Goal: Find specific page/section: Find specific page/section

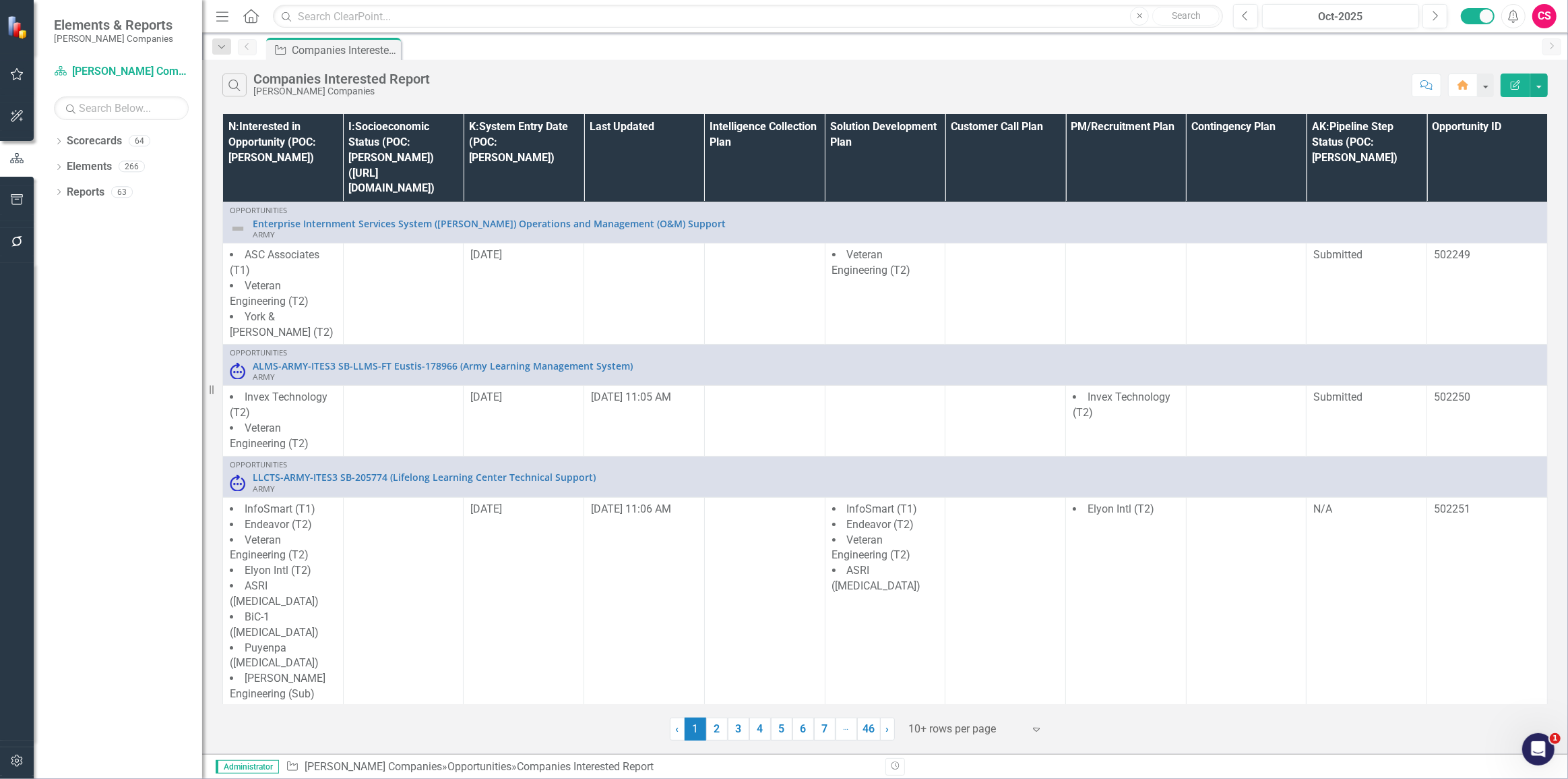
click at [27, 244] on button "button" at bounding box center [16, 242] width 30 height 28
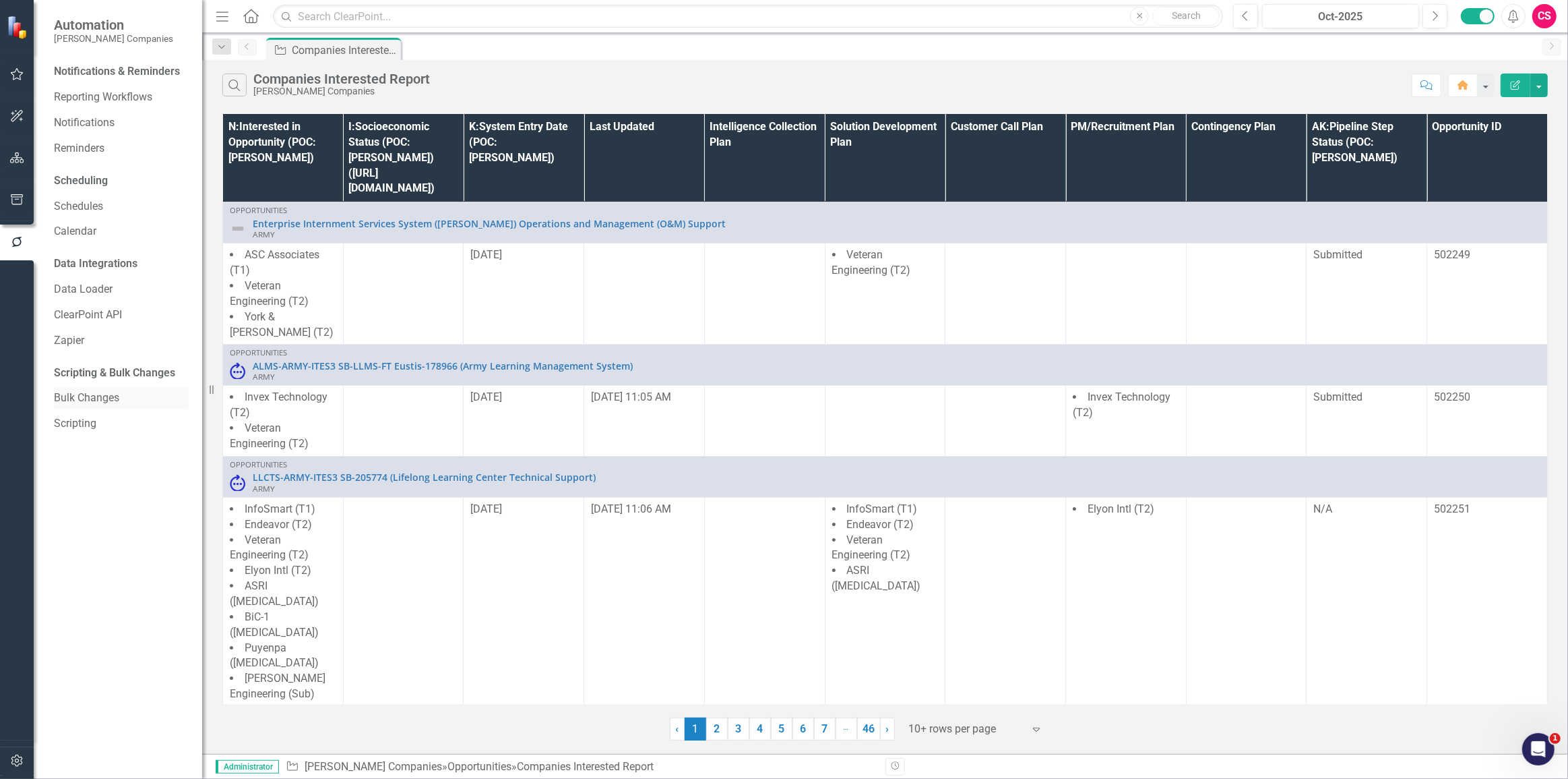
click at [89, 398] on link "Bulk Changes" at bounding box center [121, 397] width 134 height 16
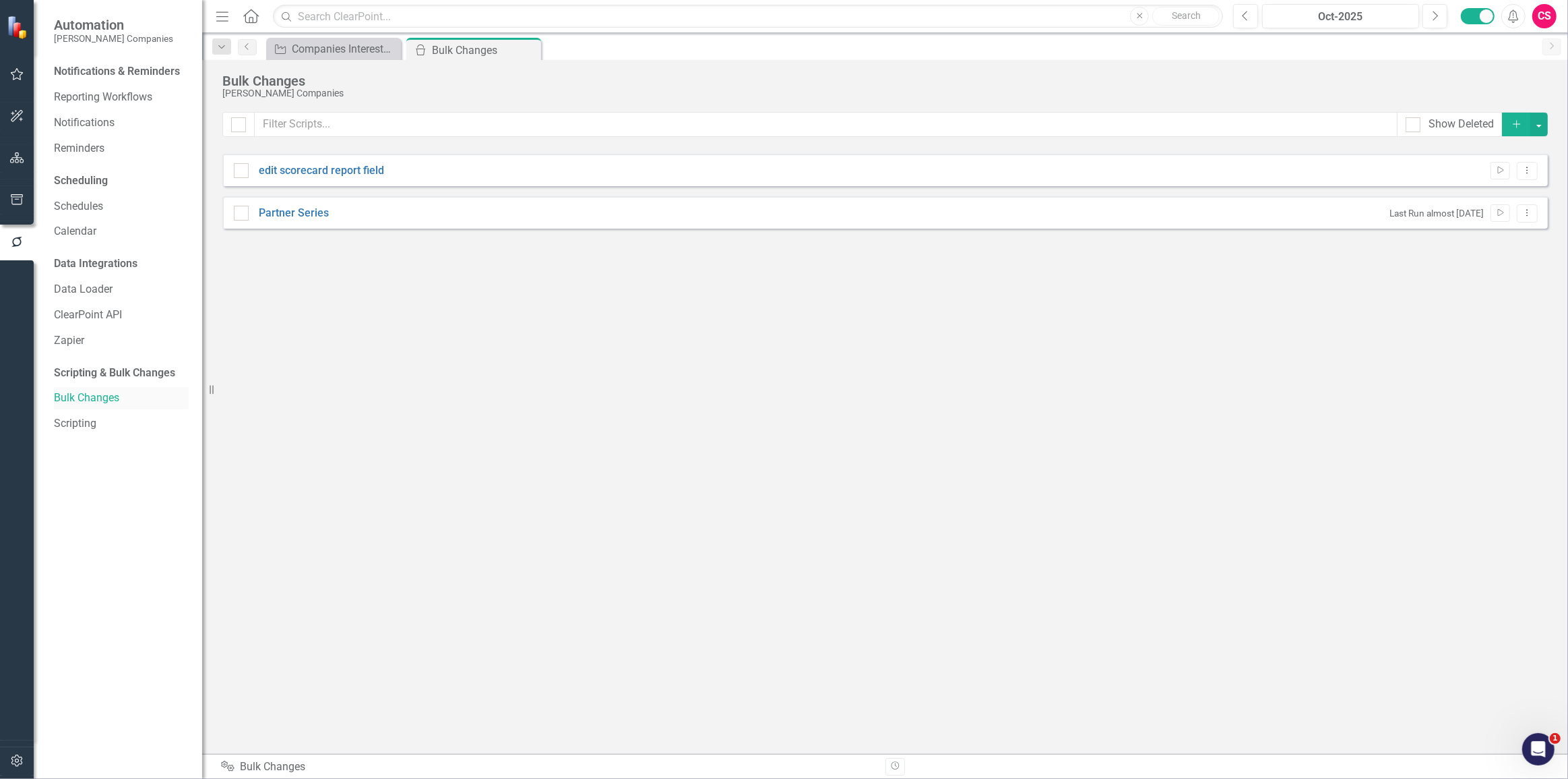
checkbox input "false"
click at [81, 416] on link "Scripting" at bounding box center [121, 423] width 134 height 16
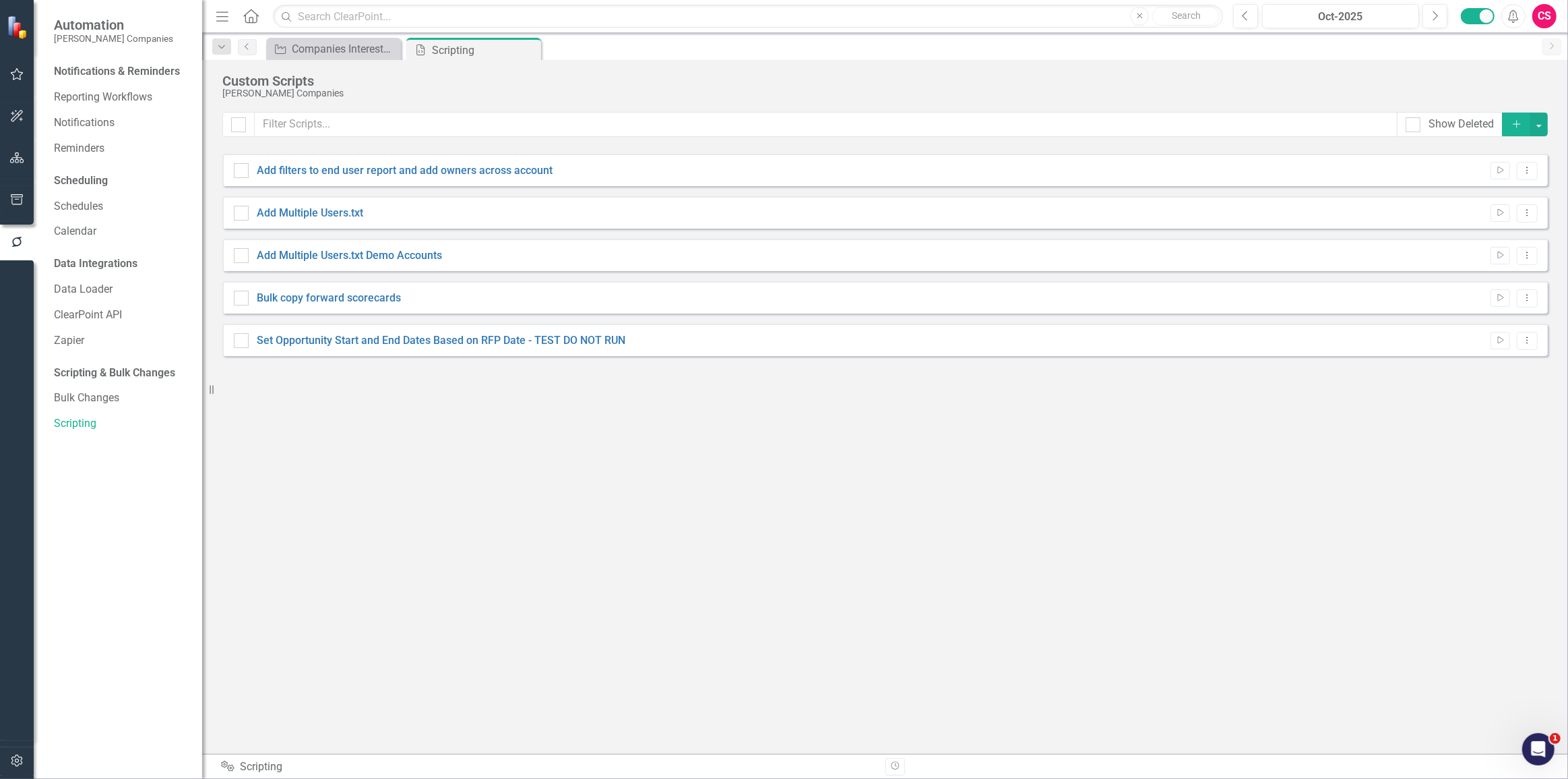
click at [568, 386] on div "Show Deleted Add Add filters to end user report and add owners across account R…" at bounding box center [885, 424] width 1326 height 625
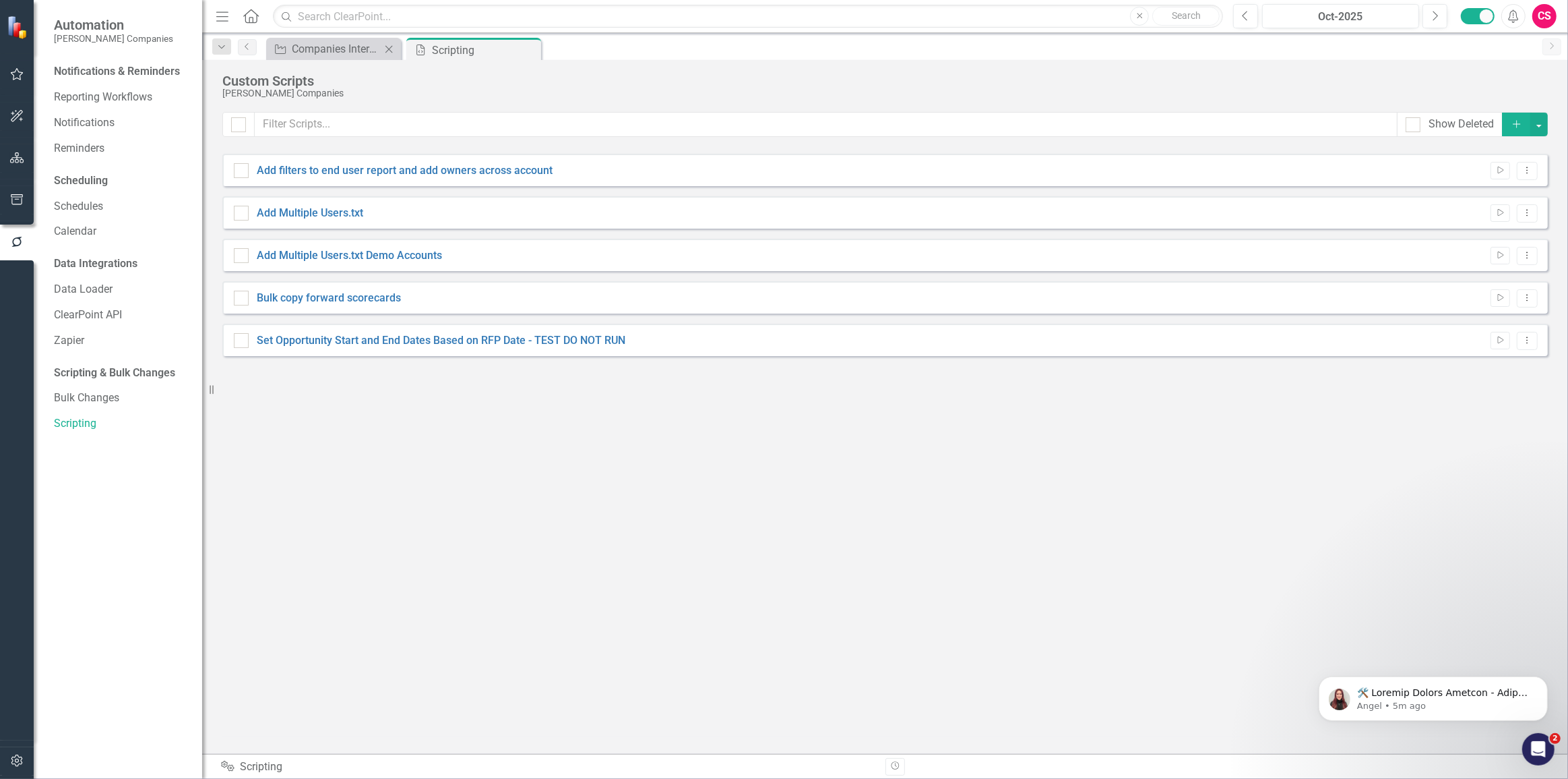
click at [301, 38] on div "Opportunity Companies Interested Report Close" at bounding box center [333, 49] width 134 height 22
click at [292, 49] on div "Companies Interested Report" at bounding box center [336, 49] width 89 height 16
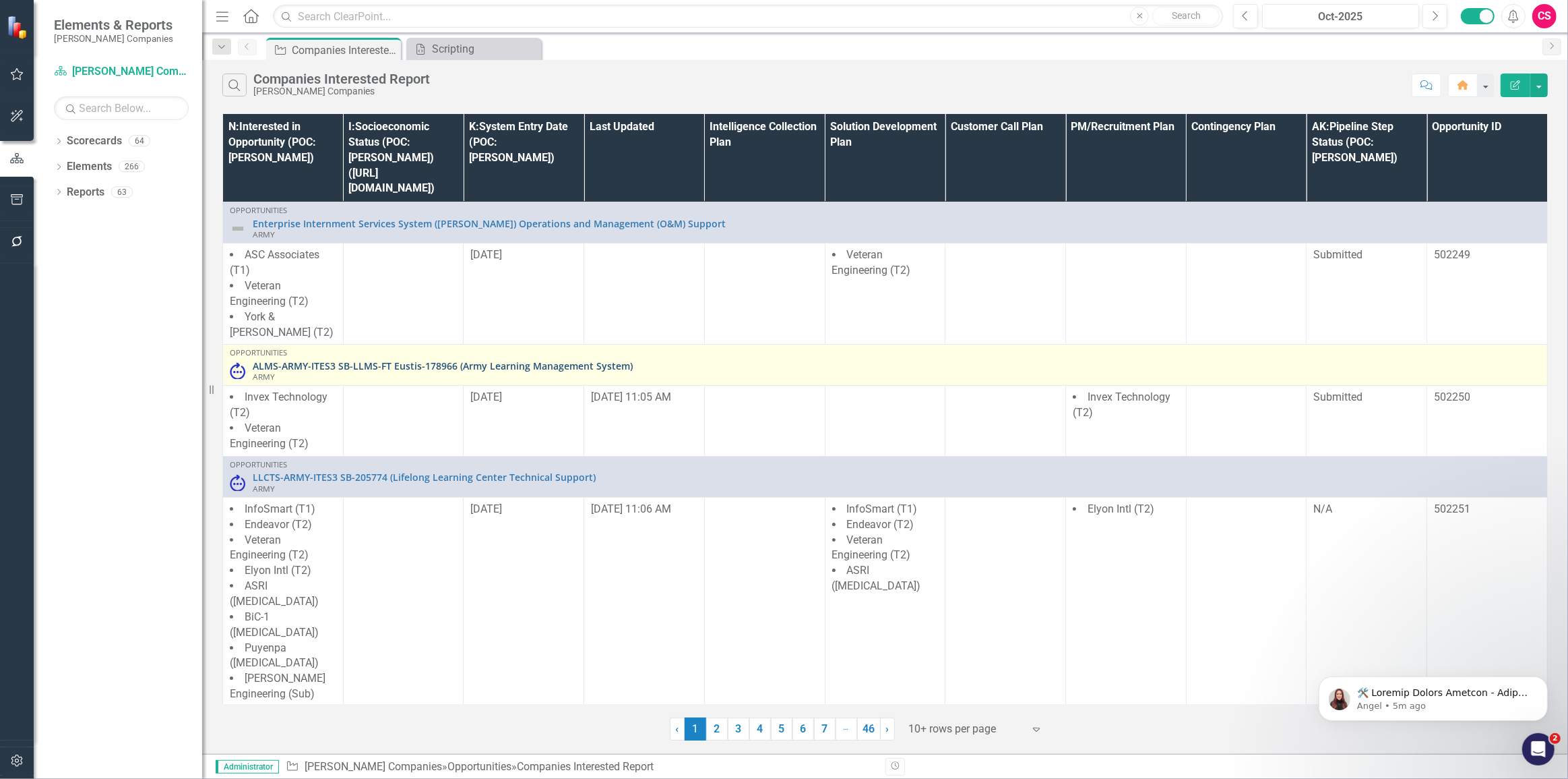
click at [270, 361] on link "ALMS-ARMY-ITES3 SB-LLMS-FT Eustis-178966 (Army Learning Management System)" at bounding box center [897, 365] width 1288 height 10
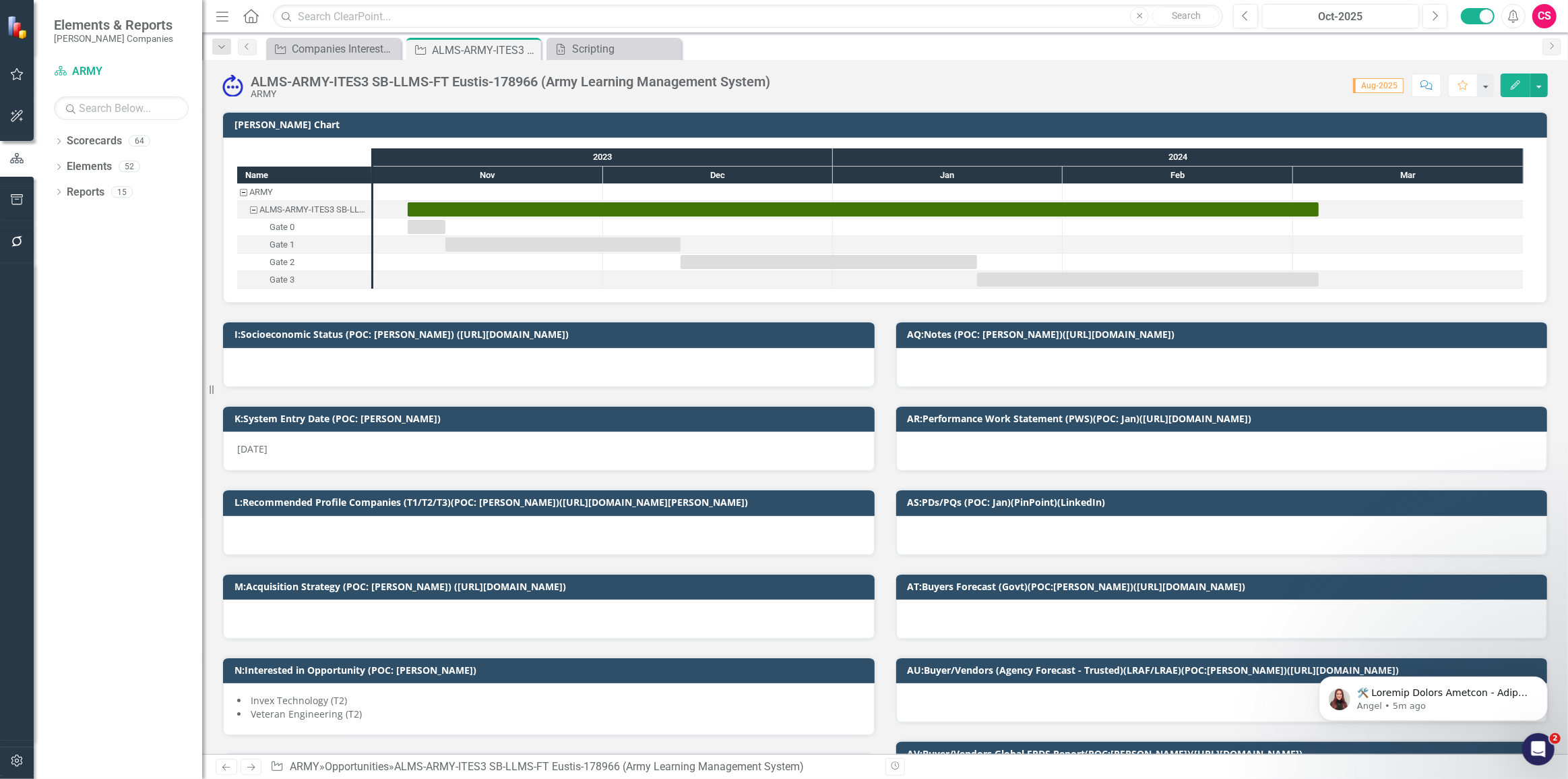
checkbox input "true"
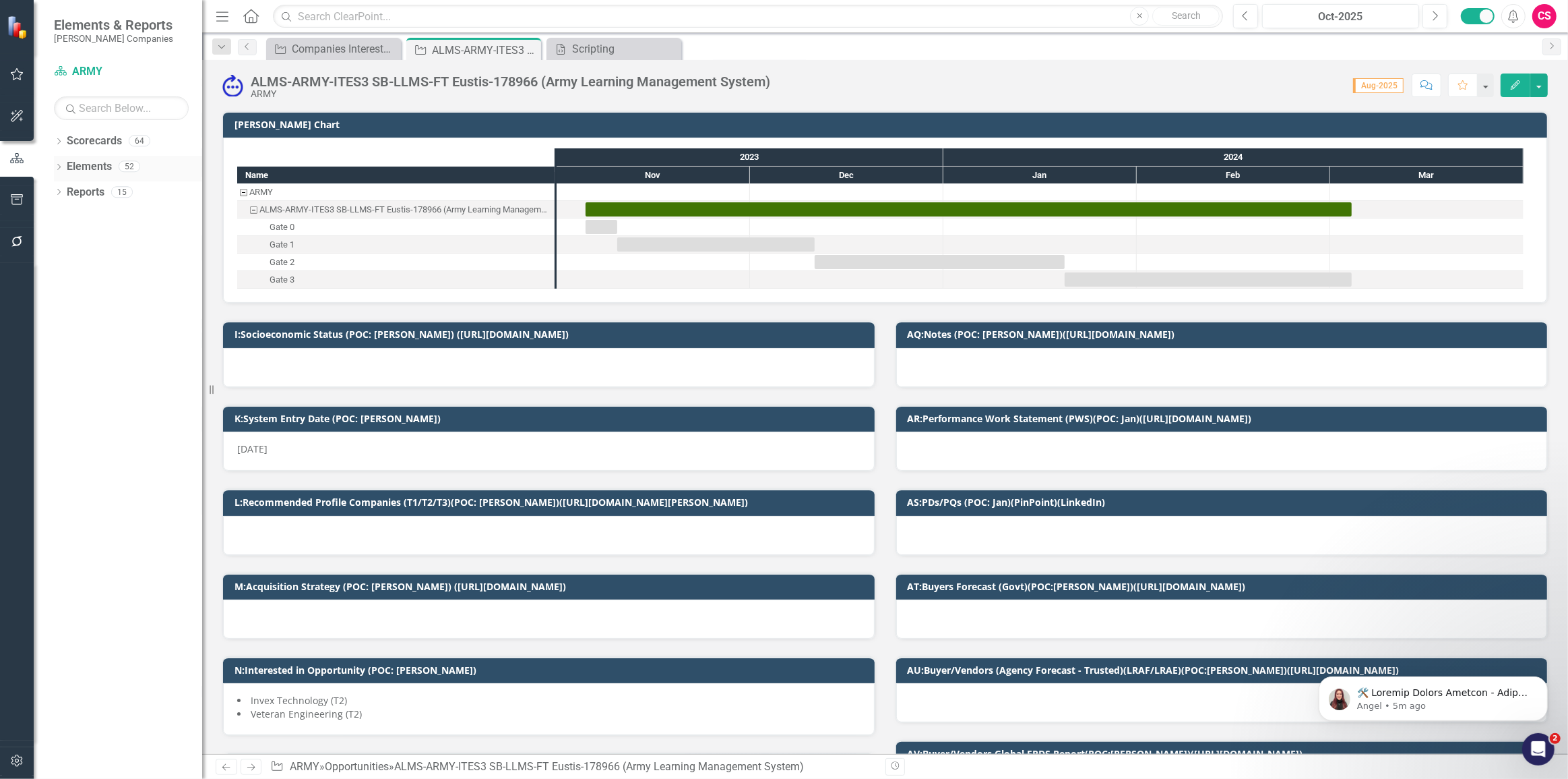
click at [60, 168] on icon "Dropdown" at bounding box center [59, 168] width 9 height 7
click at [63, 220] on icon "Dropdown" at bounding box center [65, 219] width 9 height 7
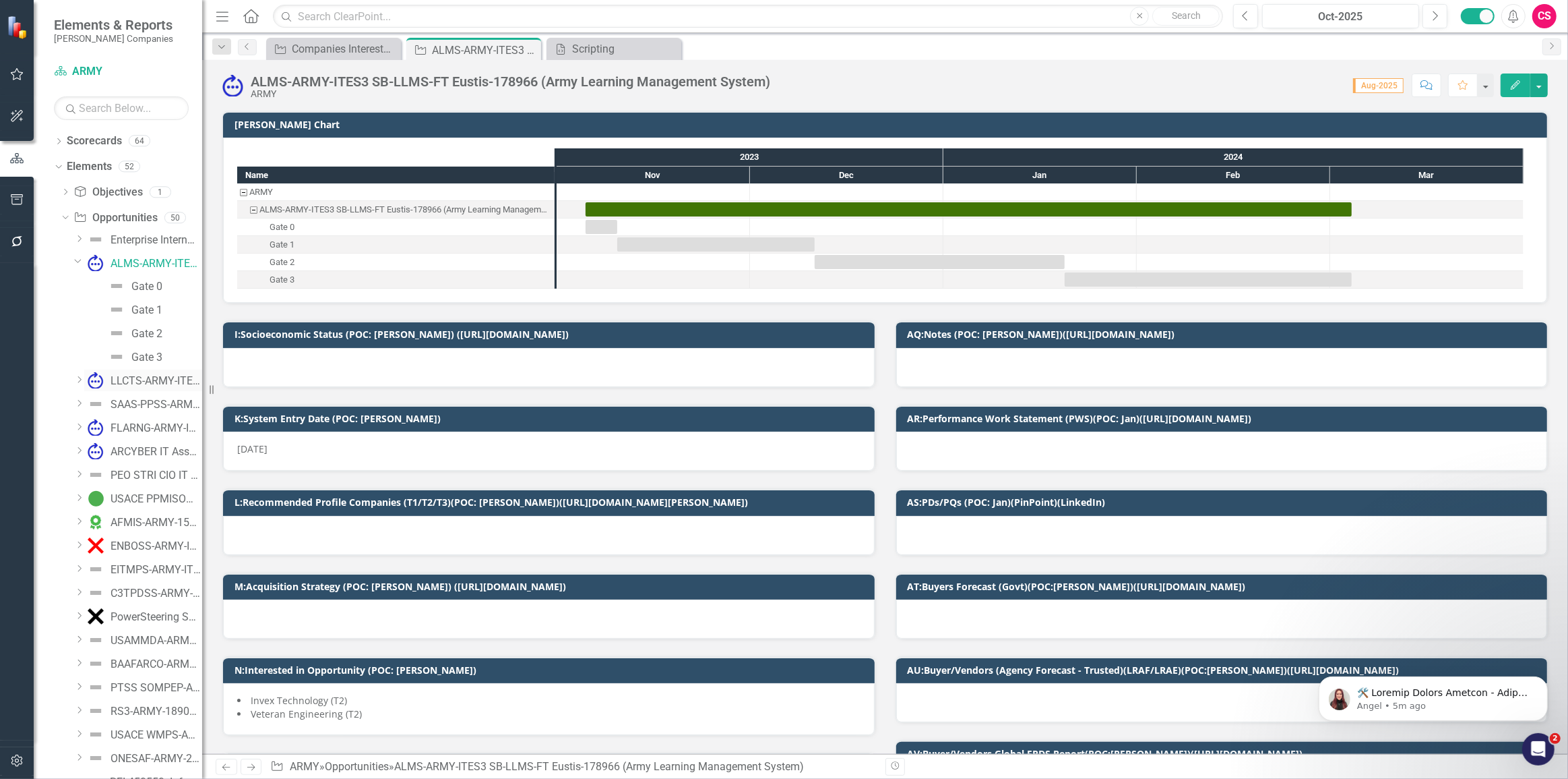
click at [105, 384] on link "LLCTS-ARMY-ITES3 SB-205774 (Lifelong Learning Center Technical Support)" at bounding box center [143, 381] width 118 height 22
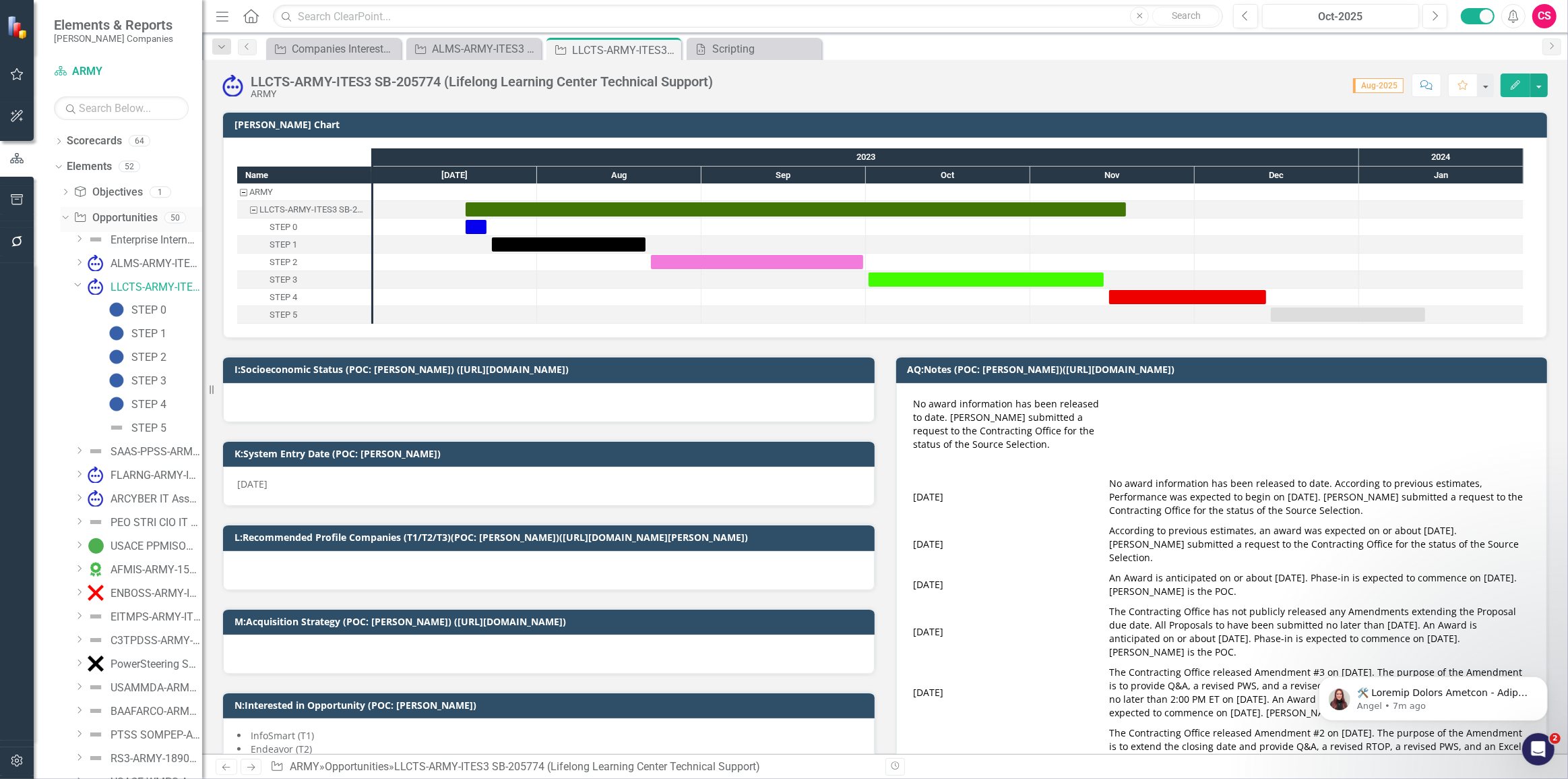
click at [68, 221] on div "Dropdown" at bounding box center [63, 217] width 12 height 9
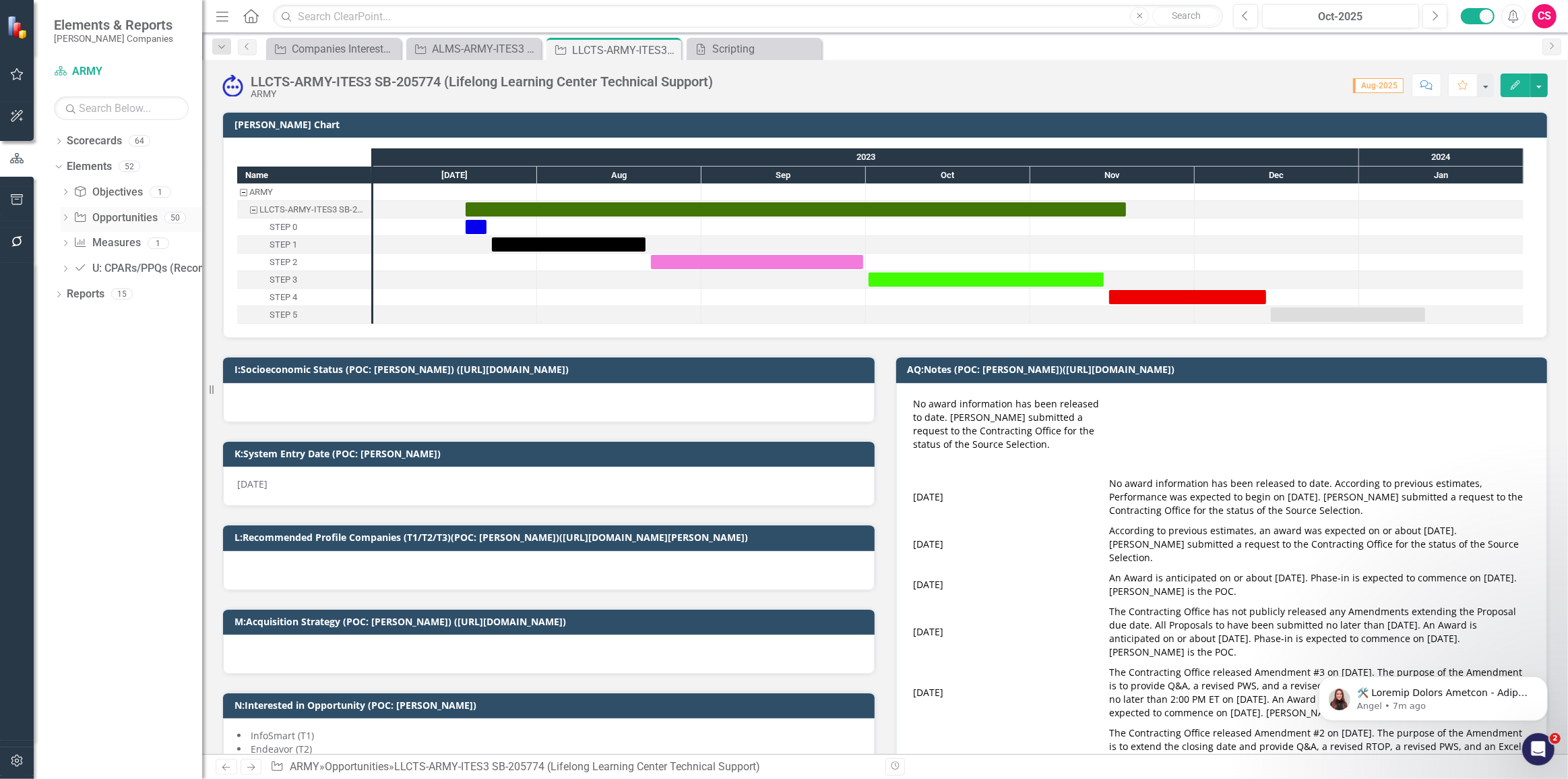
click at [66, 216] on icon at bounding box center [66, 217] width 4 height 6
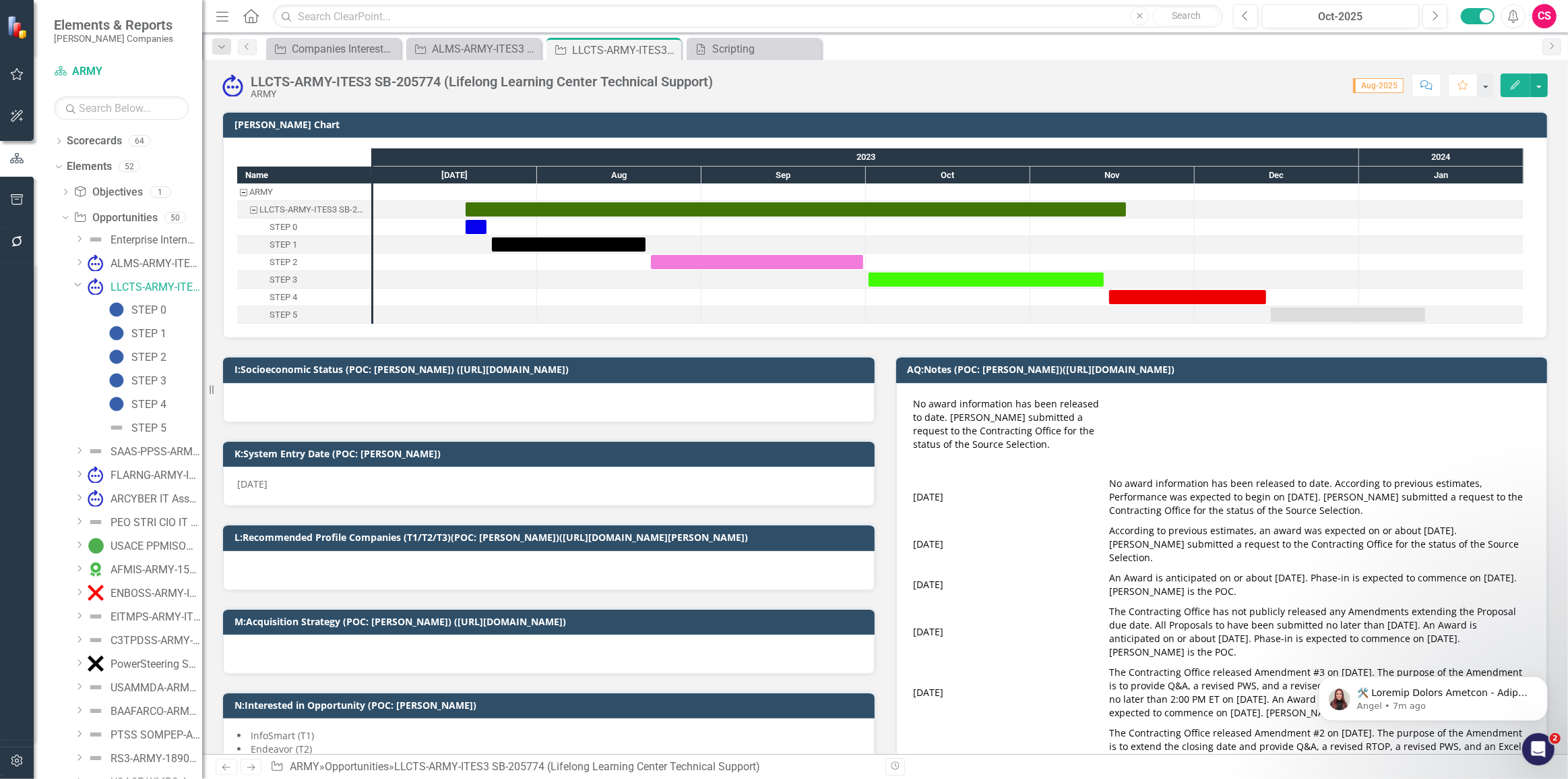
drag, startPoint x: 211, startPoint y: 296, endPoint x: 278, endPoint y: 280, distance: 68.9
click at [213, 280] on div "Resize" at bounding box center [208, 389] width 11 height 779
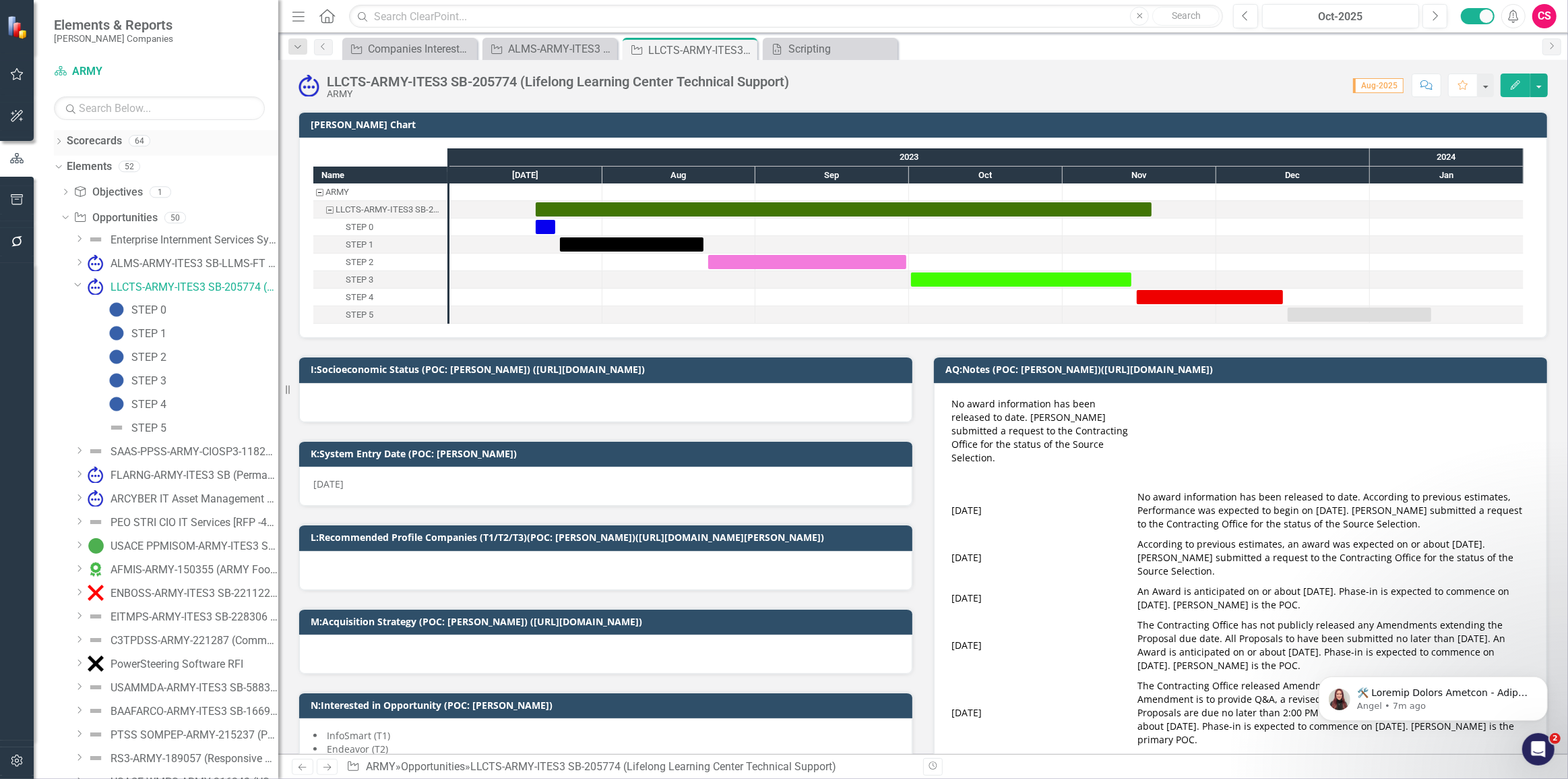
click at [60, 140] on icon "Dropdown" at bounding box center [59, 143] width 9 height 7
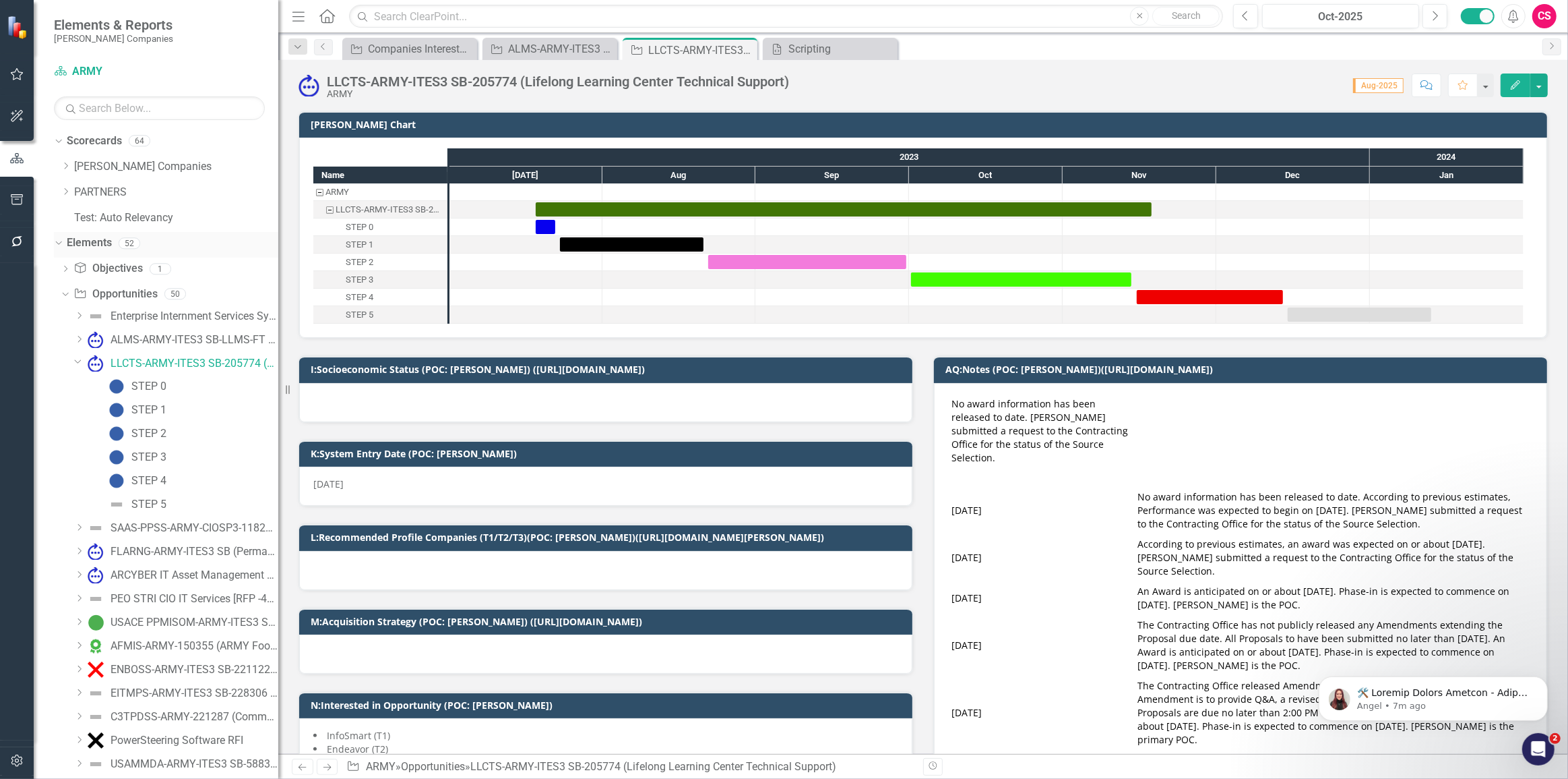
click at [56, 243] on icon "Dropdown" at bounding box center [57, 243] width 7 height 9
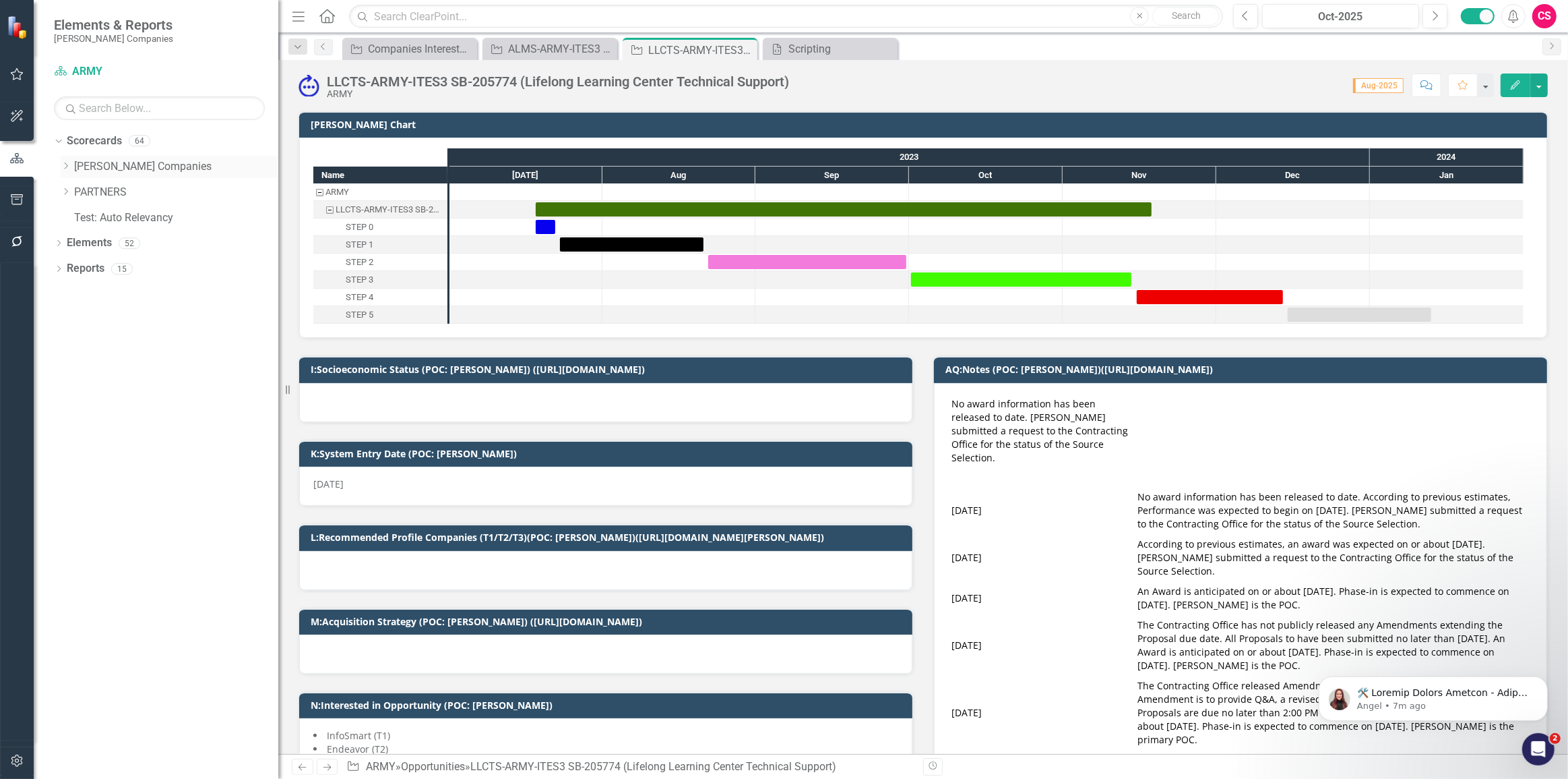
click at [67, 168] on icon "Dropdown" at bounding box center [65, 166] width 10 height 8
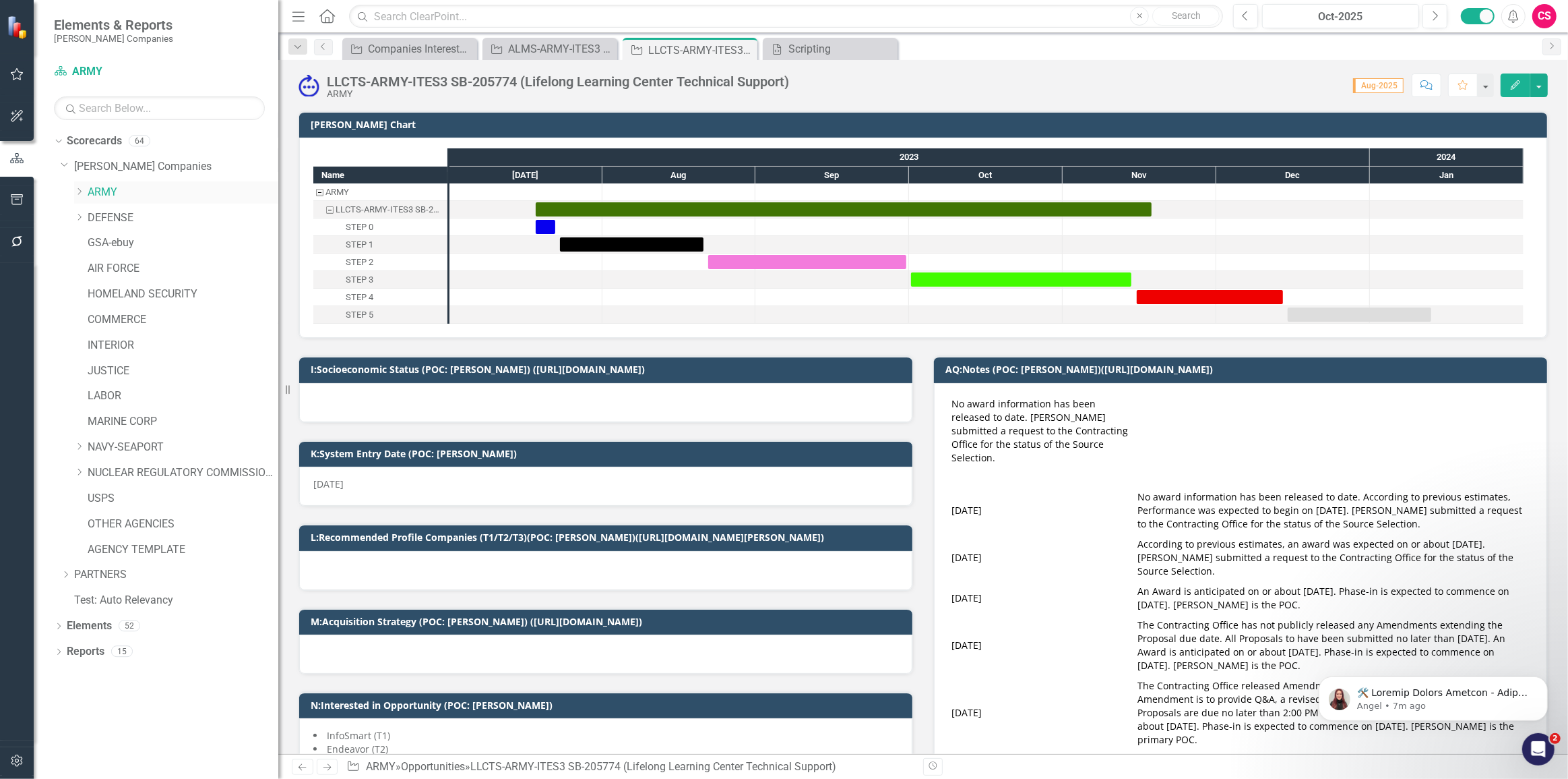
click at [78, 194] on icon "Dropdown" at bounding box center [79, 191] width 10 height 8
click at [78, 240] on icon "Dropdown" at bounding box center [79, 243] width 10 height 8
click at [75, 498] on icon "Dropdown" at bounding box center [79, 497] width 10 height 8
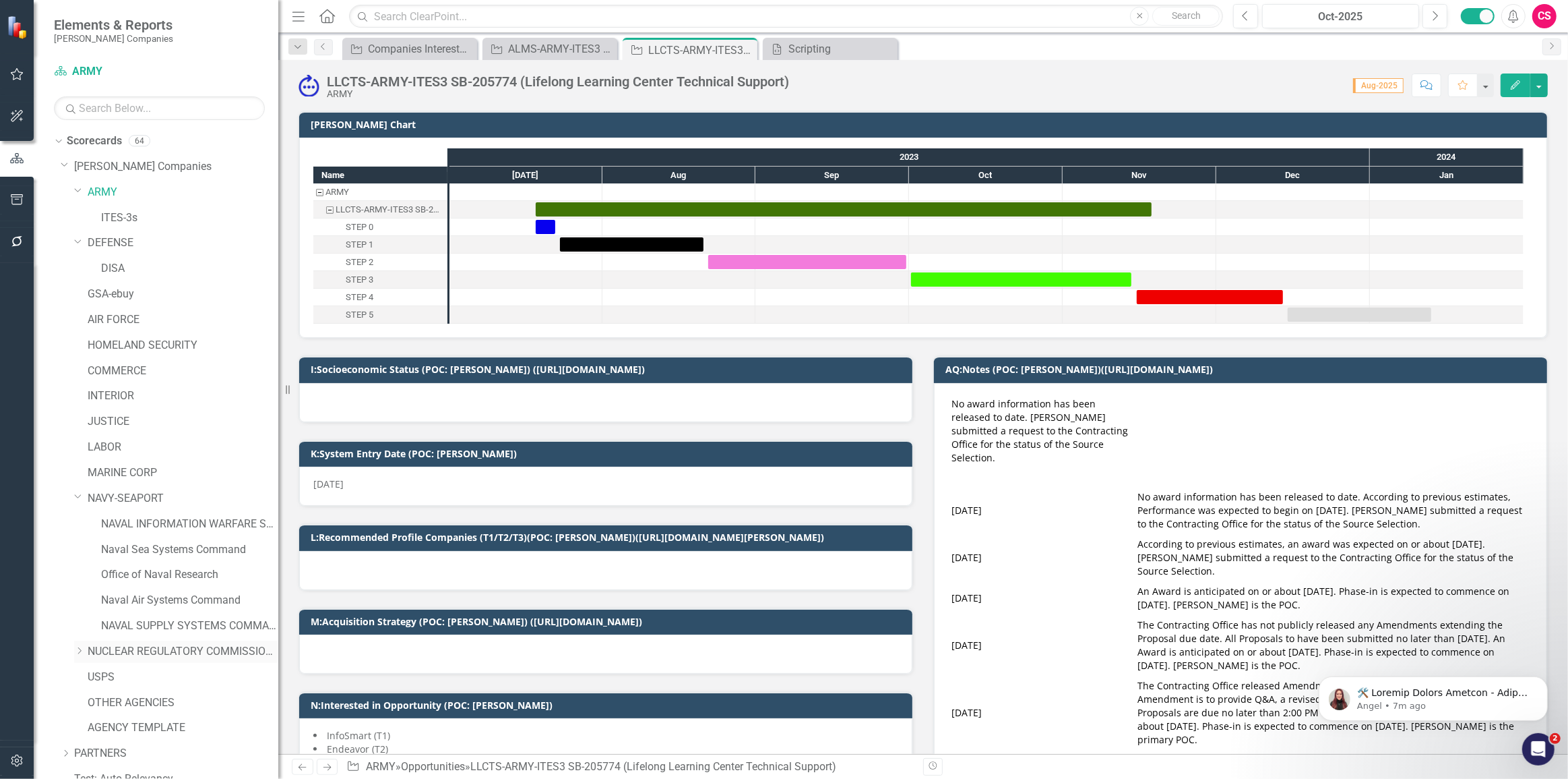
click at [75, 649] on icon "Dropdown" at bounding box center [79, 650] width 10 height 8
click at [84, 165] on link "[PERSON_NAME] Companies" at bounding box center [176, 167] width 204 height 16
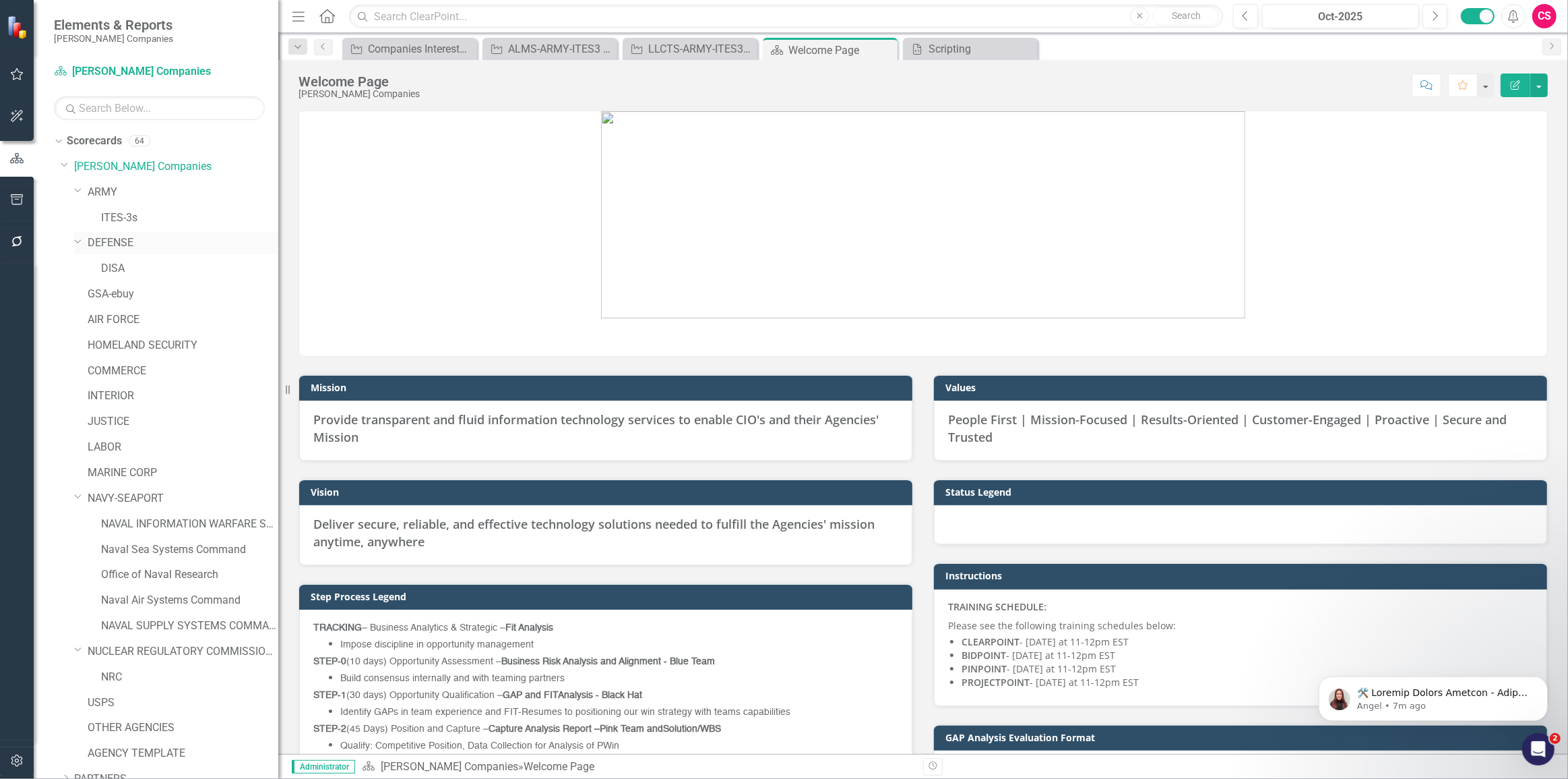
drag, startPoint x: 75, startPoint y: 190, endPoint x: 80, endPoint y: 216, distance: 26.5
click at [75, 190] on icon "Dropdown" at bounding box center [78, 189] width 8 height 10
click at [78, 219] on icon "Dropdown" at bounding box center [78, 215] width 8 height 10
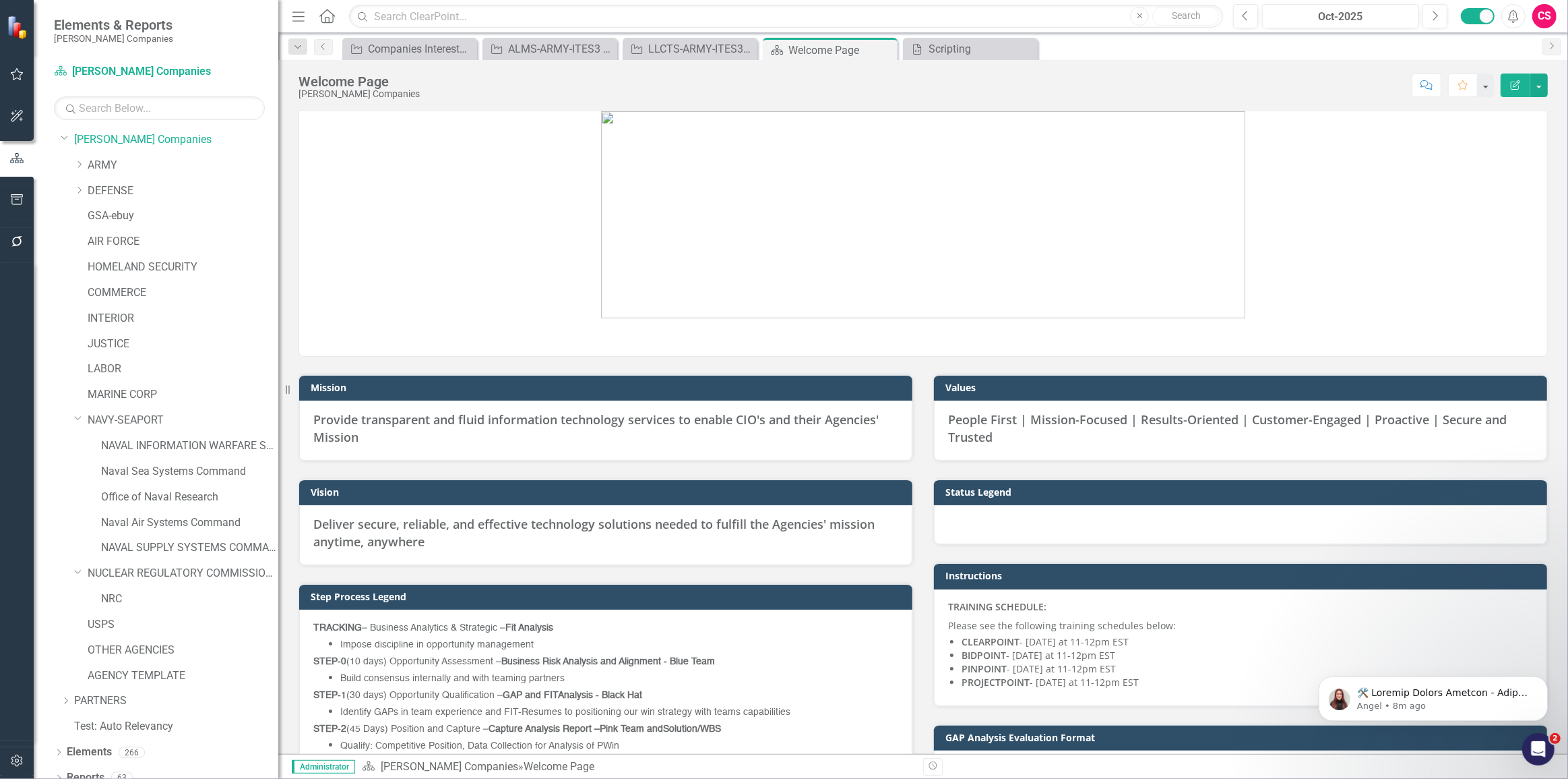
scroll to position [39, 0]
click at [60, 769] on icon "Dropdown" at bounding box center [59, 766] width 9 height 7
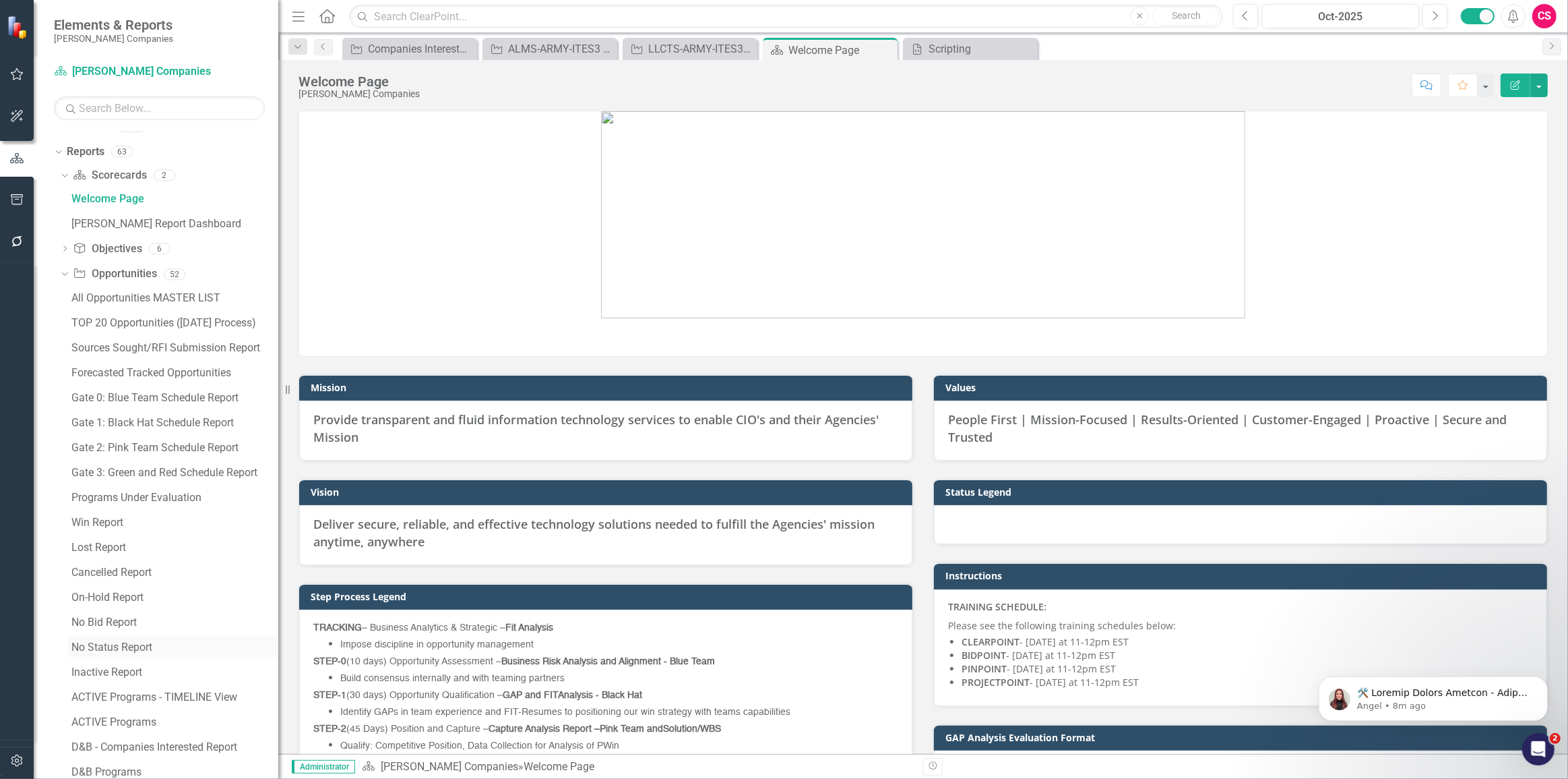
scroll to position [714, 0]
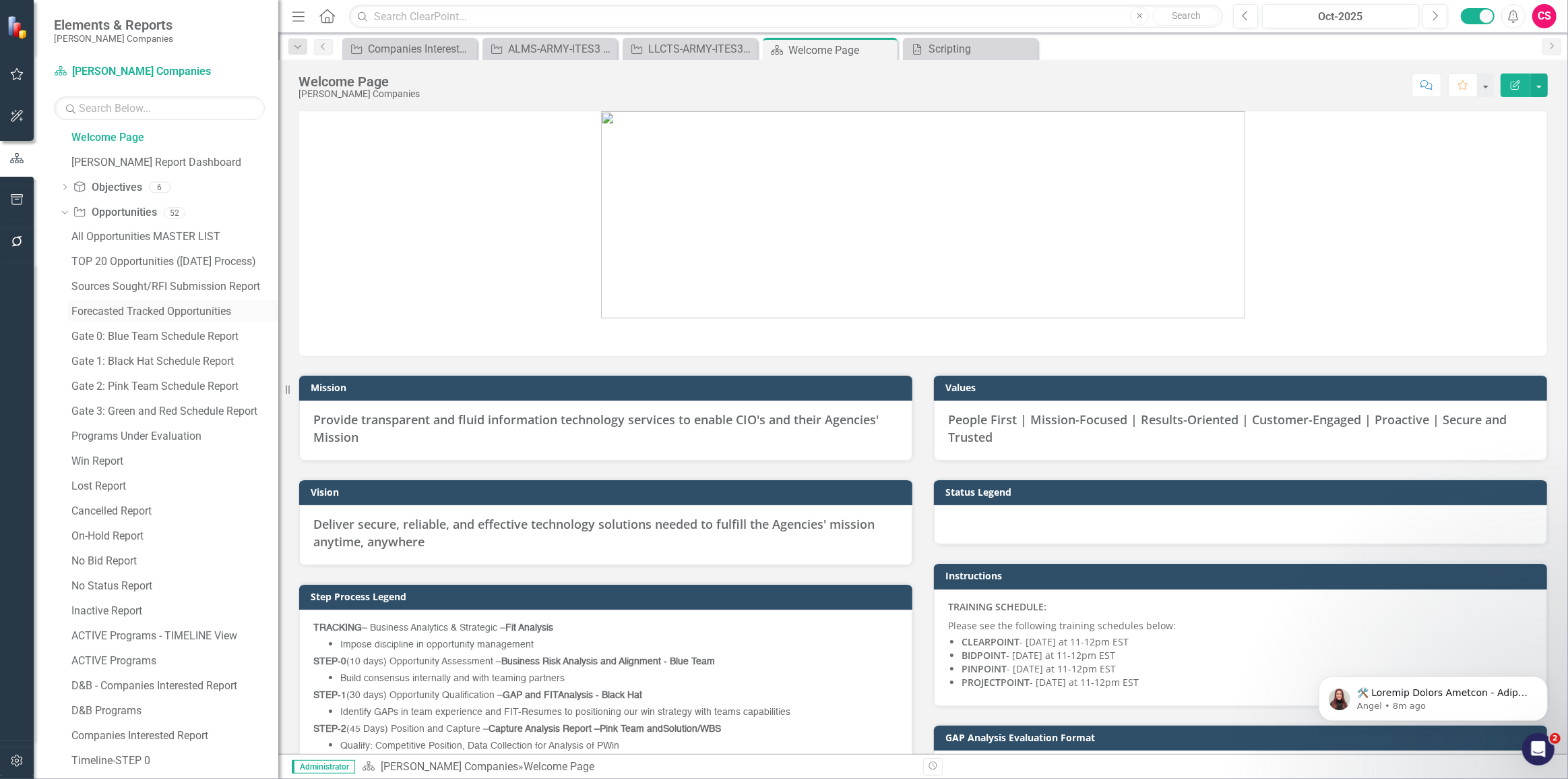
click at [118, 312] on div "Forecasted Tracked Opportunities" at bounding box center [175, 311] width 207 height 12
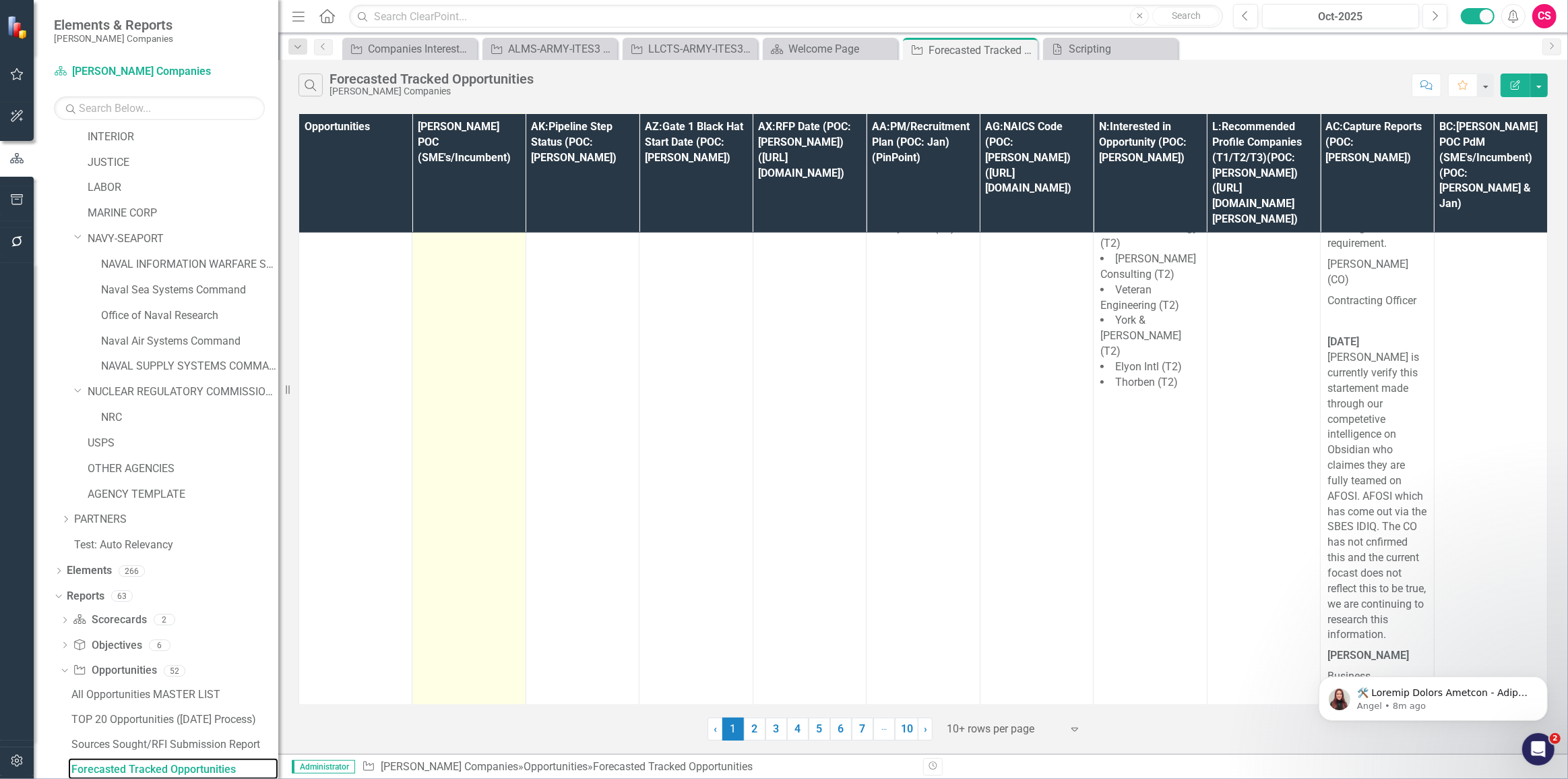
scroll to position [2047, 0]
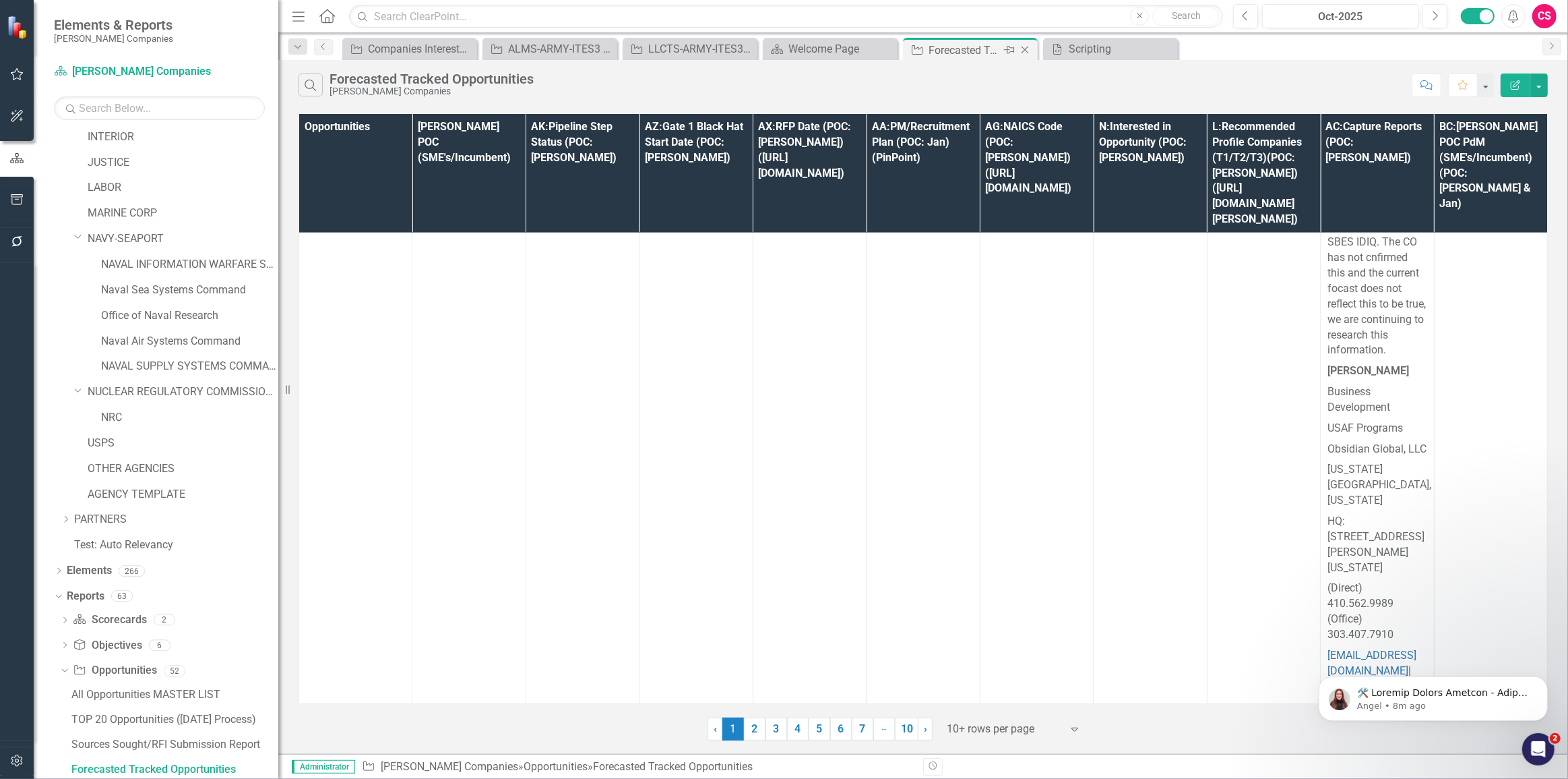
click at [1004, 49] on icon "Pin" at bounding box center [1009, 49] width 11 height 14
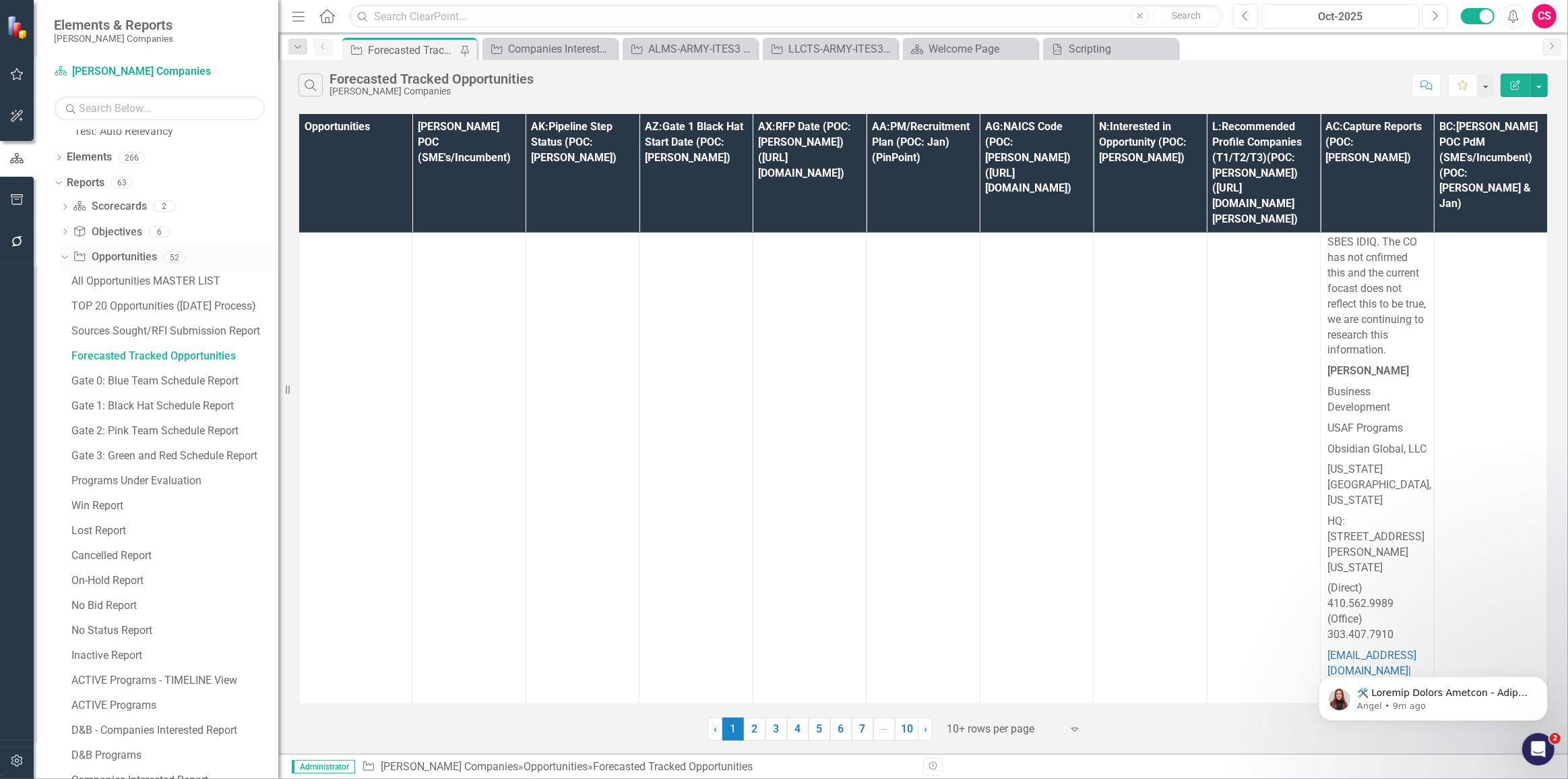
scroll to position [193, 0]
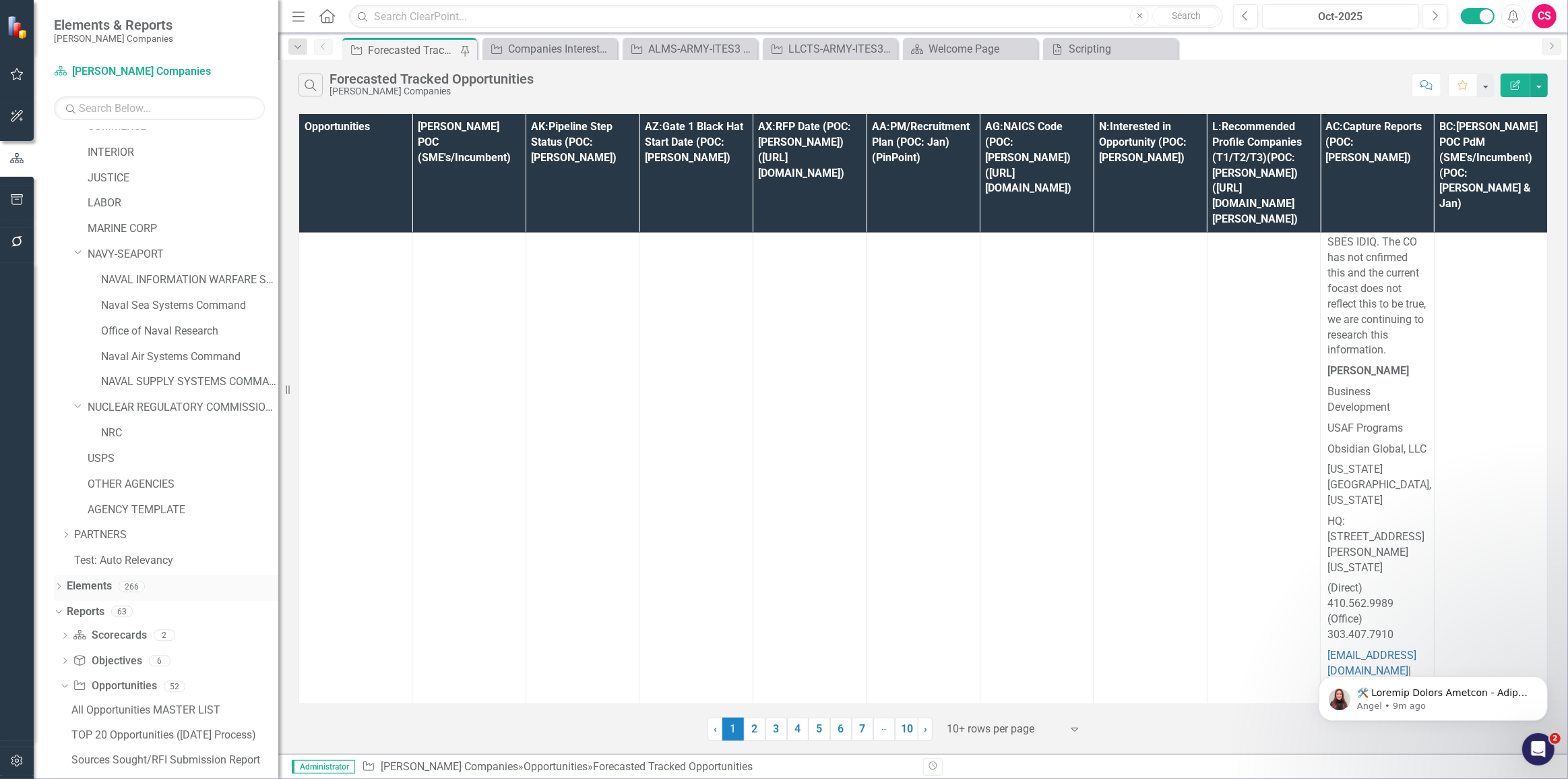
click at [57, 590] on icon "Dropdown" at bounding box center [59, 588] width 9 height 7
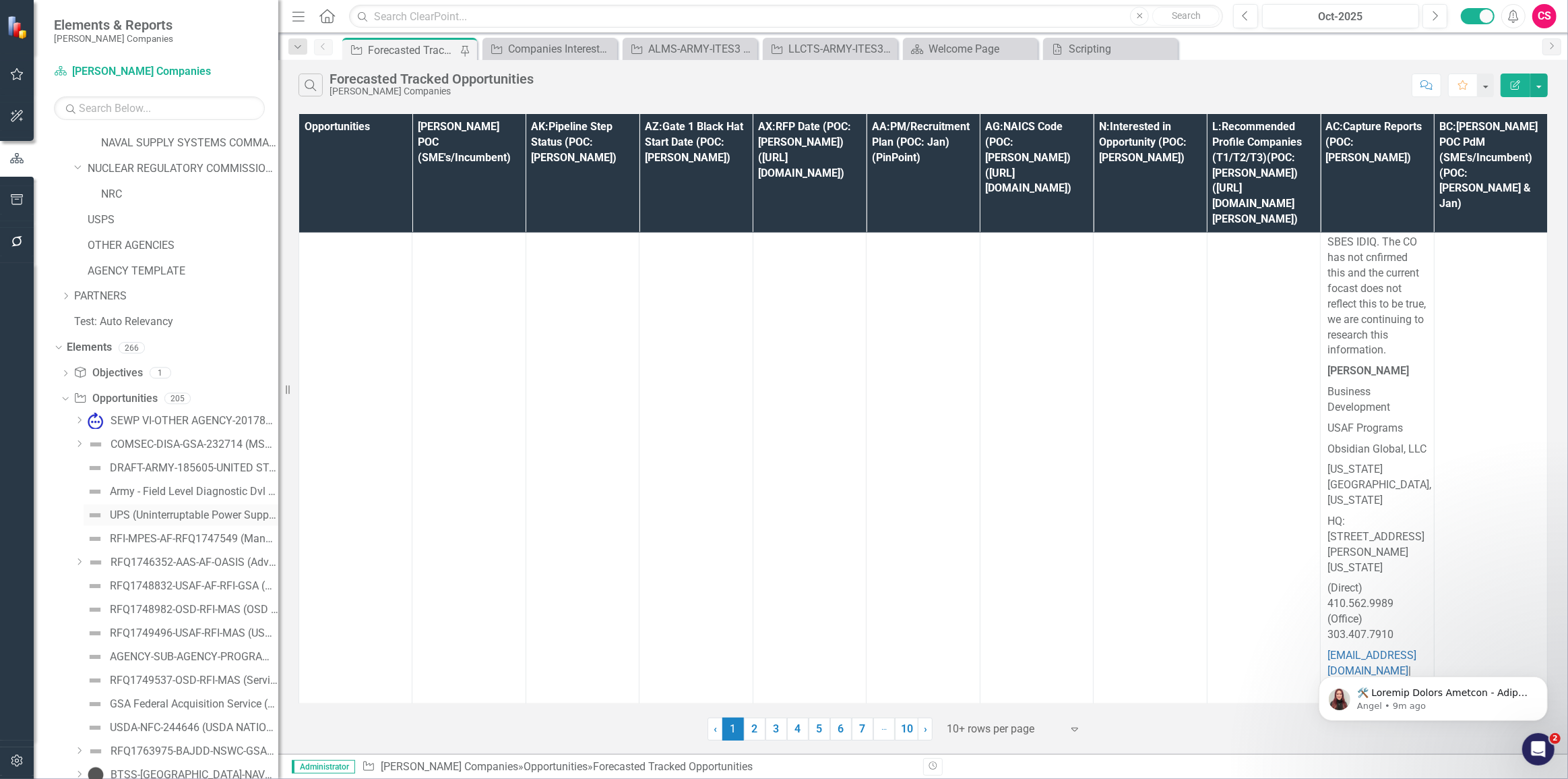
scroll to position [438, 0]
click at [149, 462] on div "DRAFT-ARMY-185605-UNITED STATES ARMY JOINT PROGRAM EXECUTIVE OFFICE CHEMICAL BI…" at bounding box center [194, 460] width 168 height 12
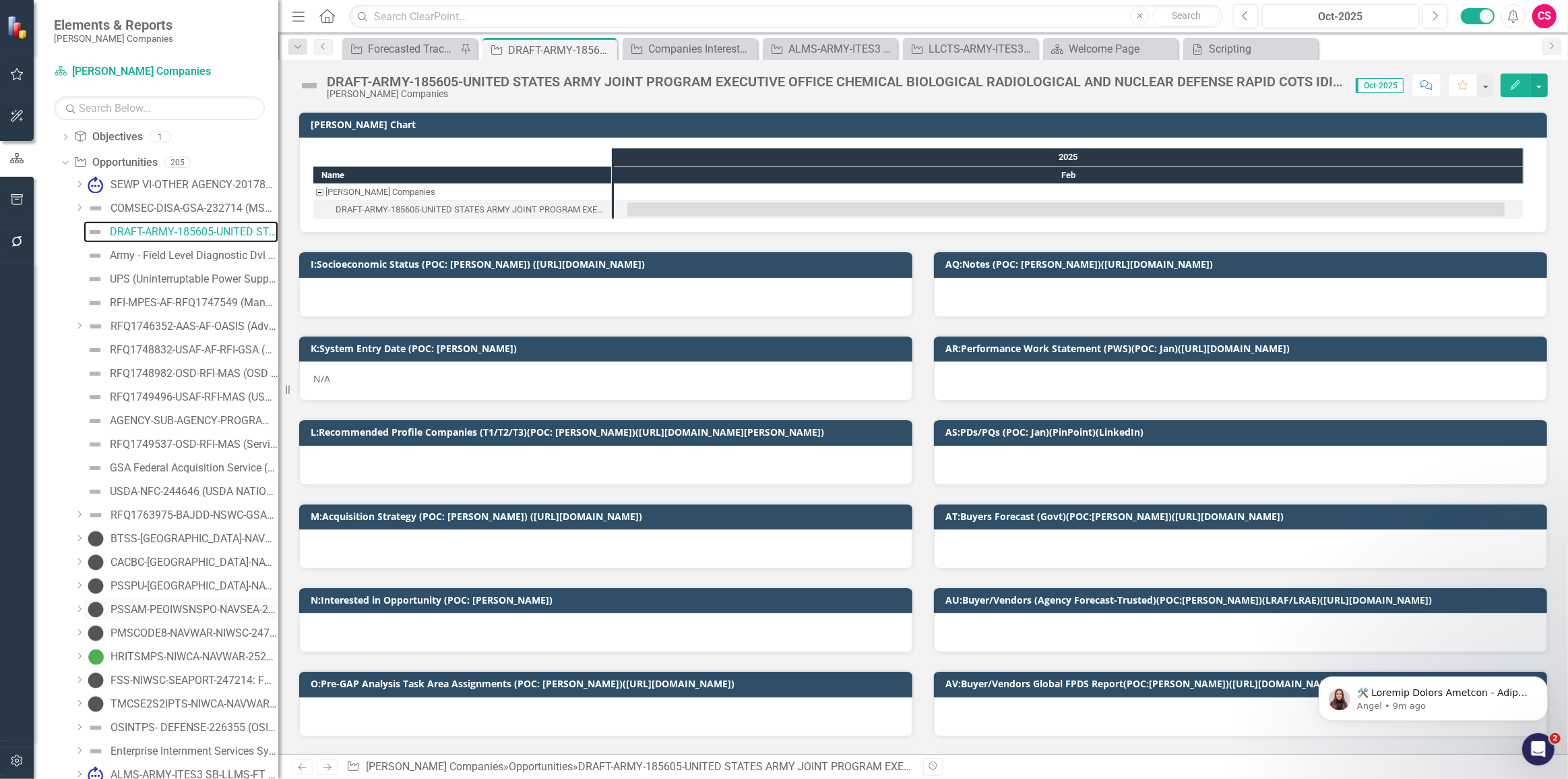
scroll to position [743, 0]
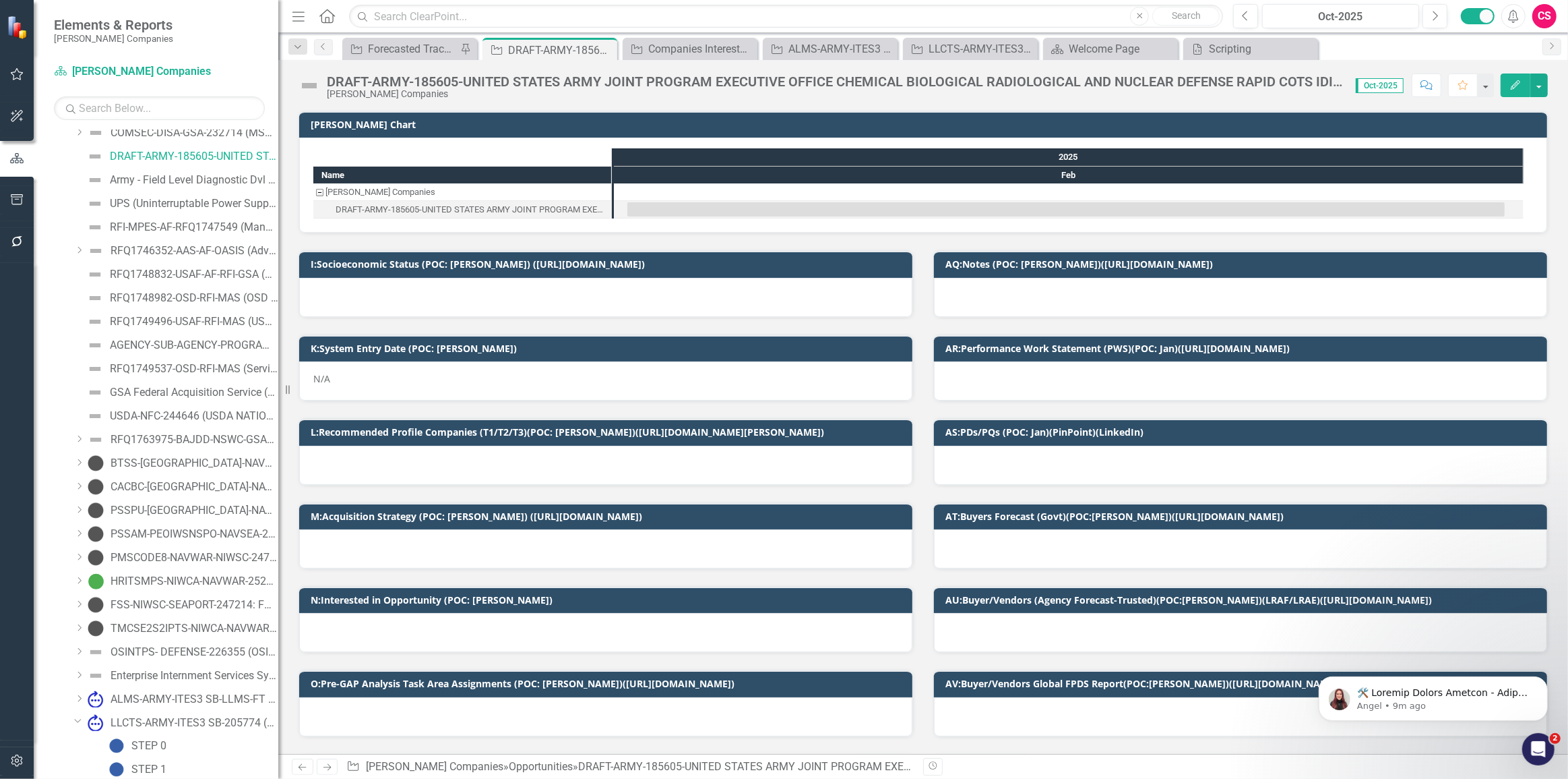
click at [77, 485] on icon "Dropdown" at bounding box center [79, 486] width 10 height 8
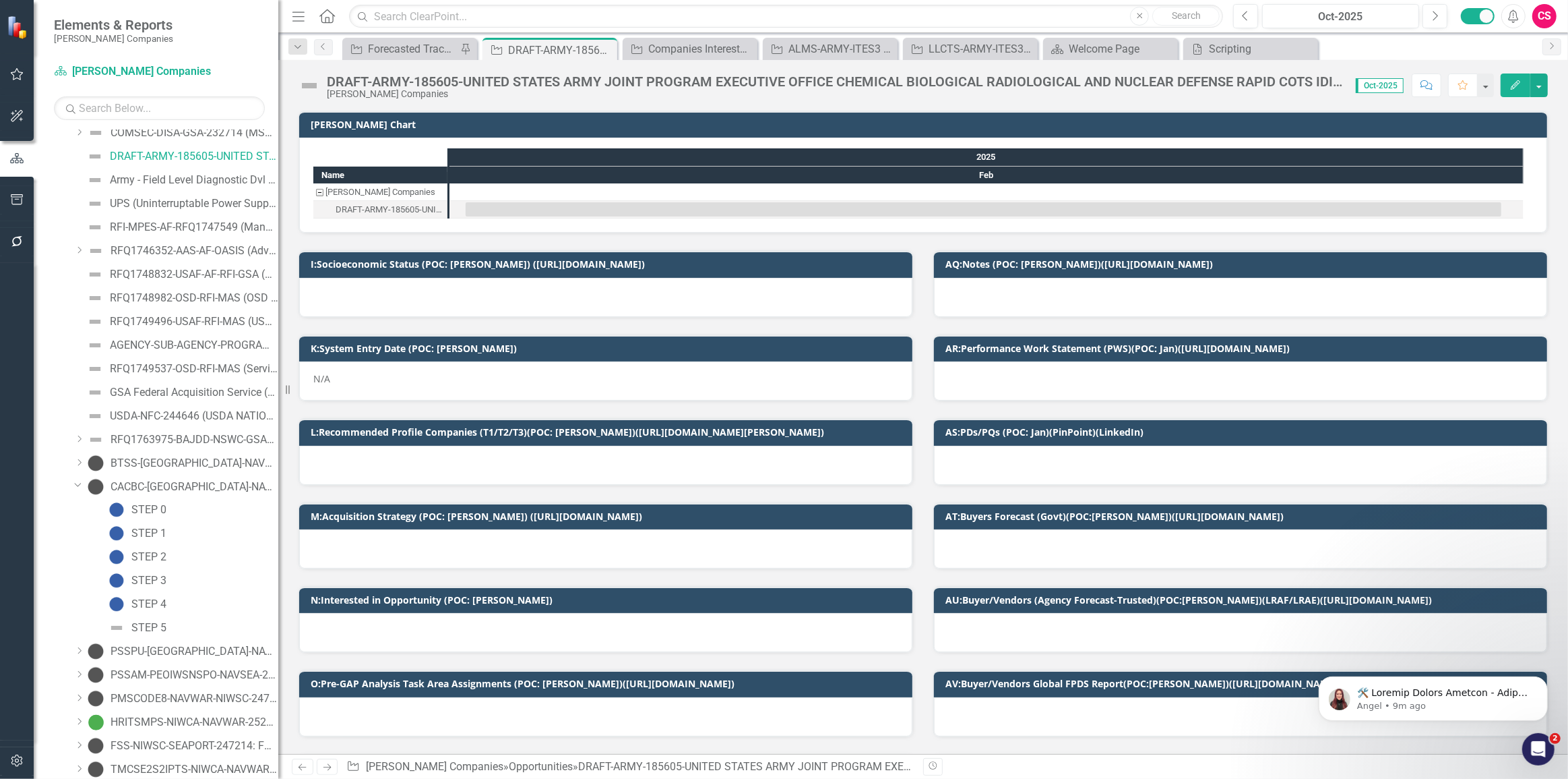
scroll to position [866, 0]
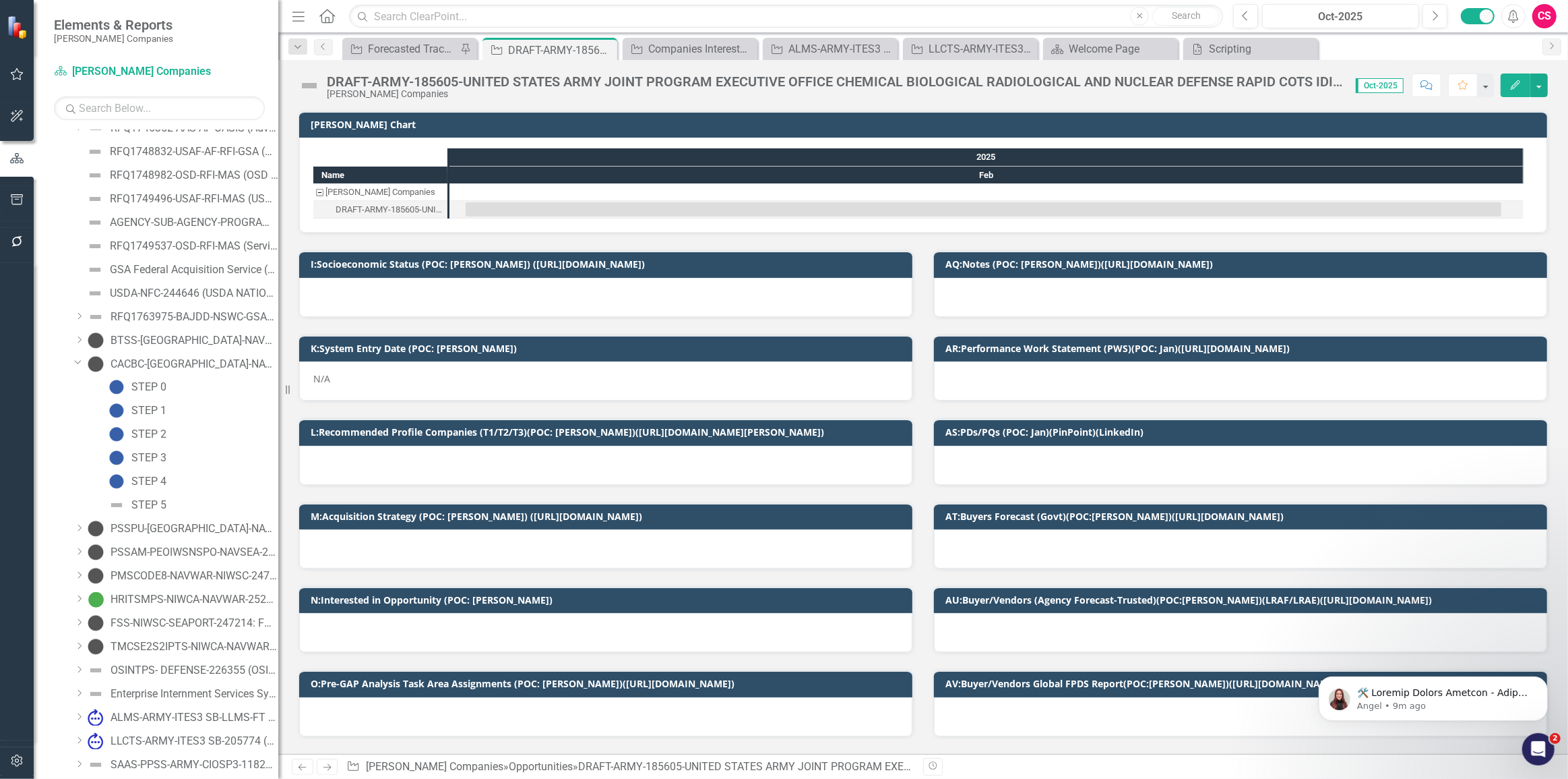
click at [80, 528] on icon "Dropdown" at bounding box center [79, 527] width 10 height 8
click at [81, 550] on icon at bounding box center [80, 551] width 4 height 6
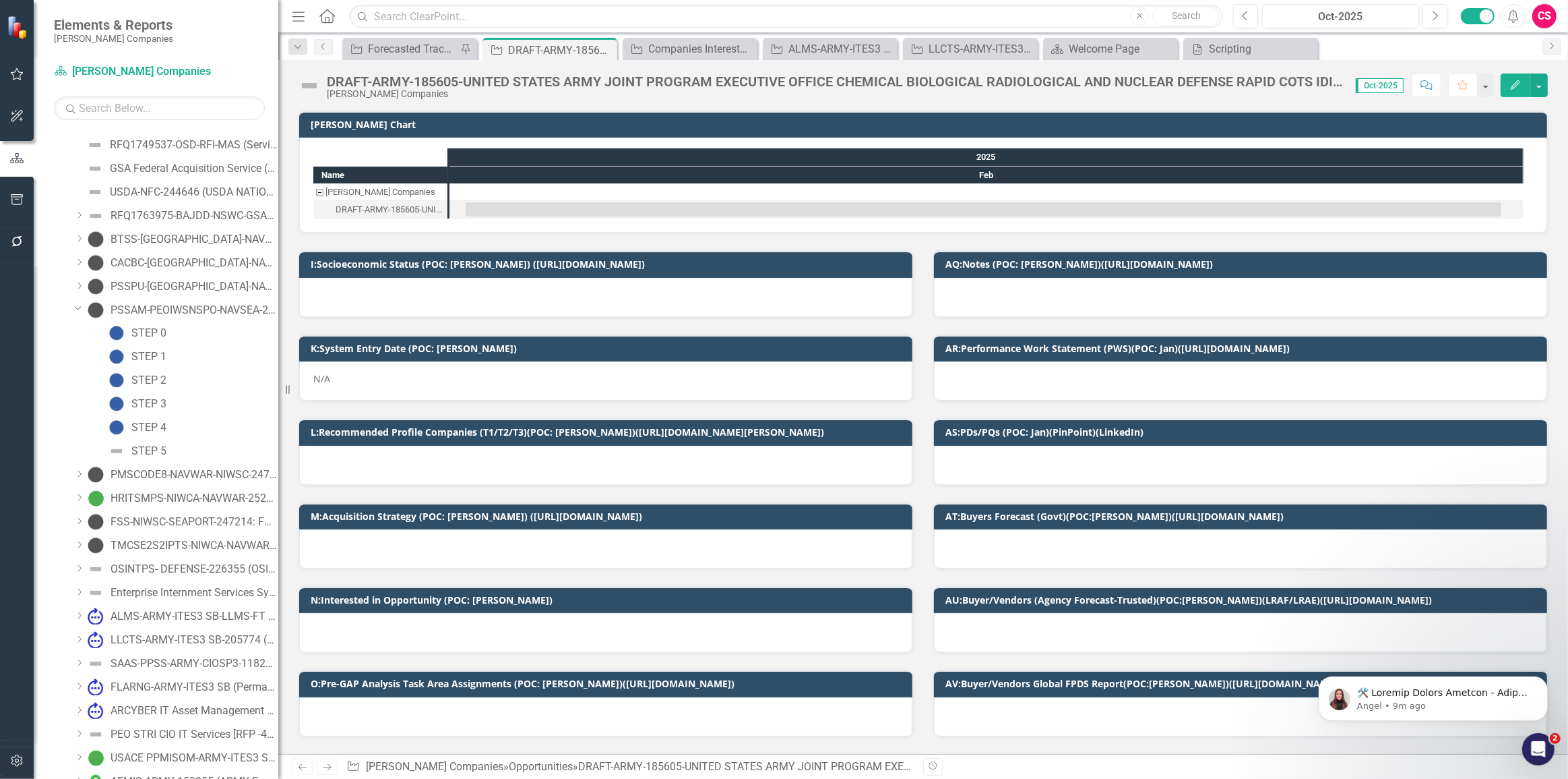
scroll to position [989, 0]
click at [80, 499] on icon "Dropdown" at bounding box center [79, 499] width 10 height 8
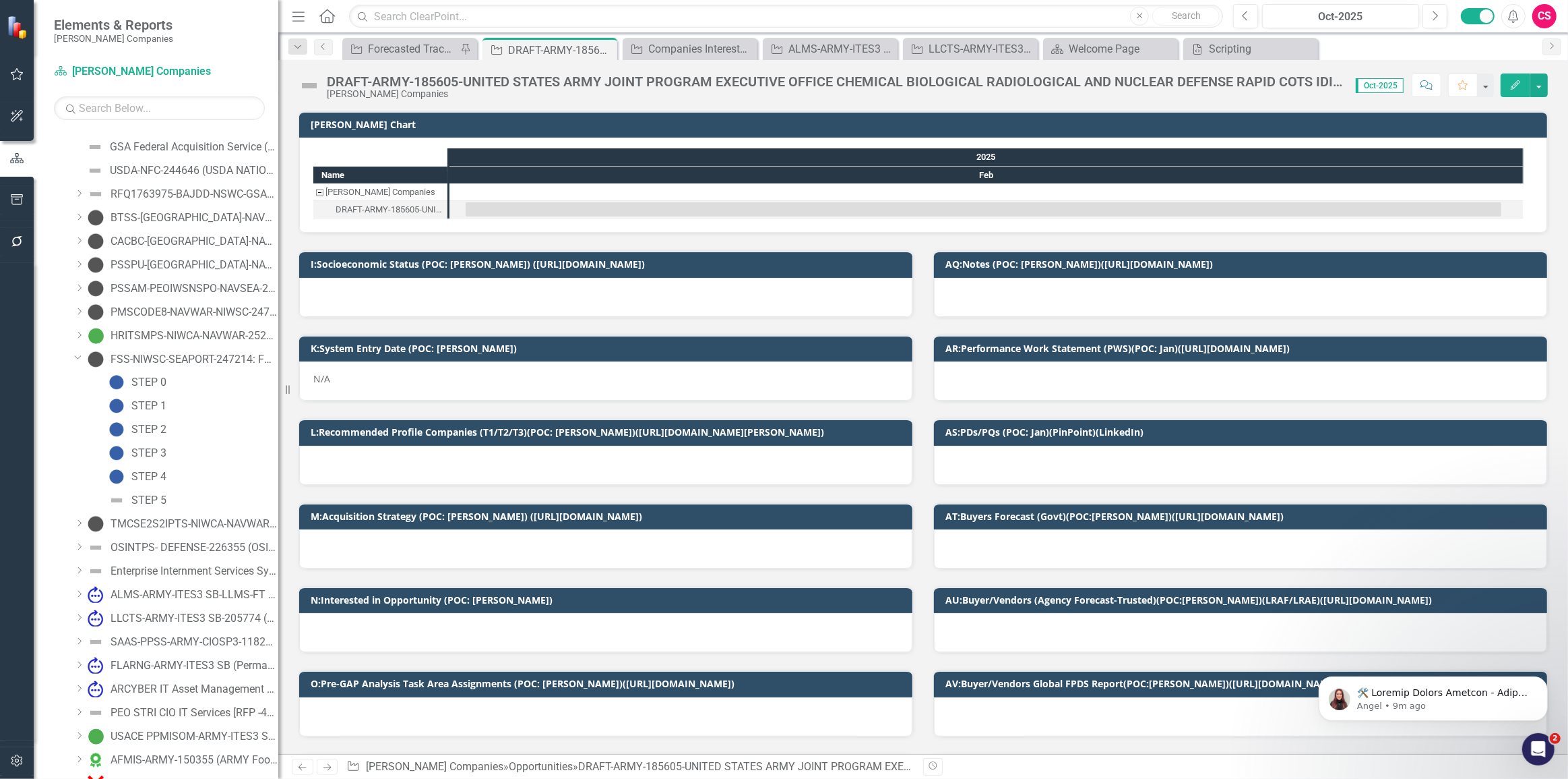
click at [81, 522] on icon "Dropdown" at bounding box center [79, 523] width 10 height 8
click at [80, 384] on icon "Dropdown" at bounding box center [78, 380] width 8 height 10
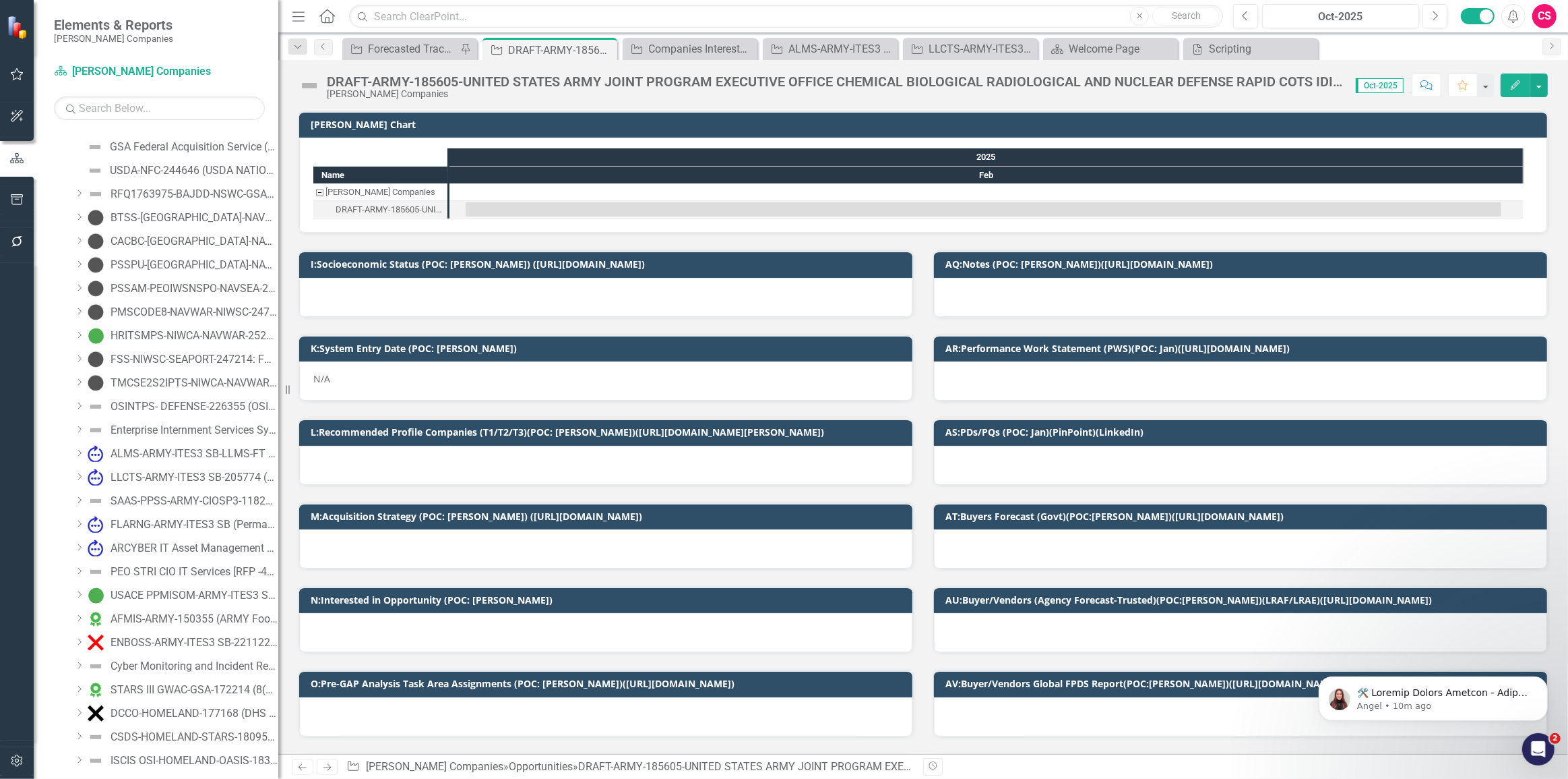
click at [75, 455] on icon "Dropdown" at bounding box center [79, 453] width 10 height 8
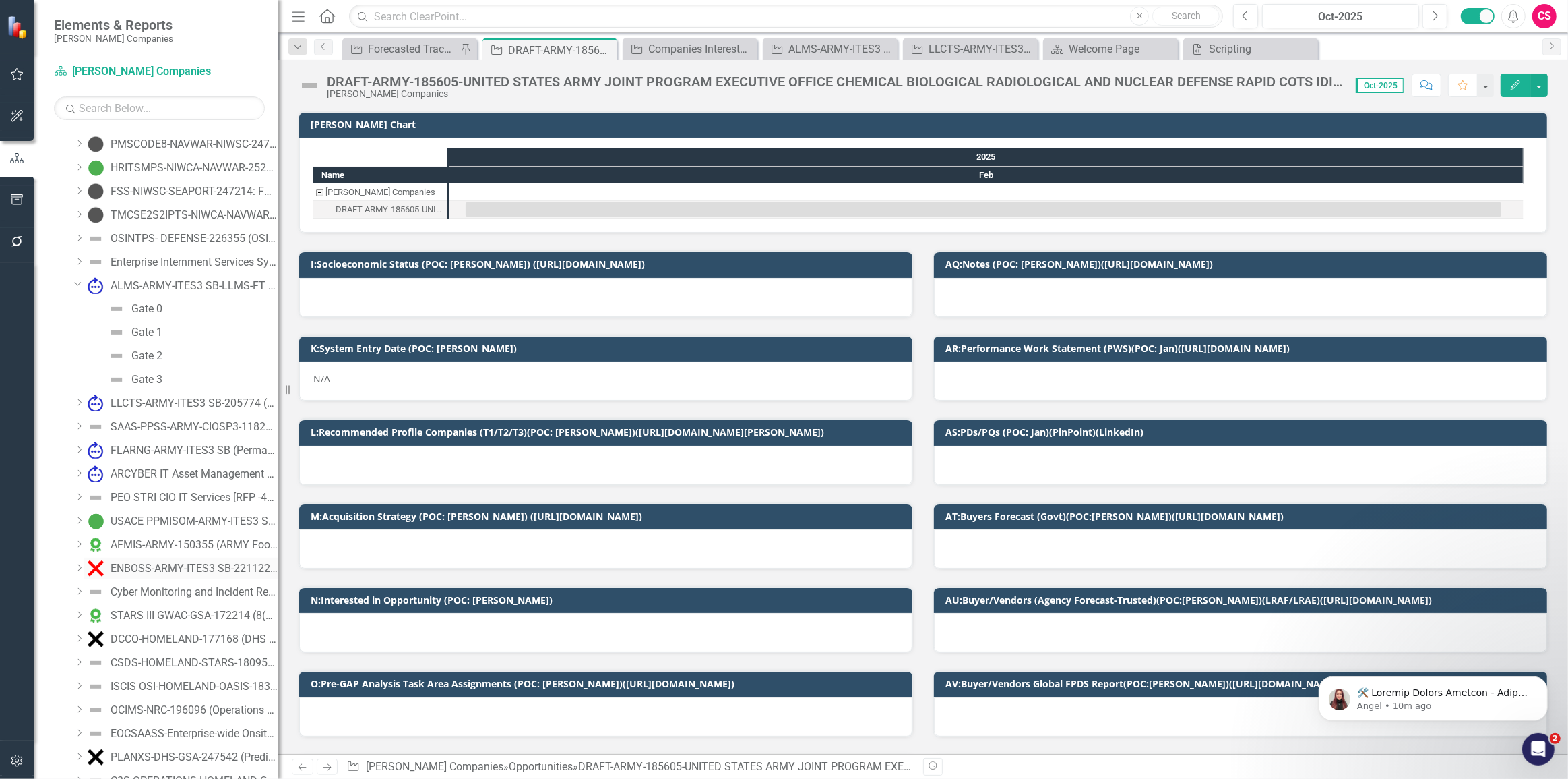
scroll to position [1173, 0]
click at [81, 508] on div "Dropdown" at bounding box center [79, 504] width 10 height 12
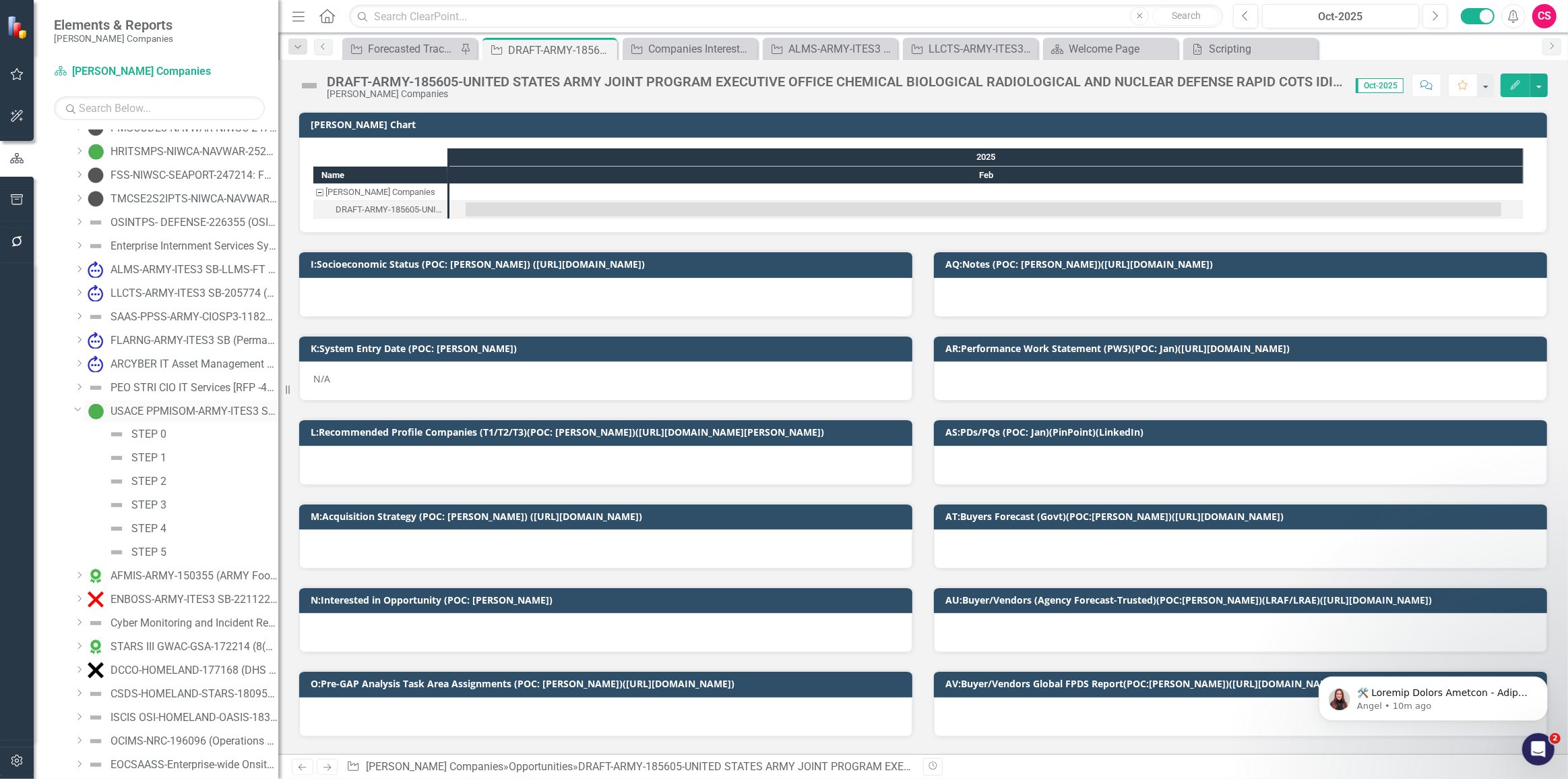
click at [147, 414] on div "USACE PPMISOM-ARMY-ITES3 SB-163262 (Usace Program And Project Management Inform…" at bounding box center [194, 411] width 167 height 12
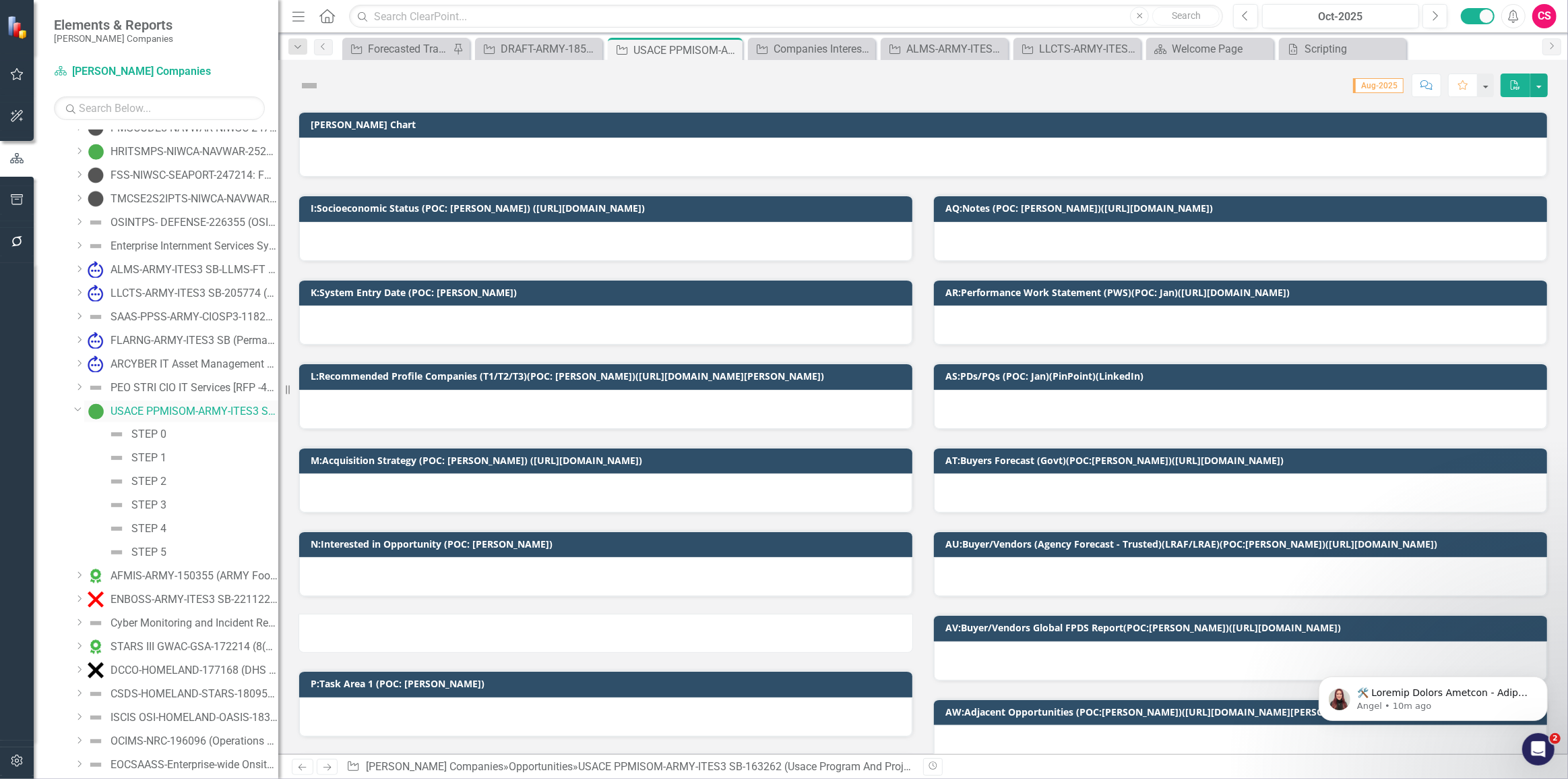
scroll to position [815, 0]
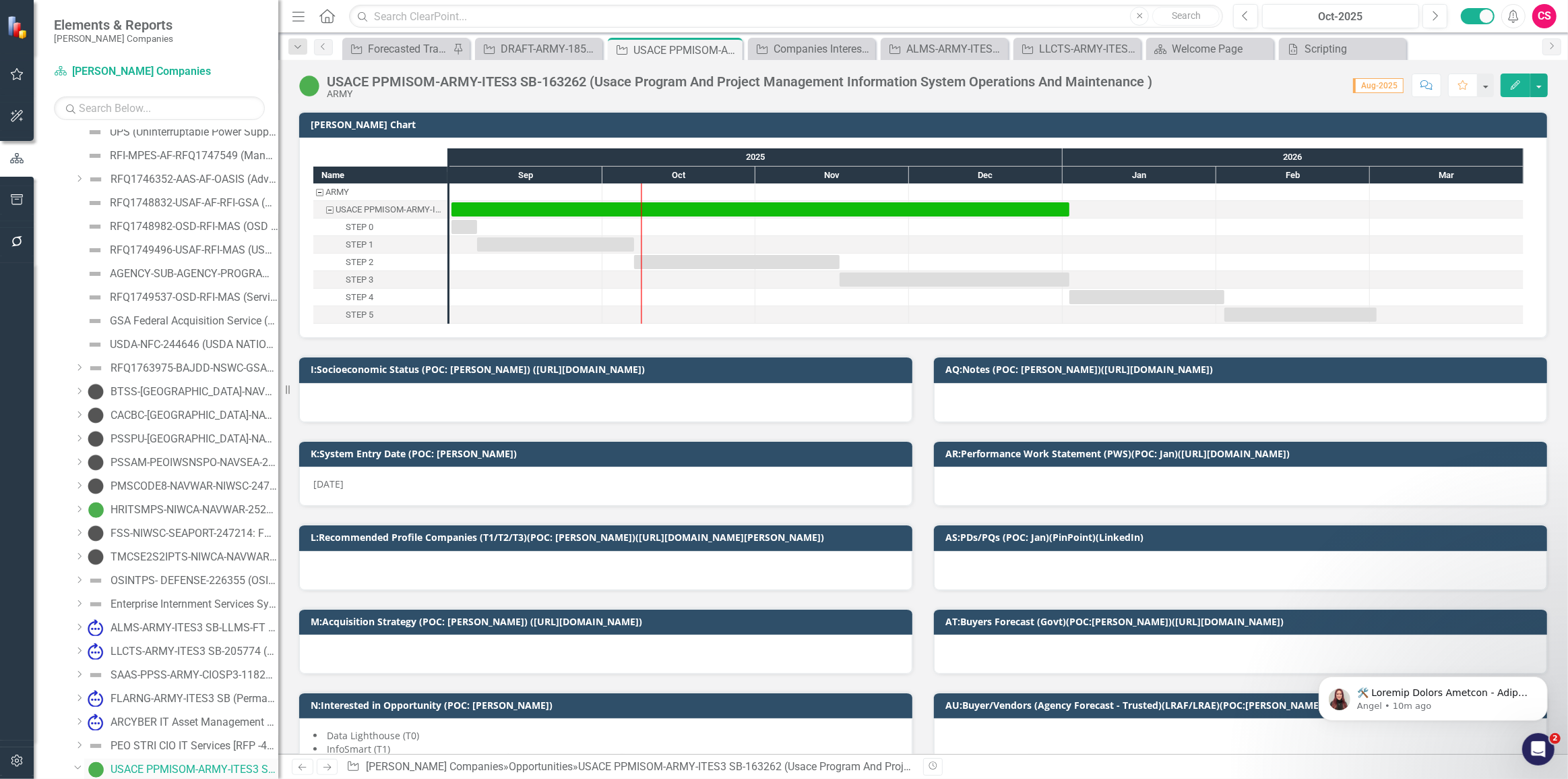
checkbox input "true"
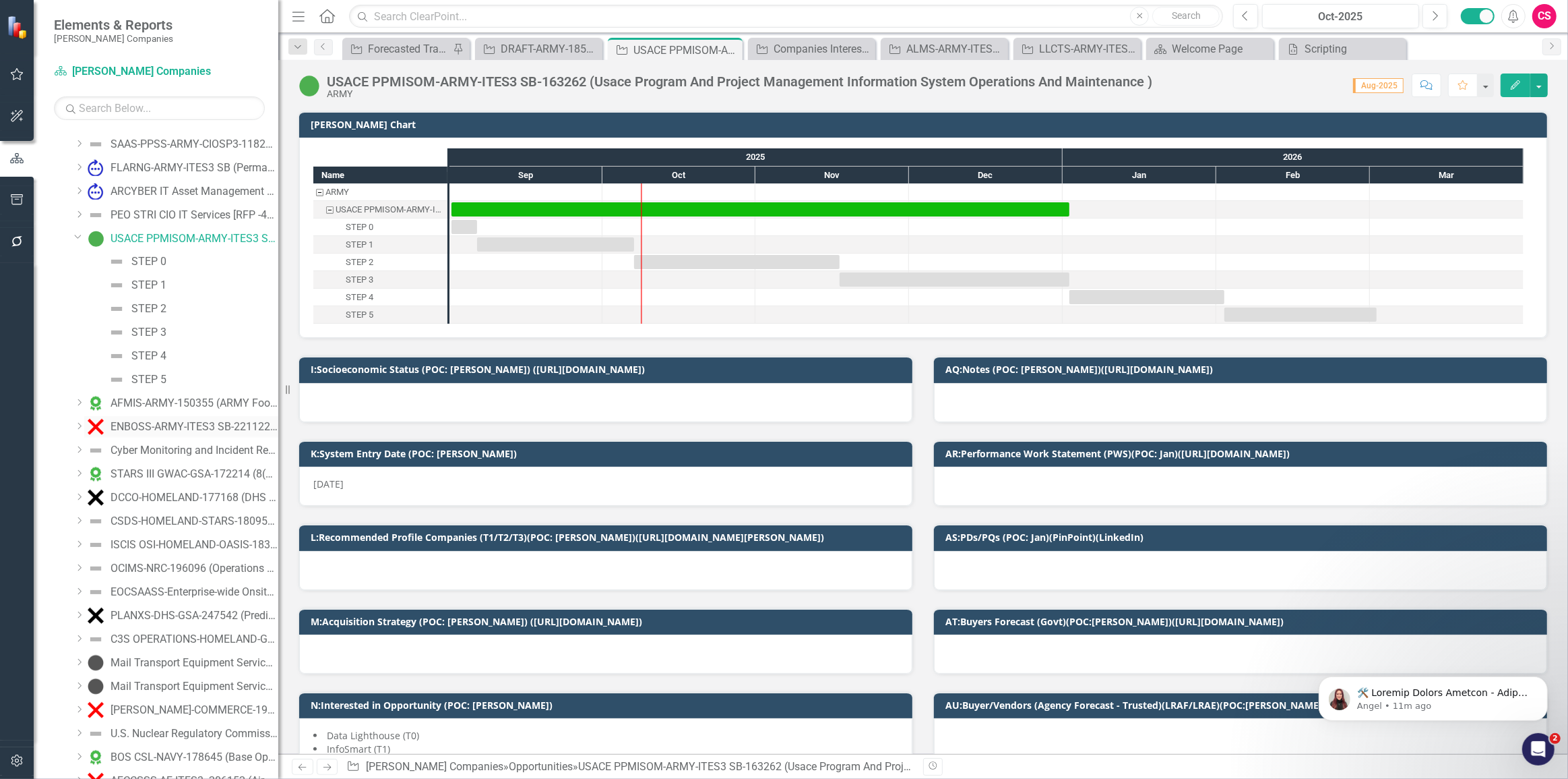
scroll to position [1182, 0]
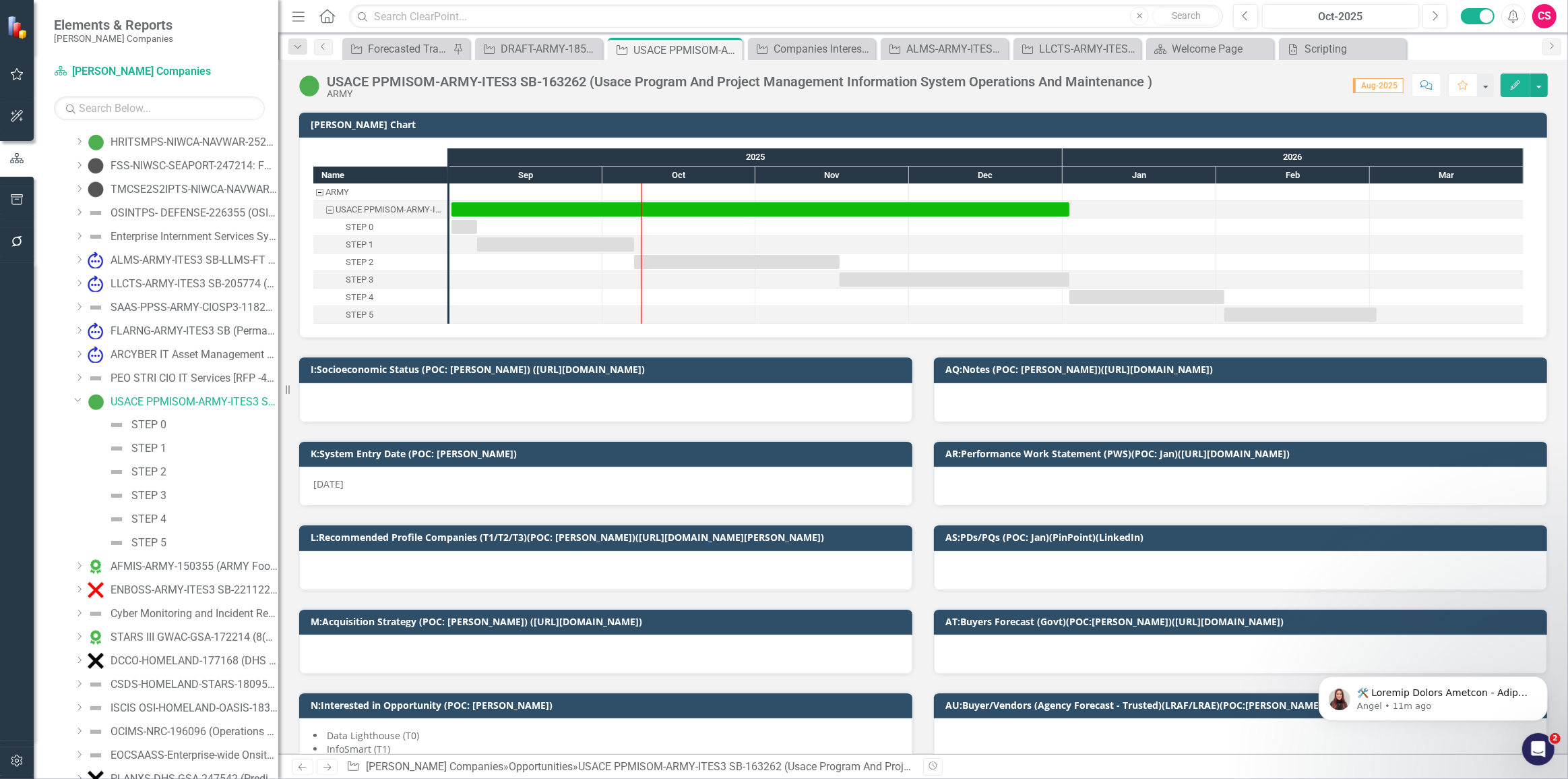
click at [76, 398] on icon at bounding box center [78, 400] width 6 height 4
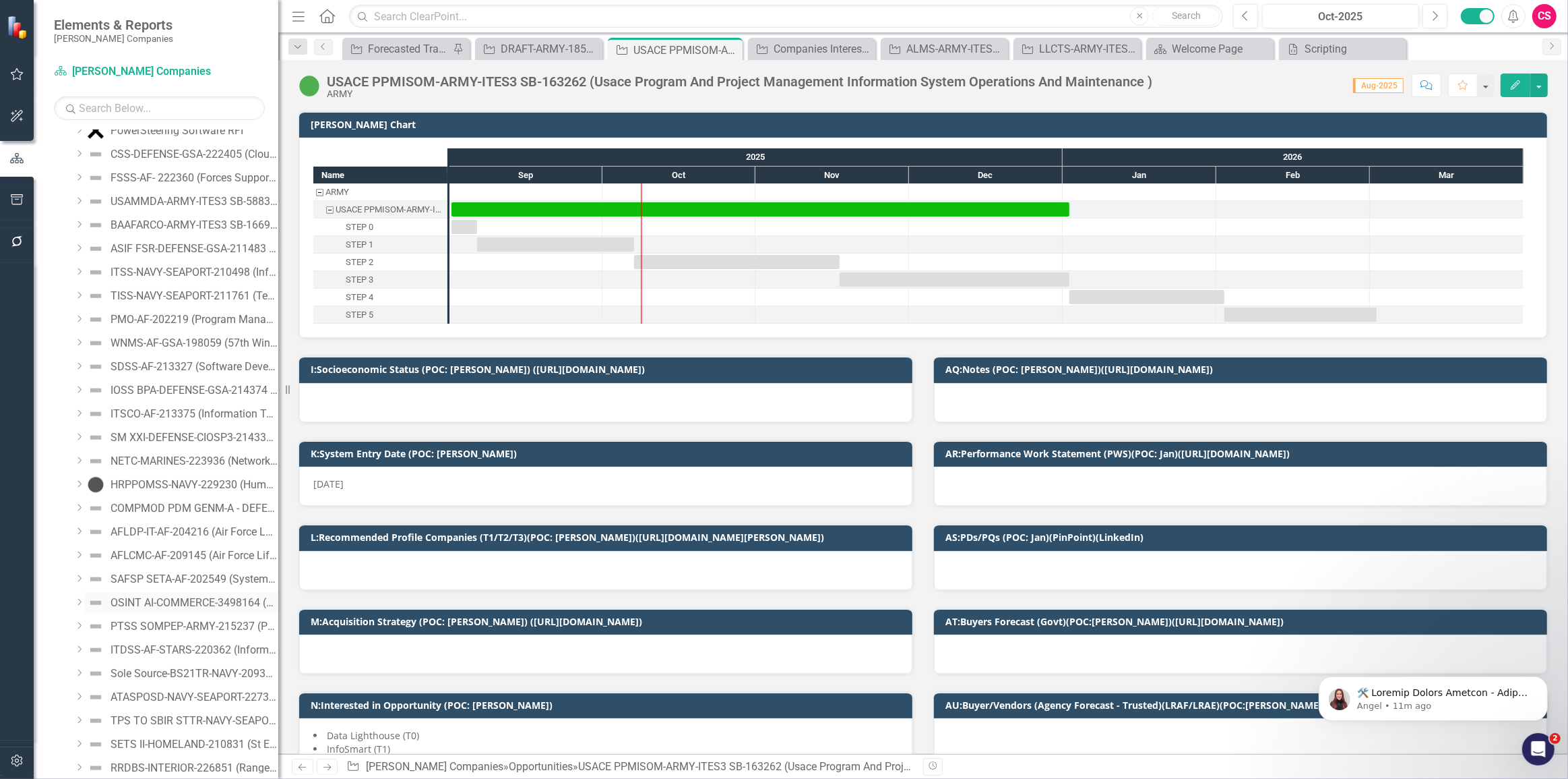
scroll to position [2346, 0]
click at [83, 462] on icon "Dropdown" at bounding box center [79, 463] width 10 height 8
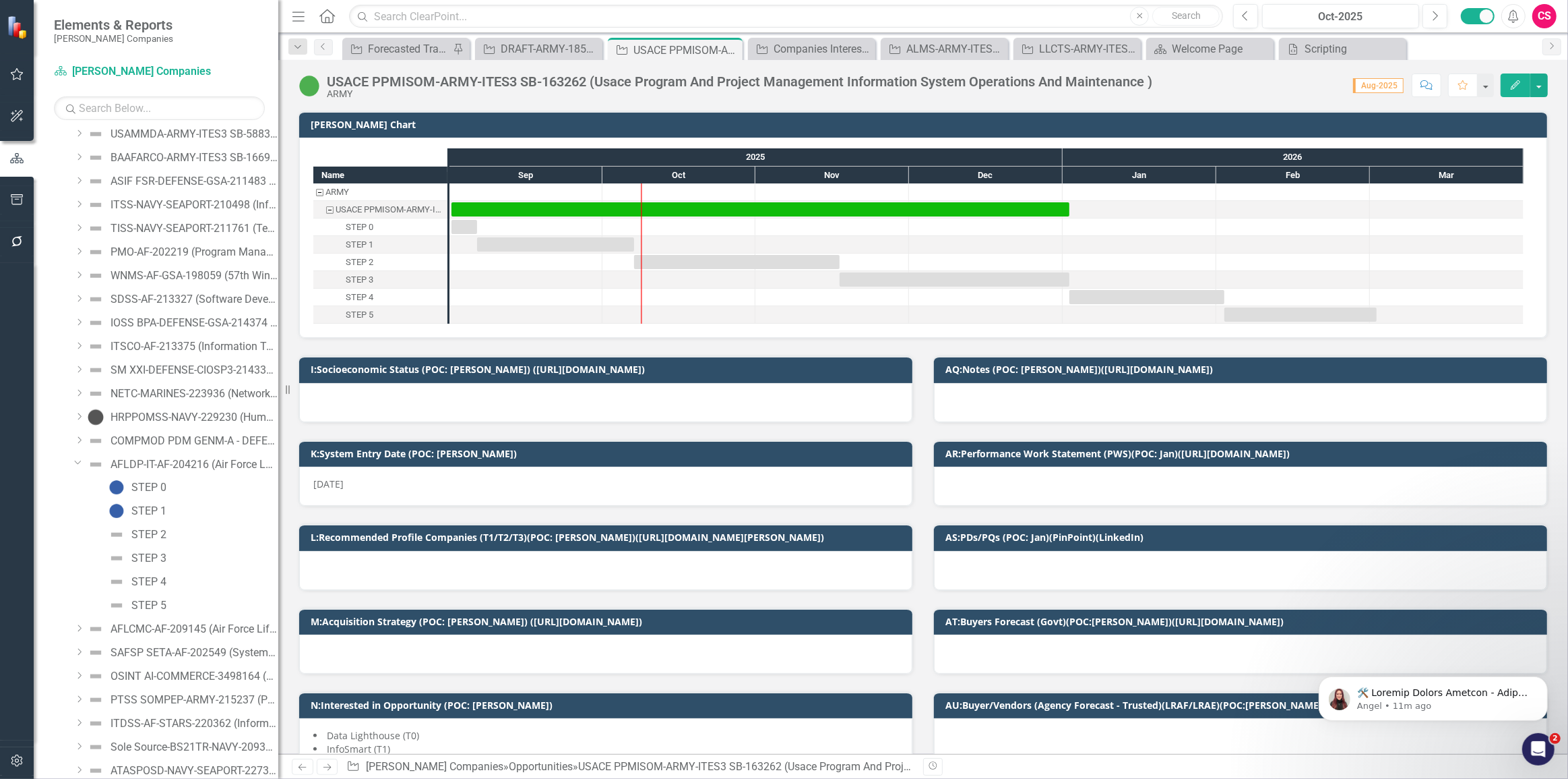
click at [80, 461] on icon "Dropdown" at bounding box center [78, 461] width 8 height 10
click at [76, 441] on icon "Dropdown" at bounding box center [79, 440] width 10 height 8
click at [76, 438] on icon at bounding box center [78, 438] width 6 height 4
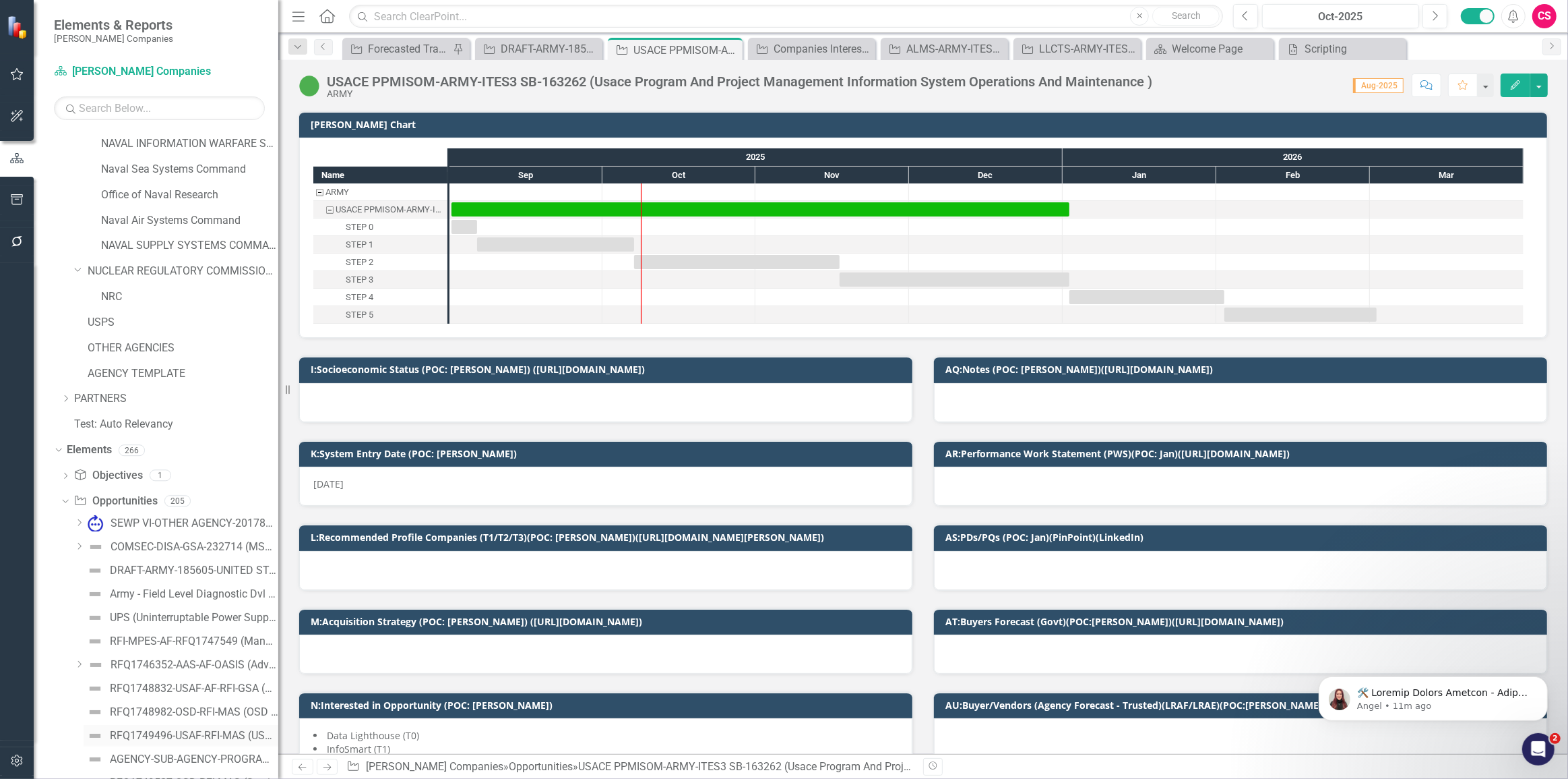
scroll to position [324, 0]
click at [65, 510] on div "Dropdown" at bounding box center [65, 508] width 9 height 6
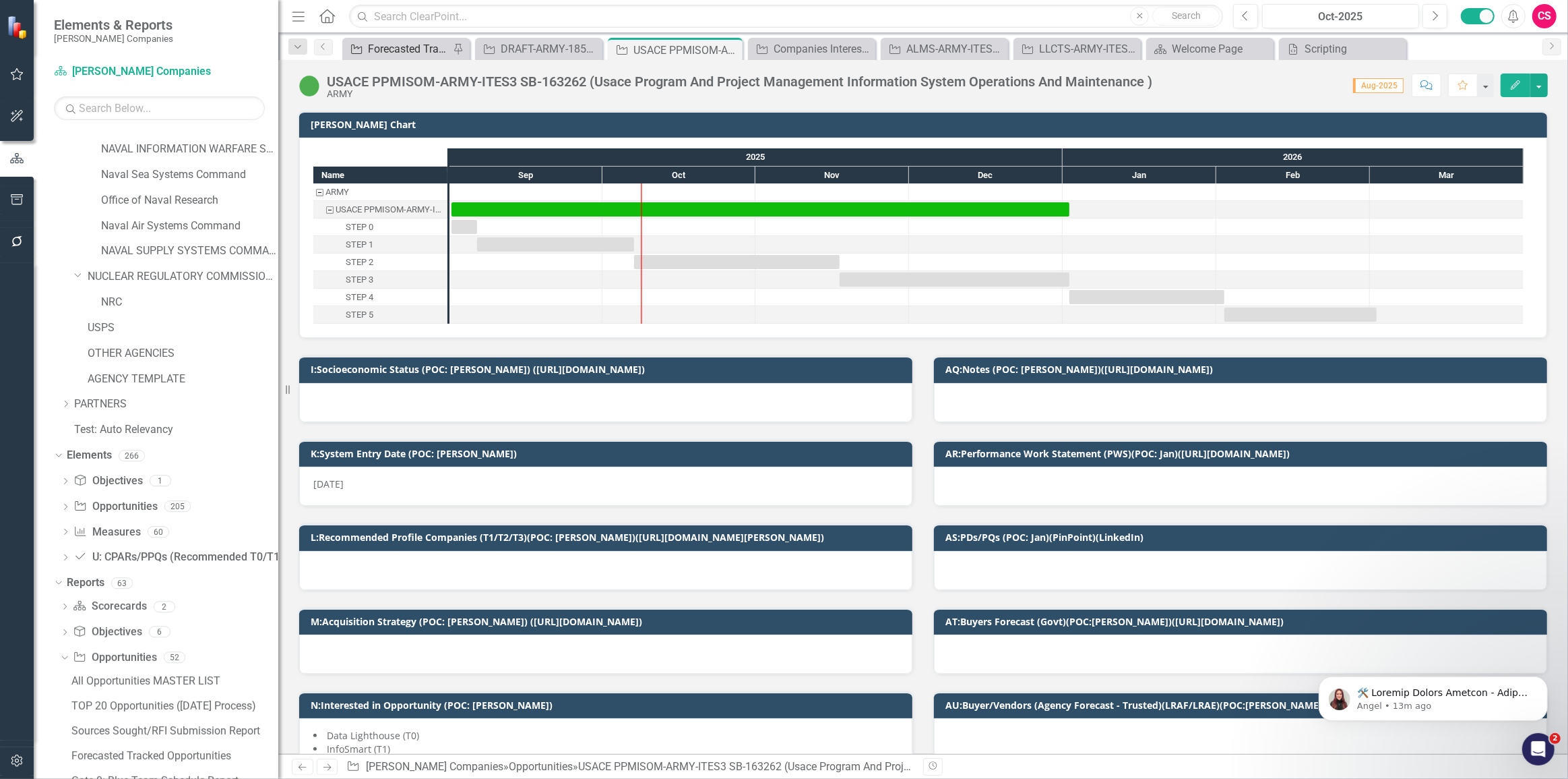
click at [426, 49] on div "Forecasted Tracked Opportunities" at bounding box center [408, 49] width 81 height 16
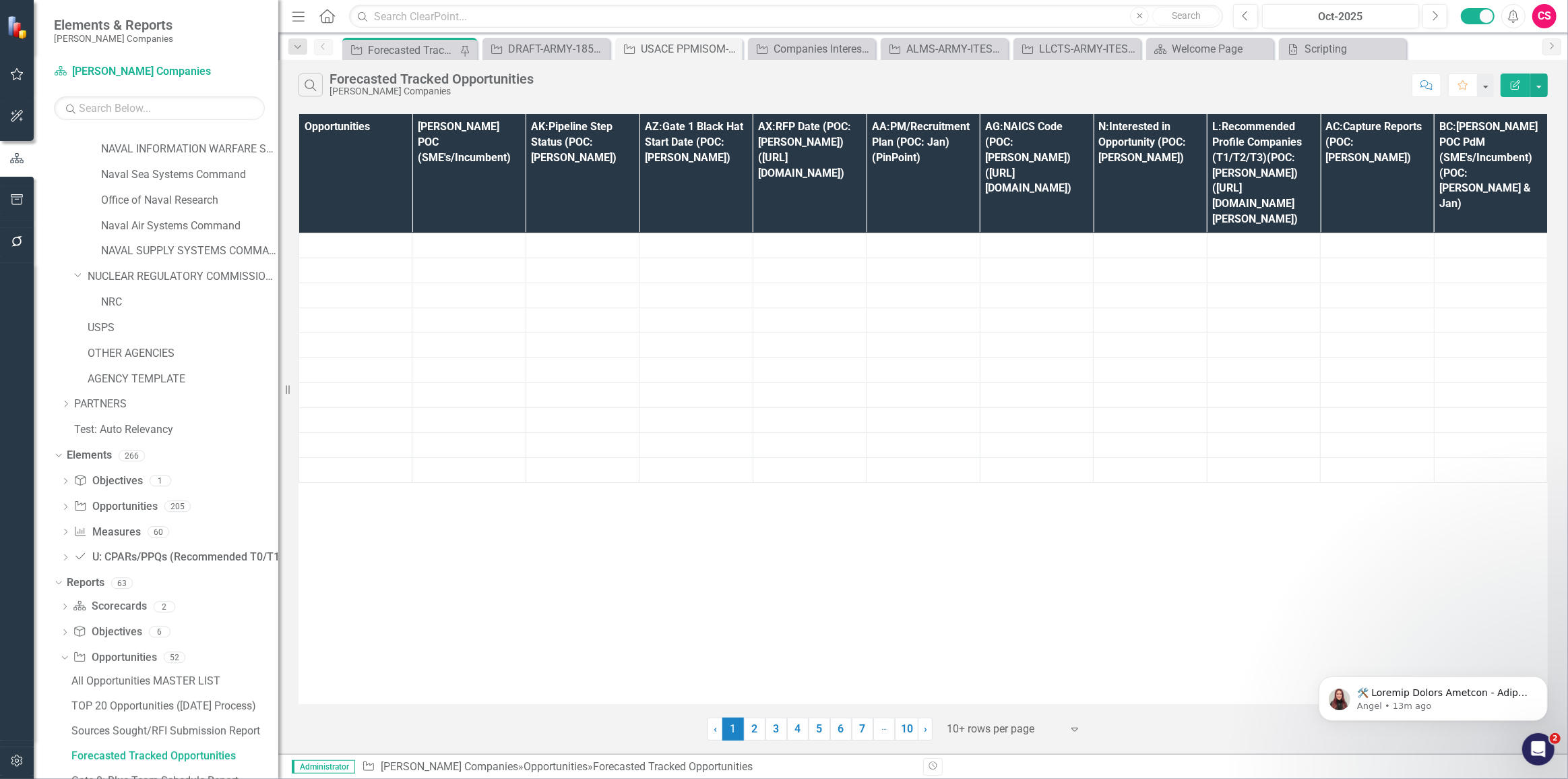
scroll to position [310, 0]
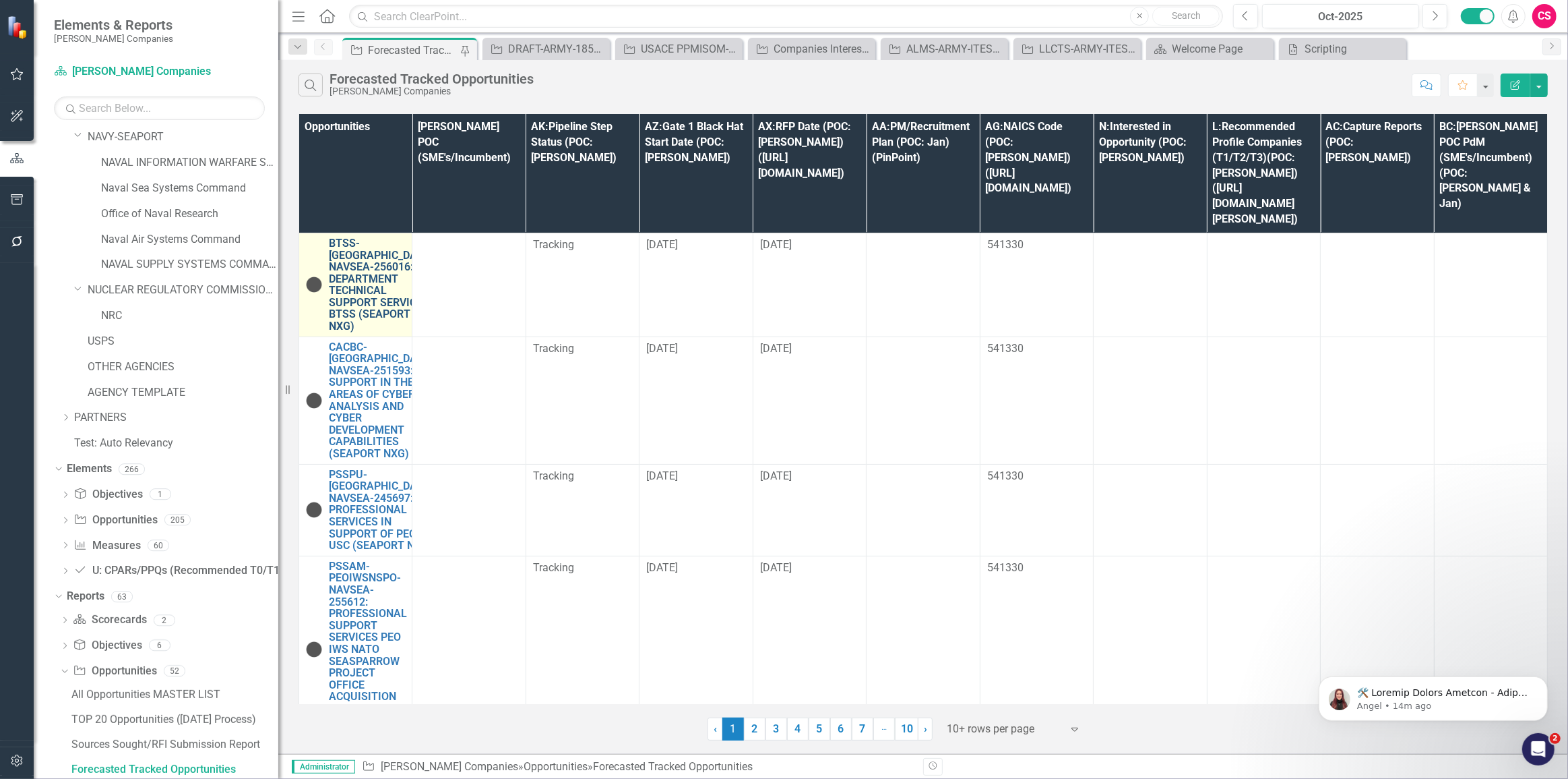
click at [354, 270] on link "BTSS-[GEOGRAPHIC_DATA]-NAVSEA-256016: B DEPARTMENT TECHNICAL SUPPORT SERVICES B…" at bounding box center [382, 285] width 108 height 95
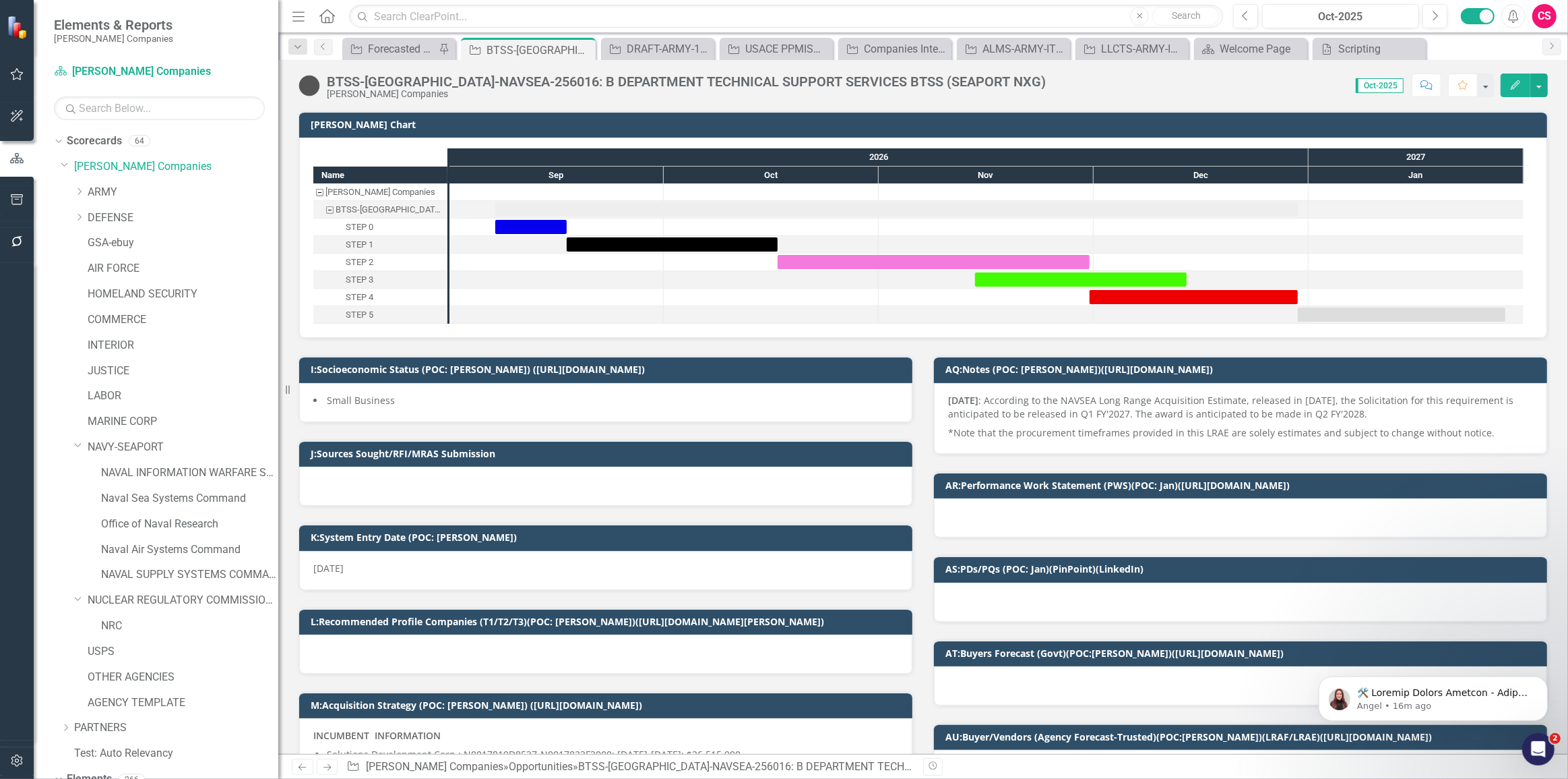
click at [1509, 87] on icon "Edit" at bounding box center [1515, 85] width 12 height 9
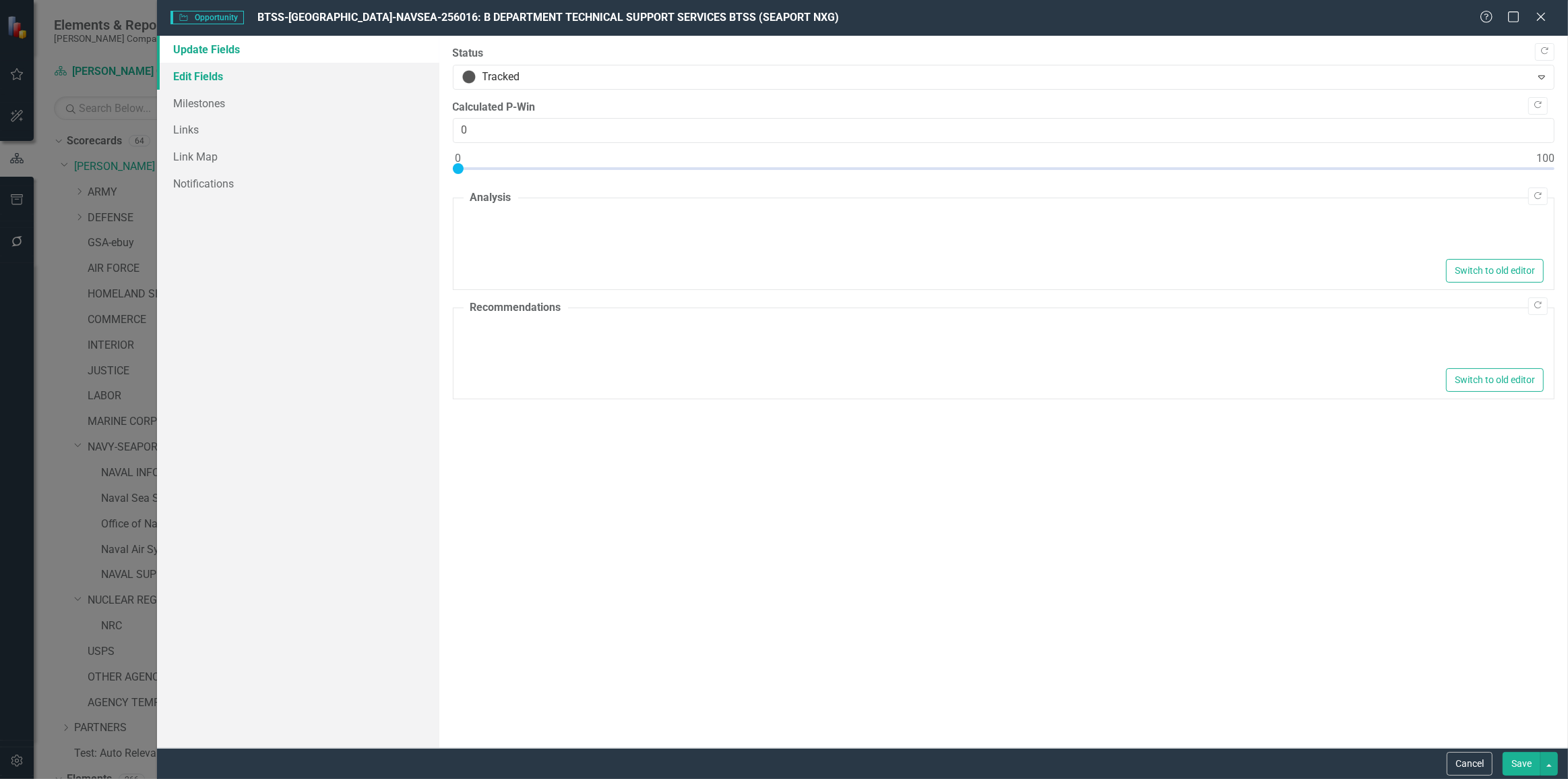
click at [354, 73] on link "Edit Fields" at bounding box center [298, 76] width 283 height 27
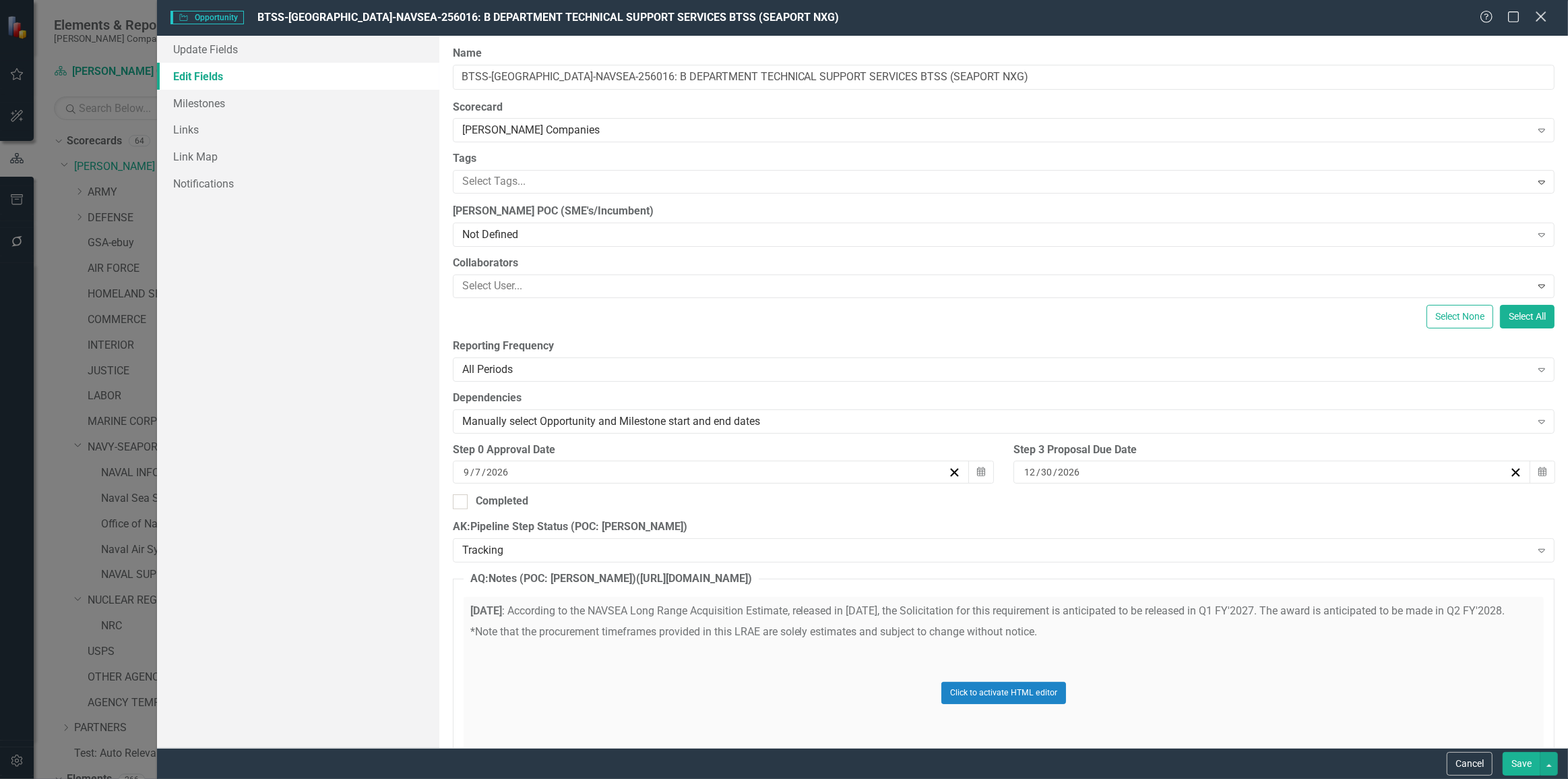
click at [1543, 17] on icon "Close" at bounding box center [1541, 16] width 16 height 13
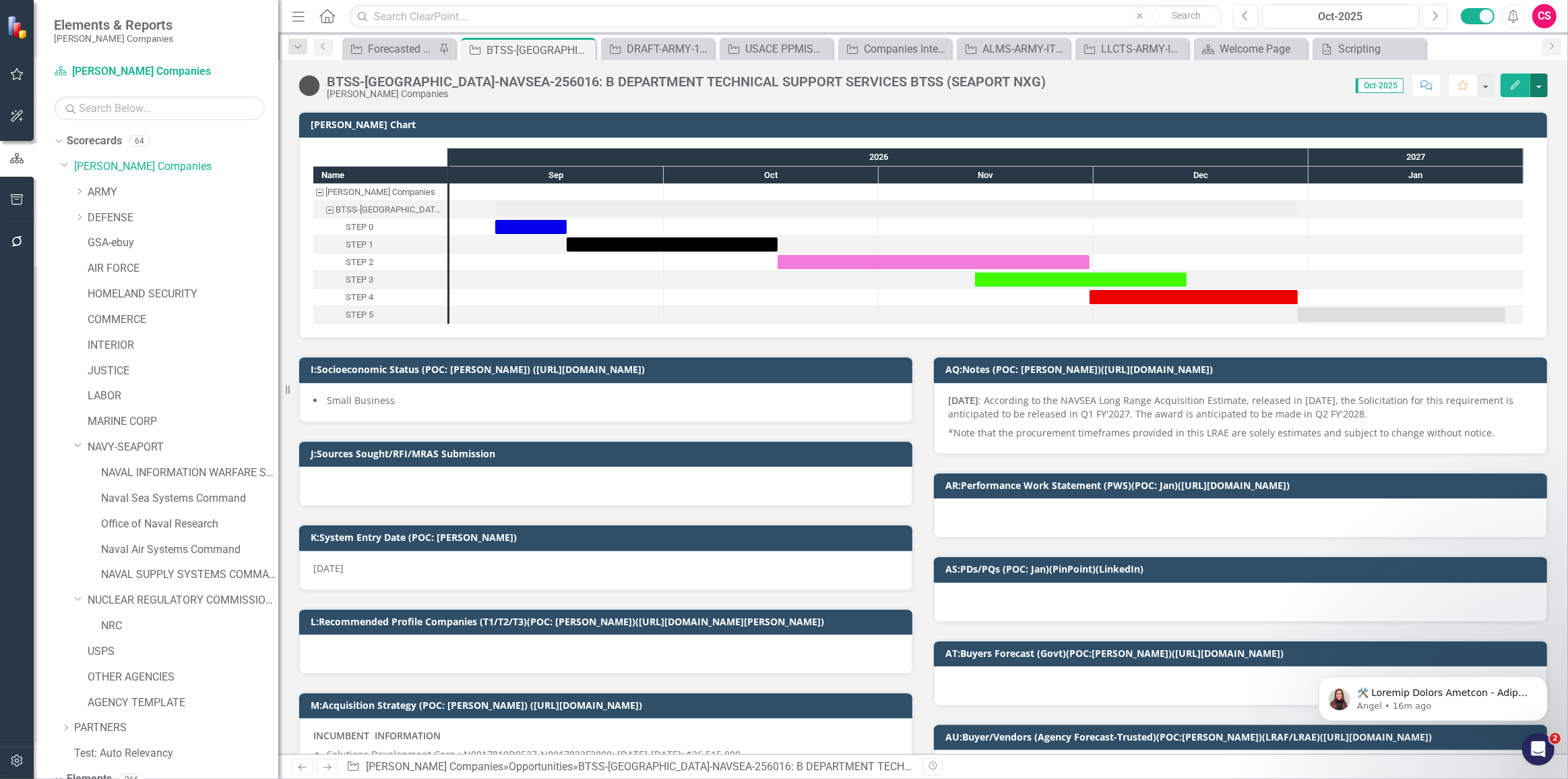
click at [1542, 81] on button "button" at bounding box center [1539, 85] width 17 height 24
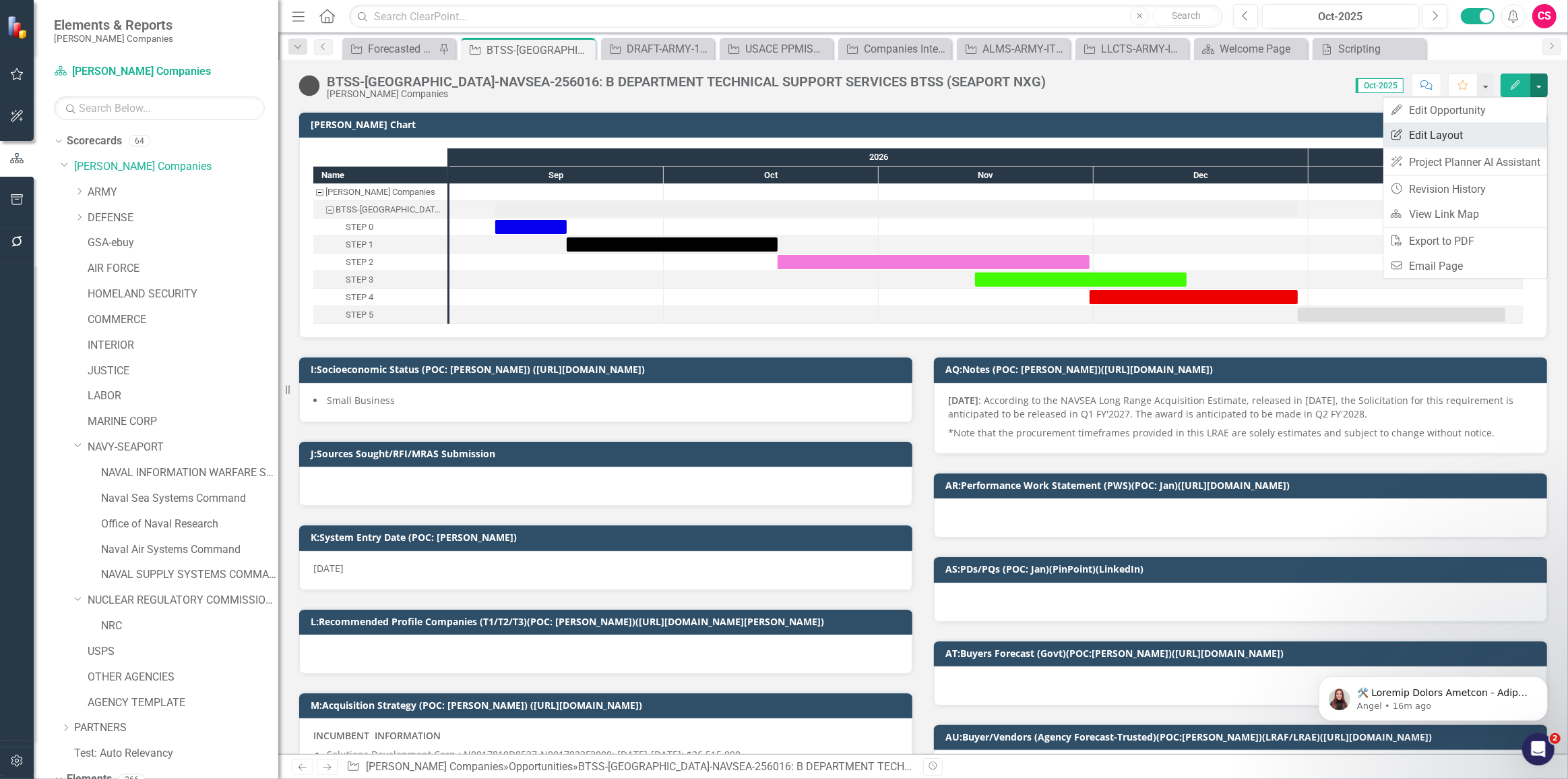
click at [1429, 136] on link "Edit Report Edit Layout" at bounding box center [1465, 135] width 164 height 25
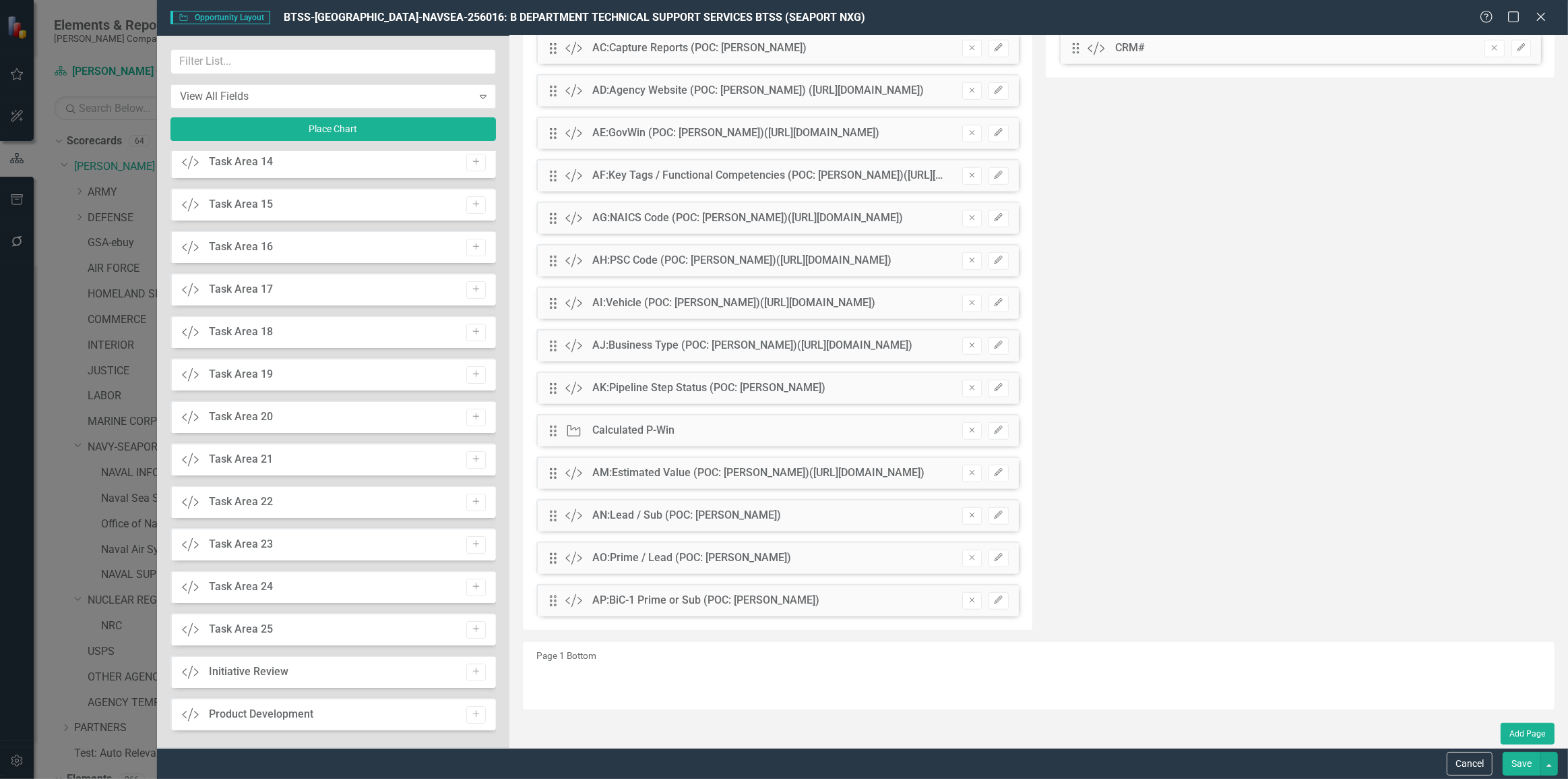
scroll to position [3876, 0]
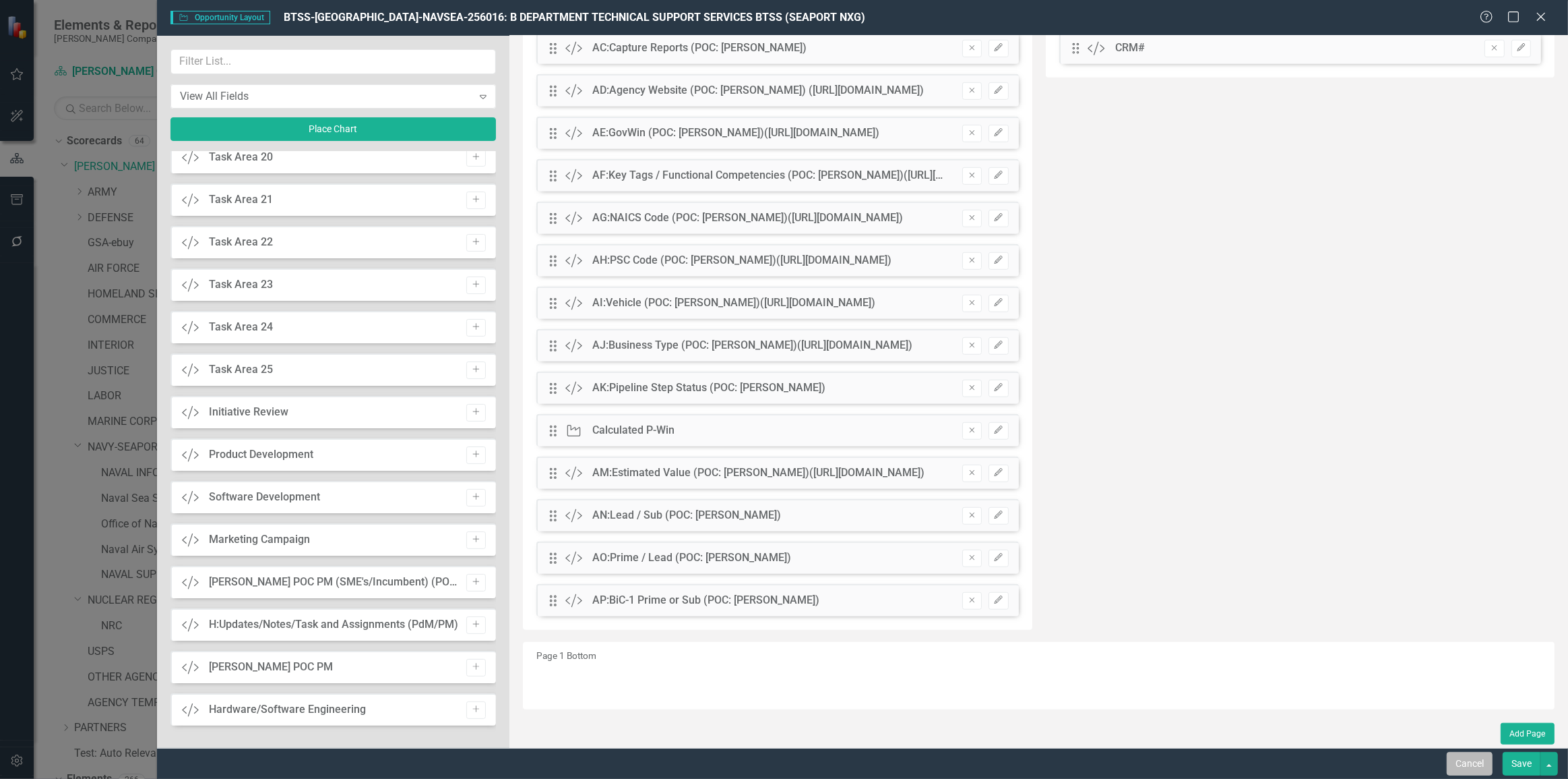
click at [1466, 762] on button "Cancel" at bounding box center [1469, 763] width 46 height 24
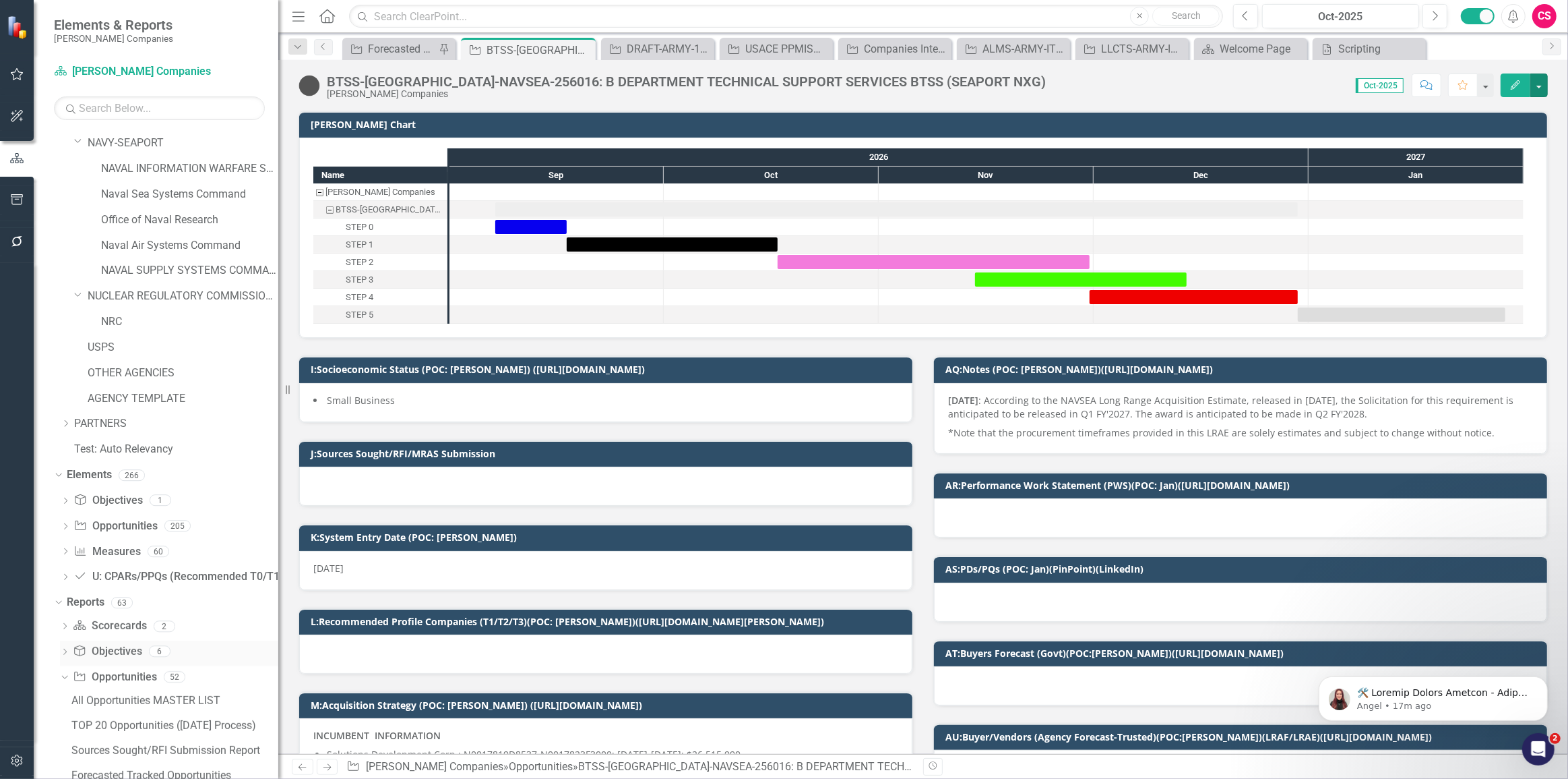
scroll to position [306, 0]
click at [104, 522] on link "Opportunity Opportunities" at bounding box center [114, 524] width 83 height 16
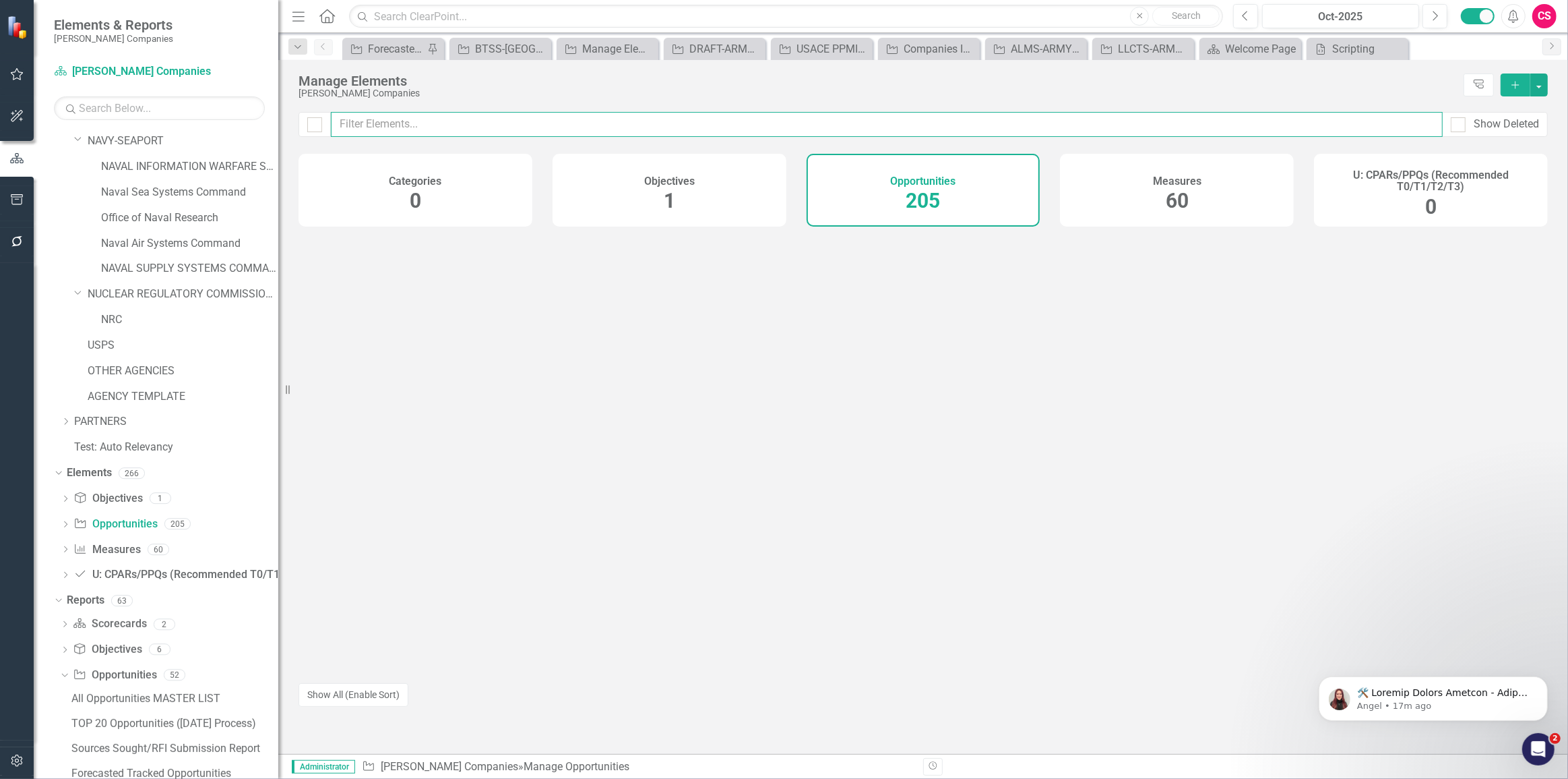
click at [507, 124] on input "text" at bounding box center [886, 124] width 1112 height 25
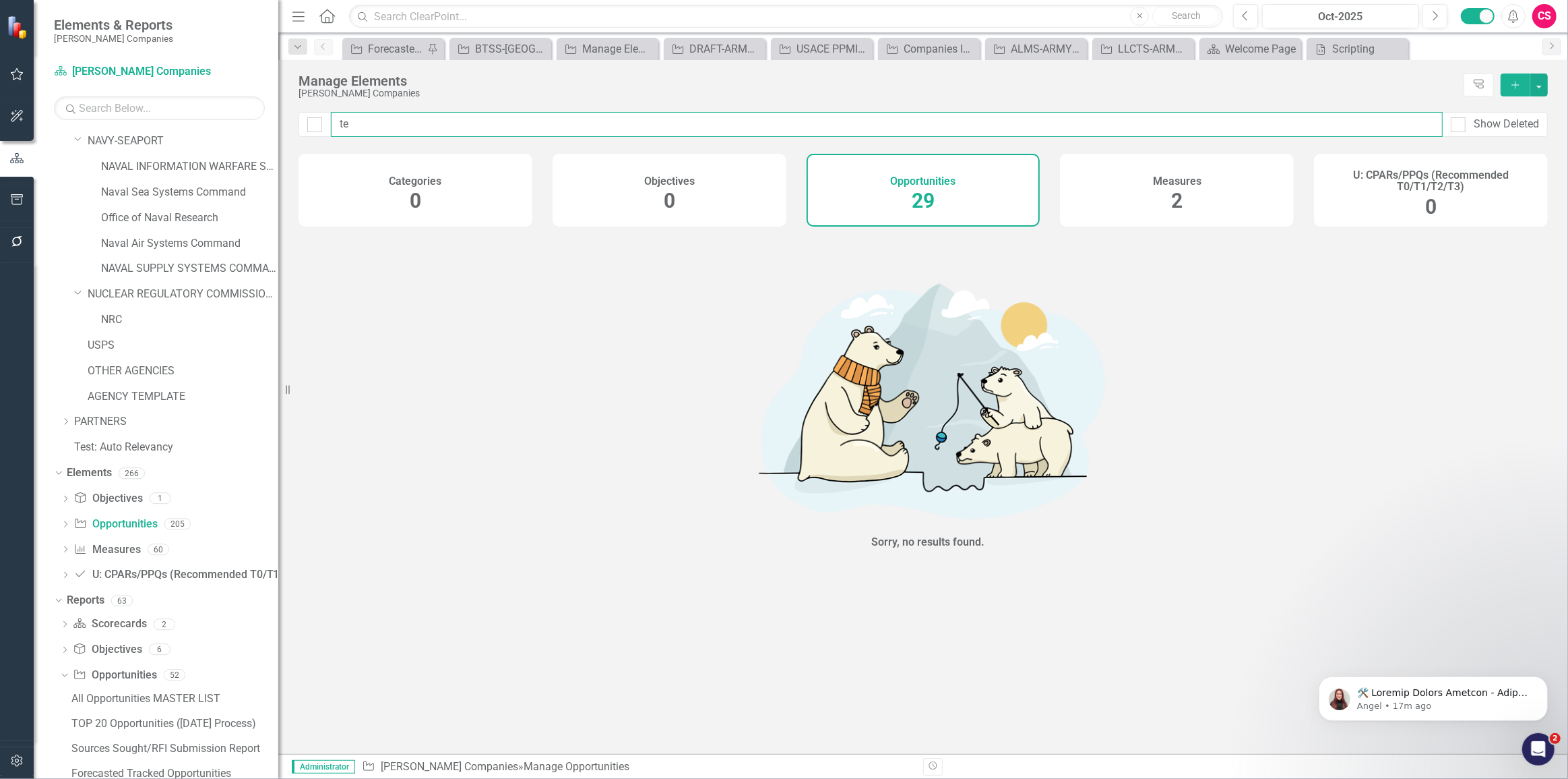
type input "t"
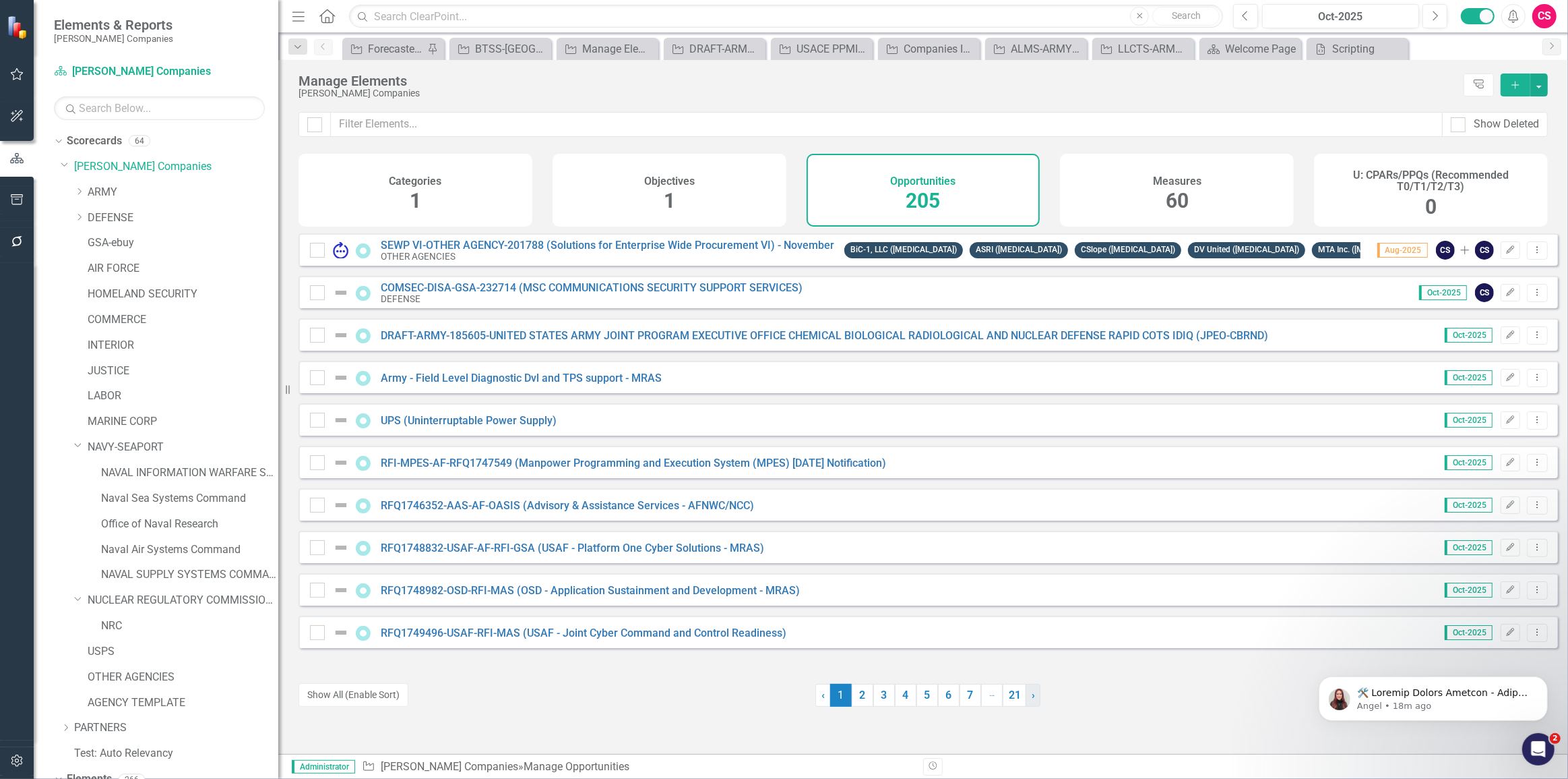
click at [1032, 695] on span "›" at bounding box center [1034, 695] width 4 height 13
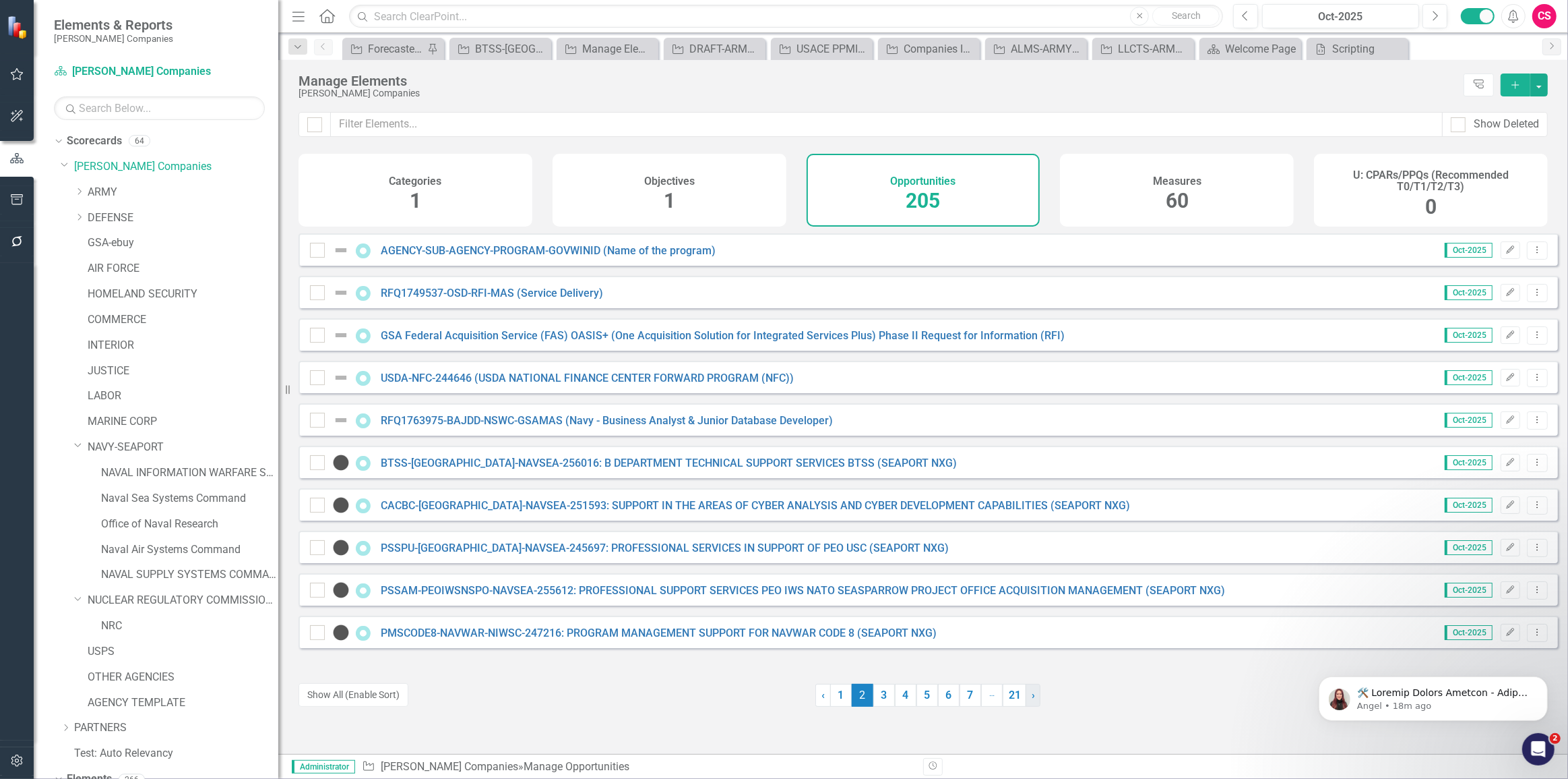
click at [1032, 695] on span "›" at bounding box center [1034, 695] width 4 height 13
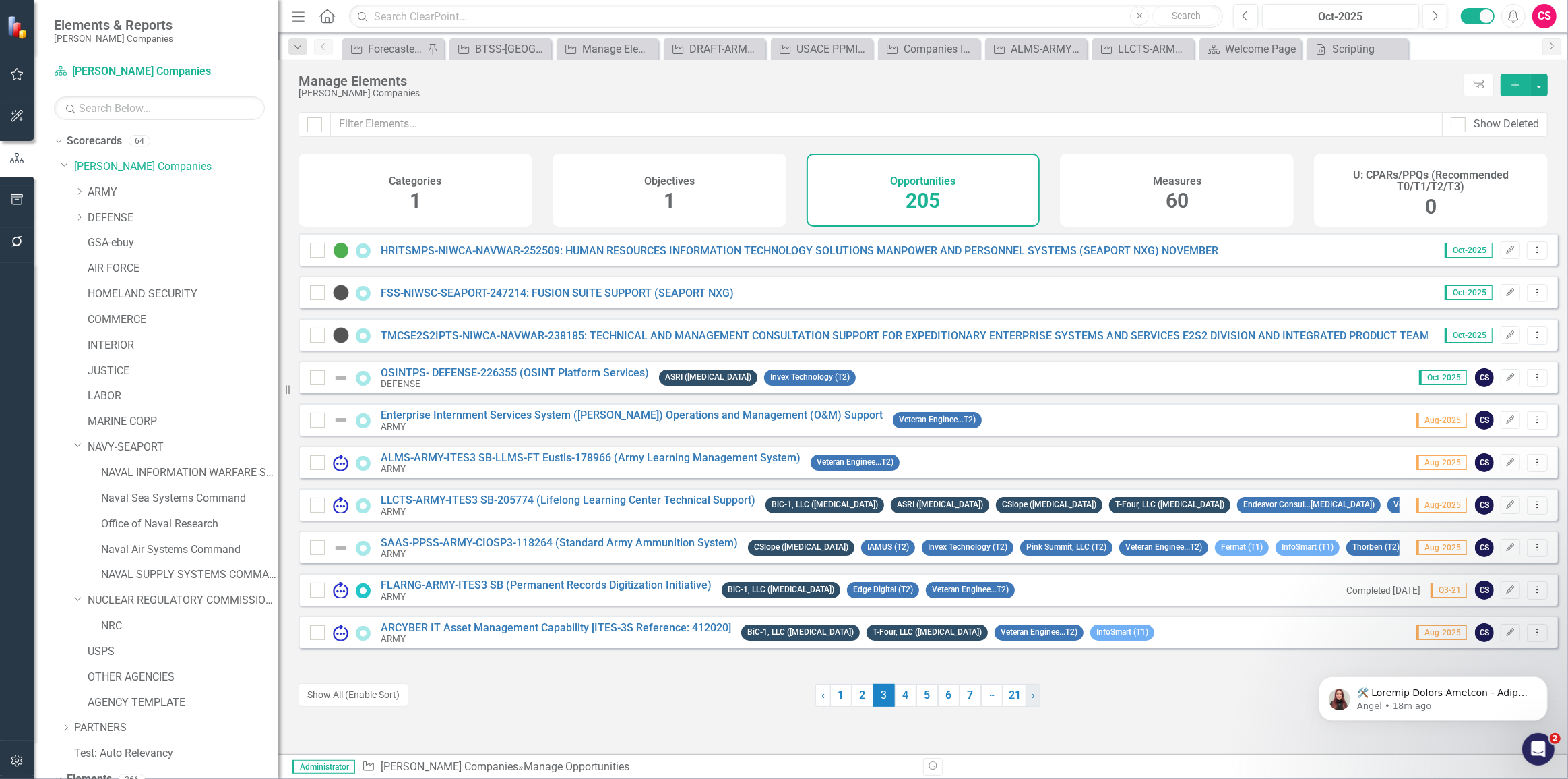
click at [1032, 695] on span "›" at bounding box center [1034, 695] width 4 height 13
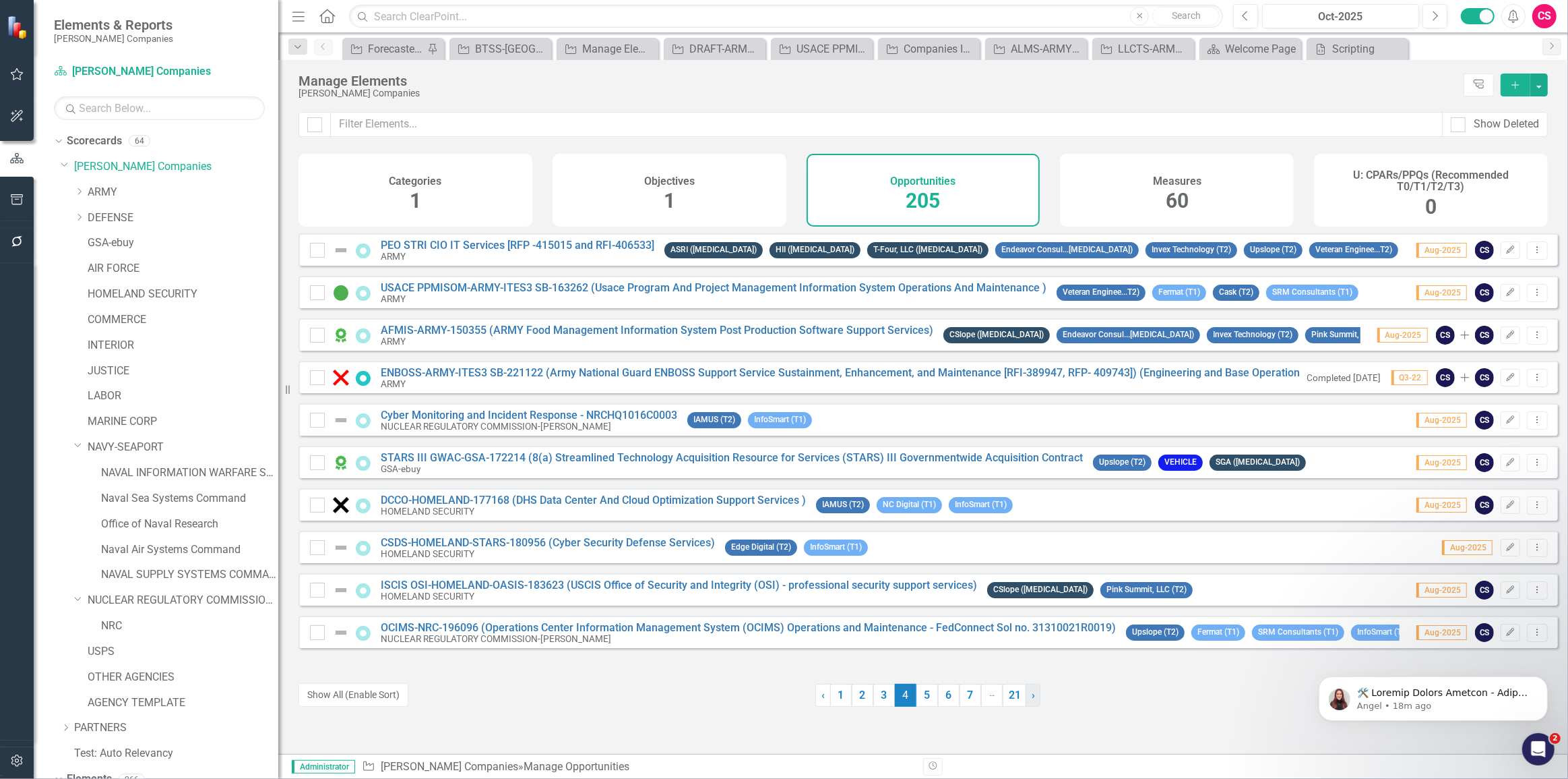
click at [1032, 695] on span "›" at bounding box center [1034, 695] width 4 height 13
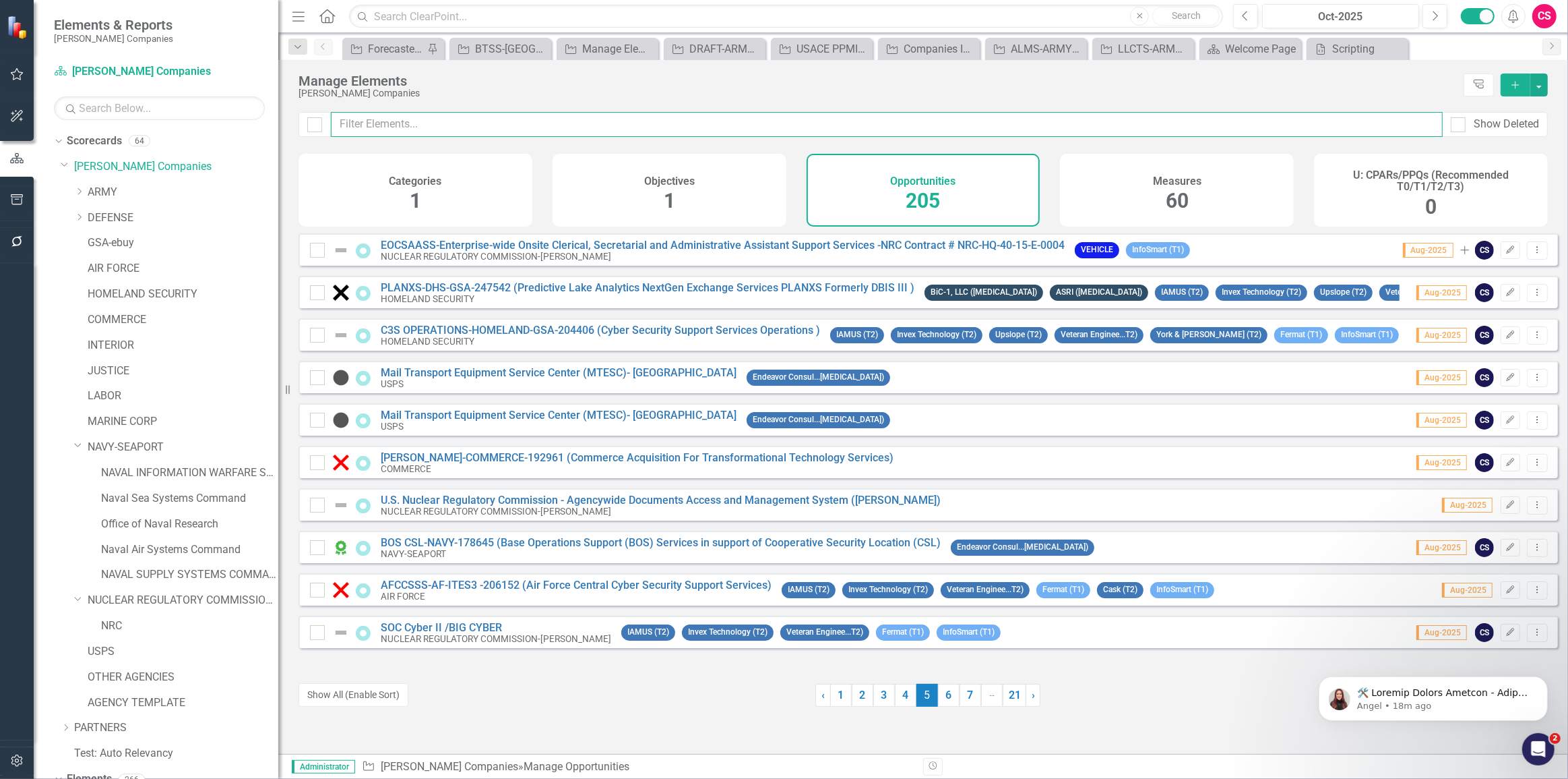
click at [585, 122] on input "text" at bounding box center [886, 124] width 1112 height 25
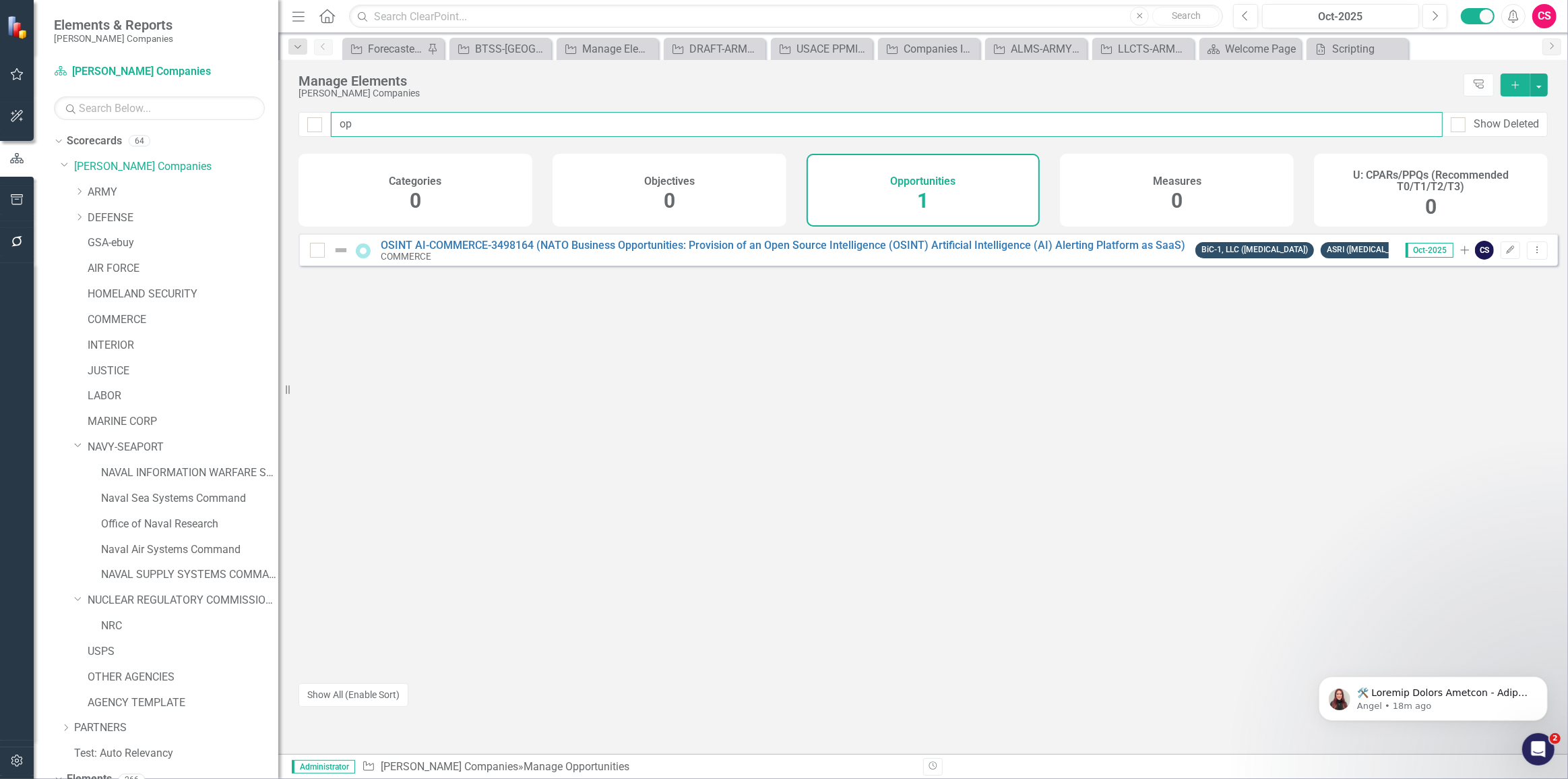
type input "o"
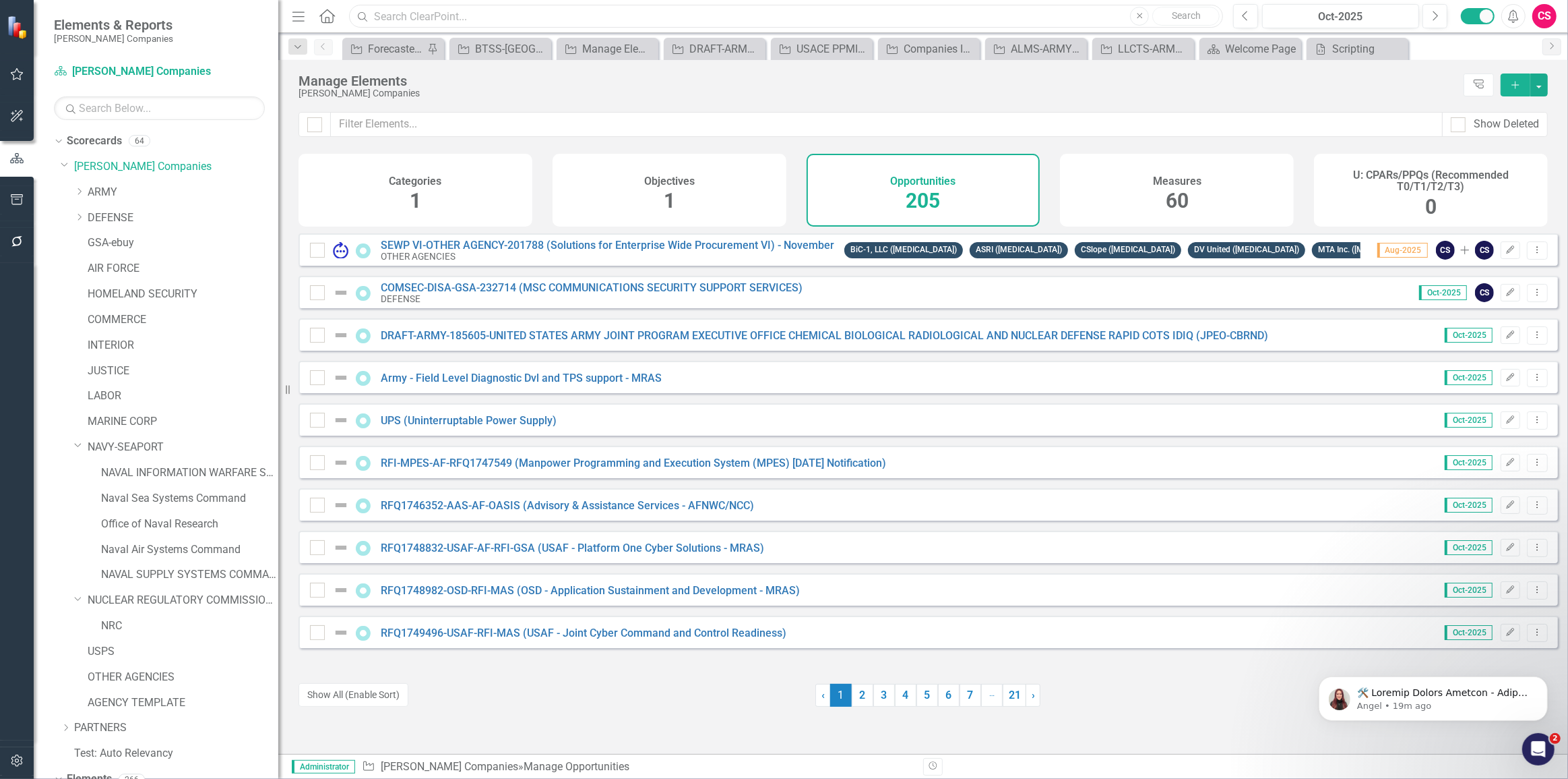
click at [500, 13] on input "text" at bounding box center [786, 16] width 874 height 24
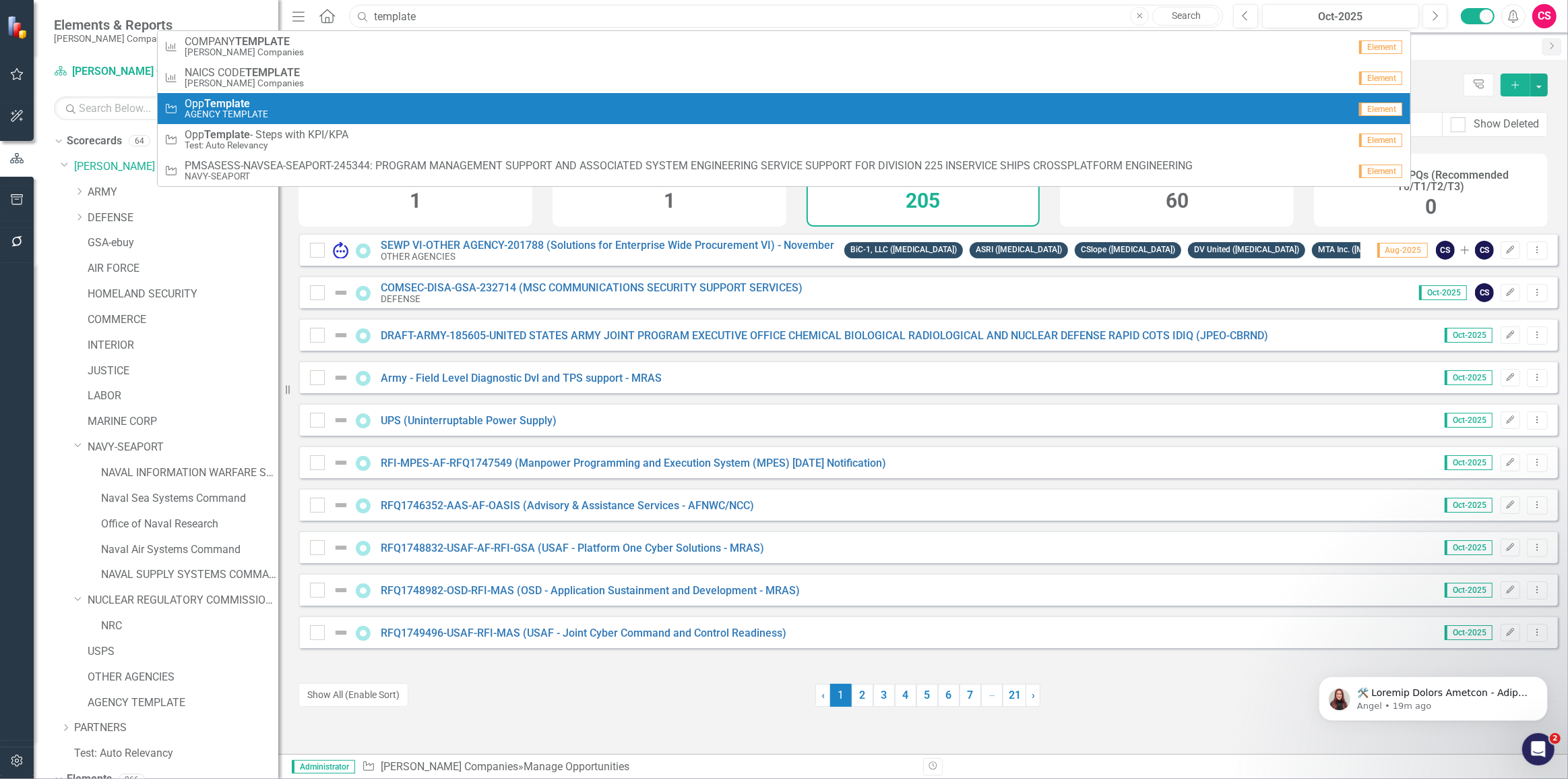
type input "template"
click at [248, 116] on small "AGENCY TEMPLATE" at bounding box center [226, 114] width 83 height 10
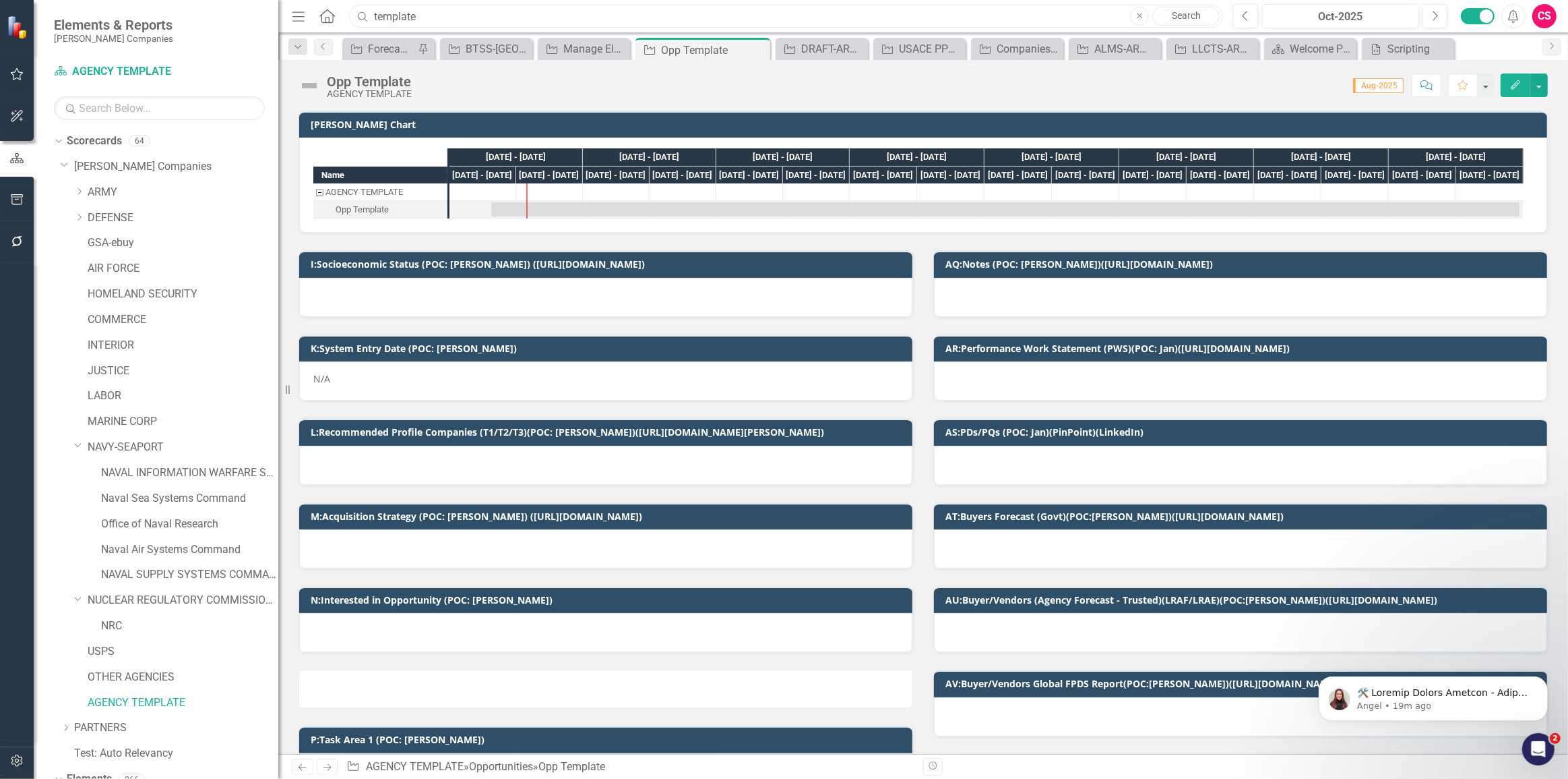
click at [502, 14] on input "template" at bounding box center [786, 16] width 874 height 24
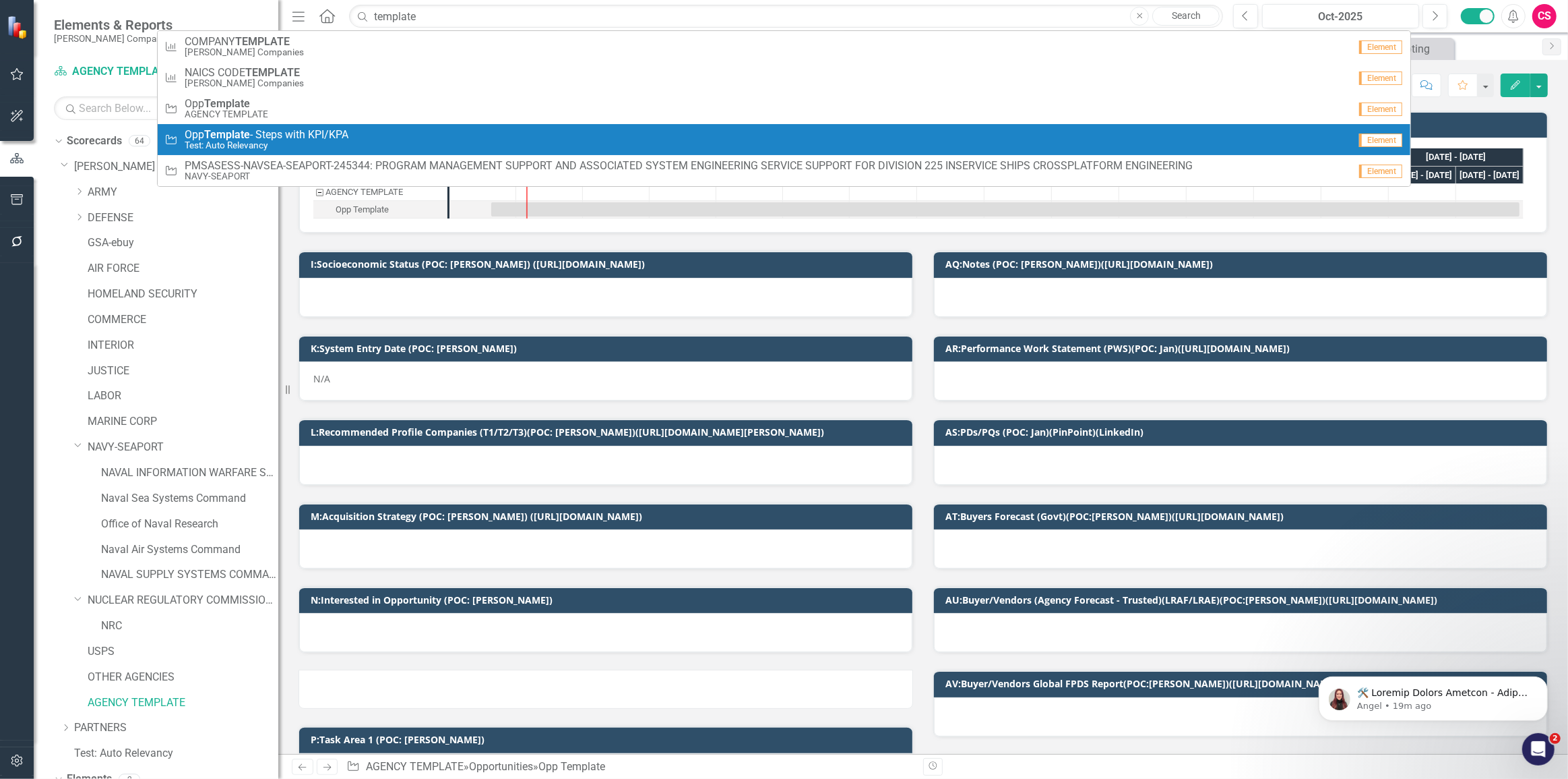
click at [301, 134] on span "Opp Template - Steps with KPI/KPA" at bounding box center [266, 135] width 164 height 12
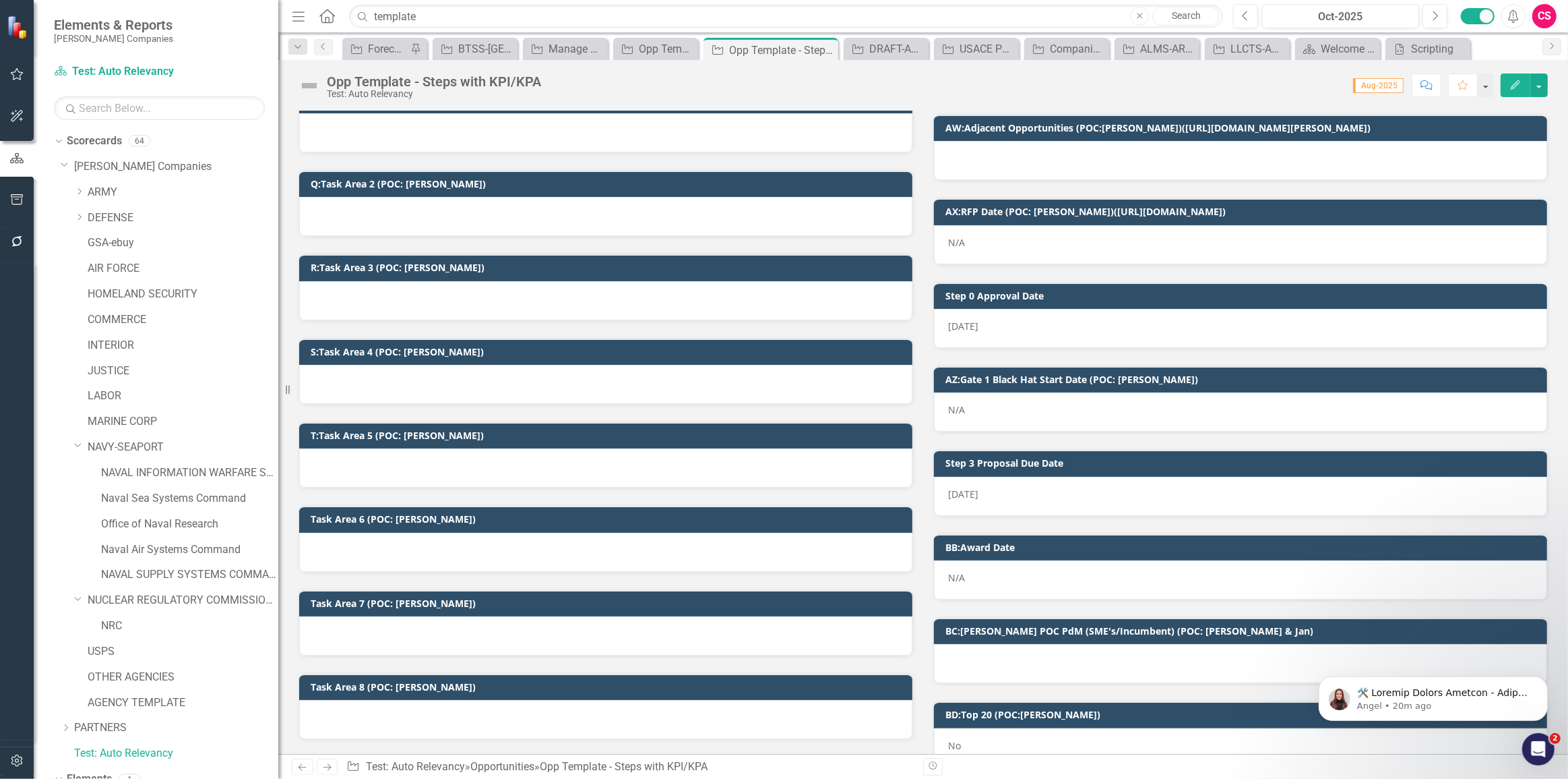
scroll to position [796, 0]
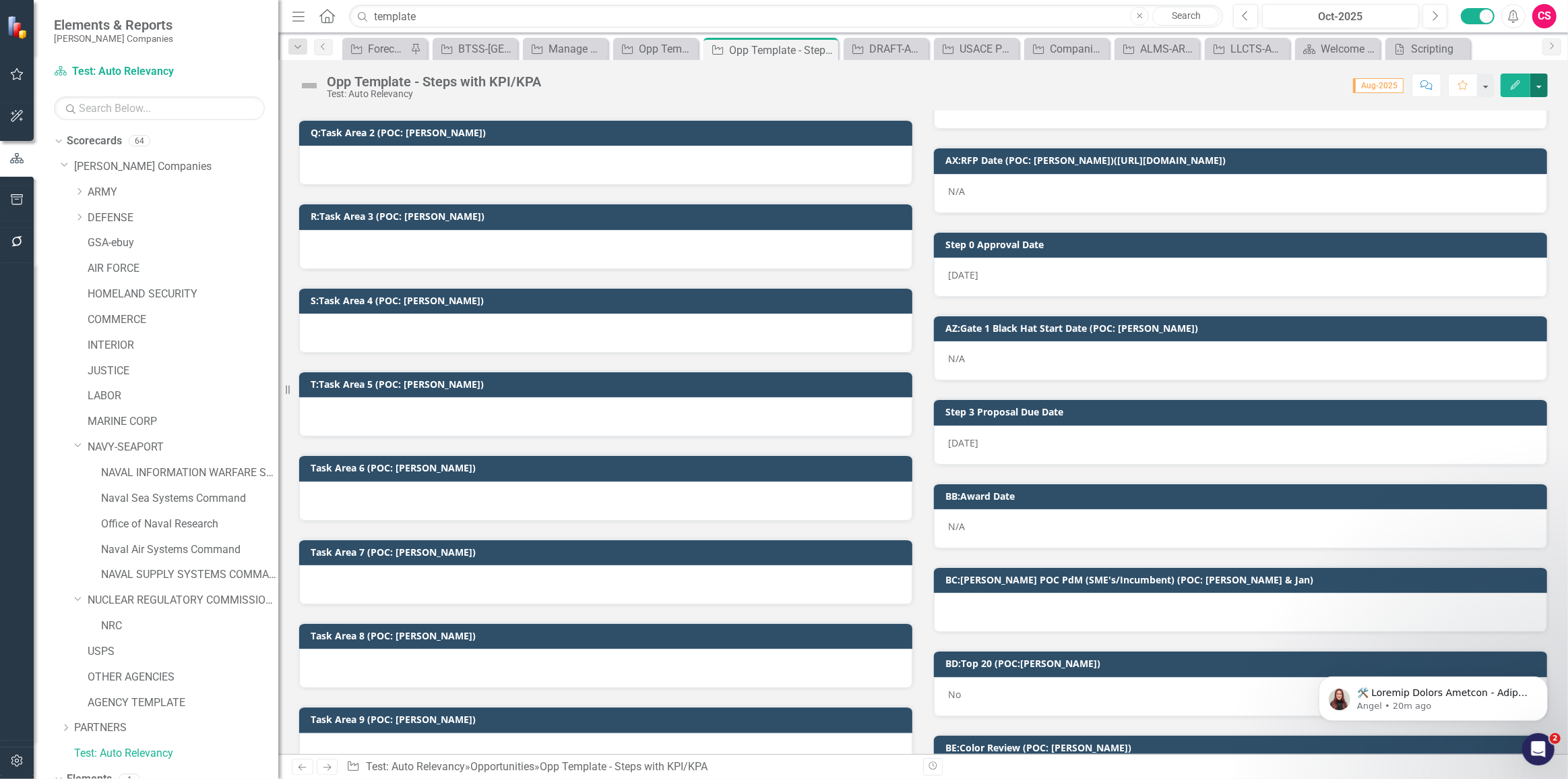
click at [1546, 86] on button "button" at bounding box center [1539, 85] width 17 height 24
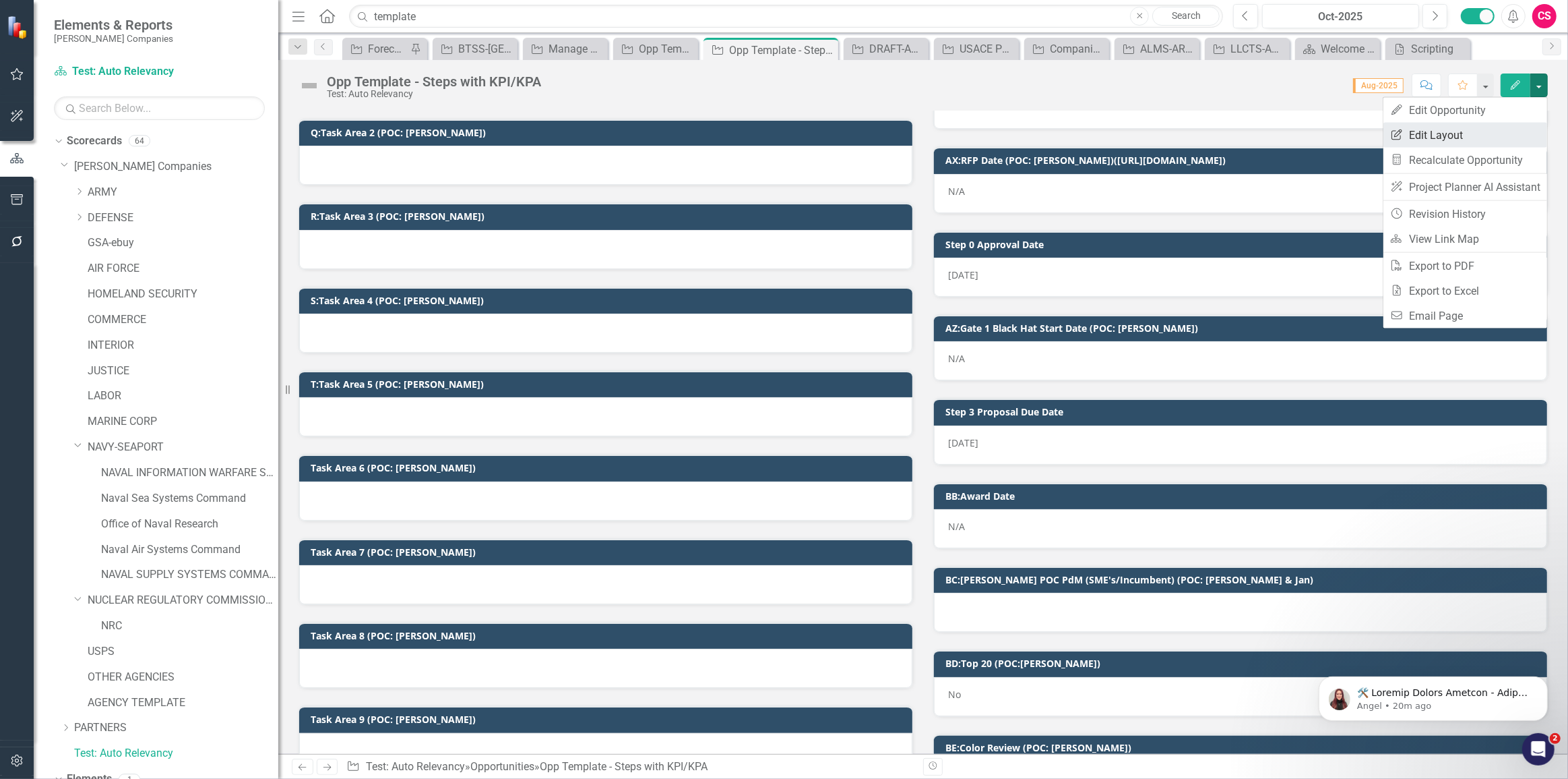
click at [1428, 129] on link "Edit Report Edit Layout" at bounding box center [1465, 135] width 164 height 25
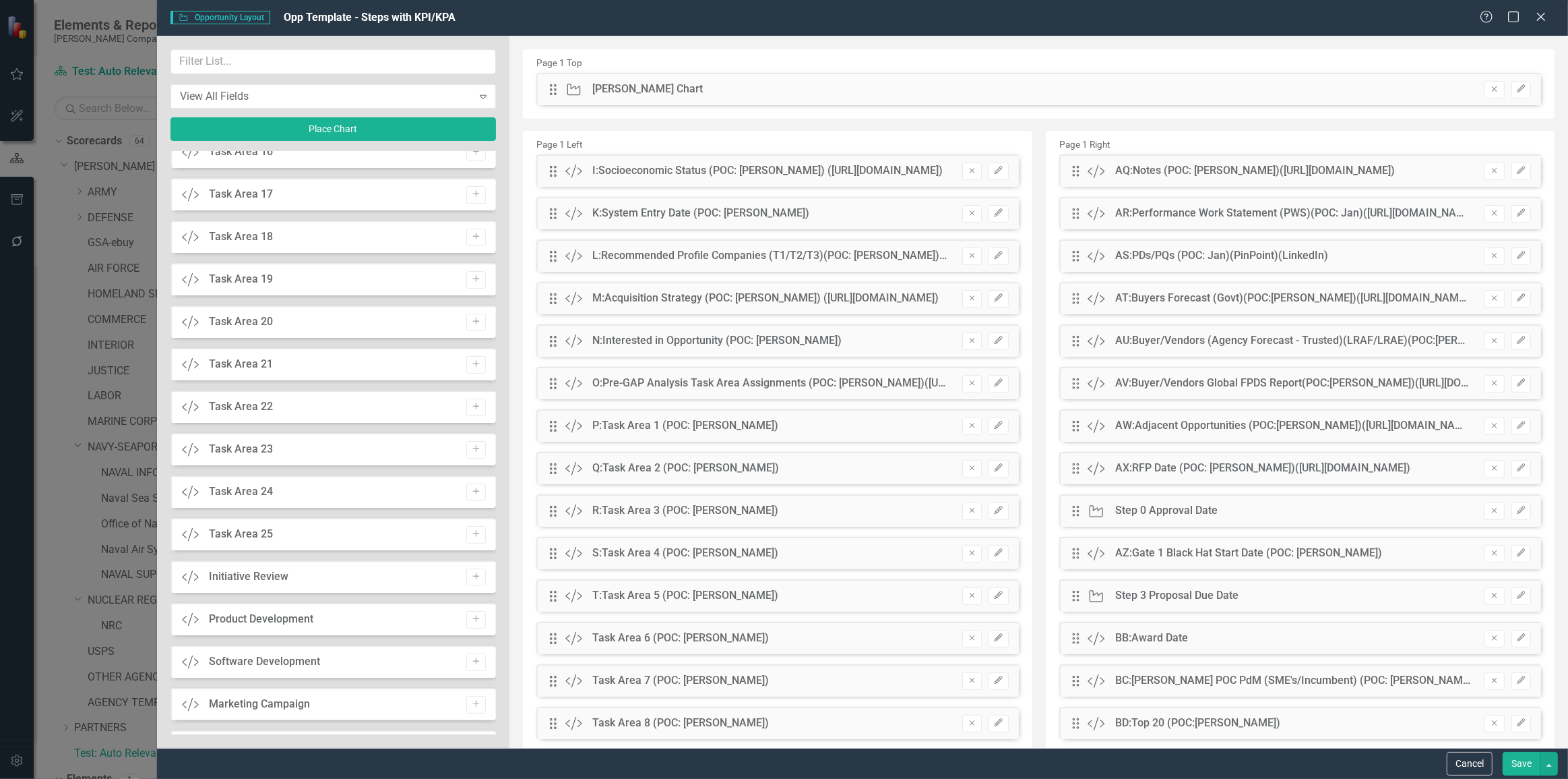
scroll to position [3578, 0]
click at [1550, 770] on button "button" at bounding box center [1549, 763] width 17 height 24
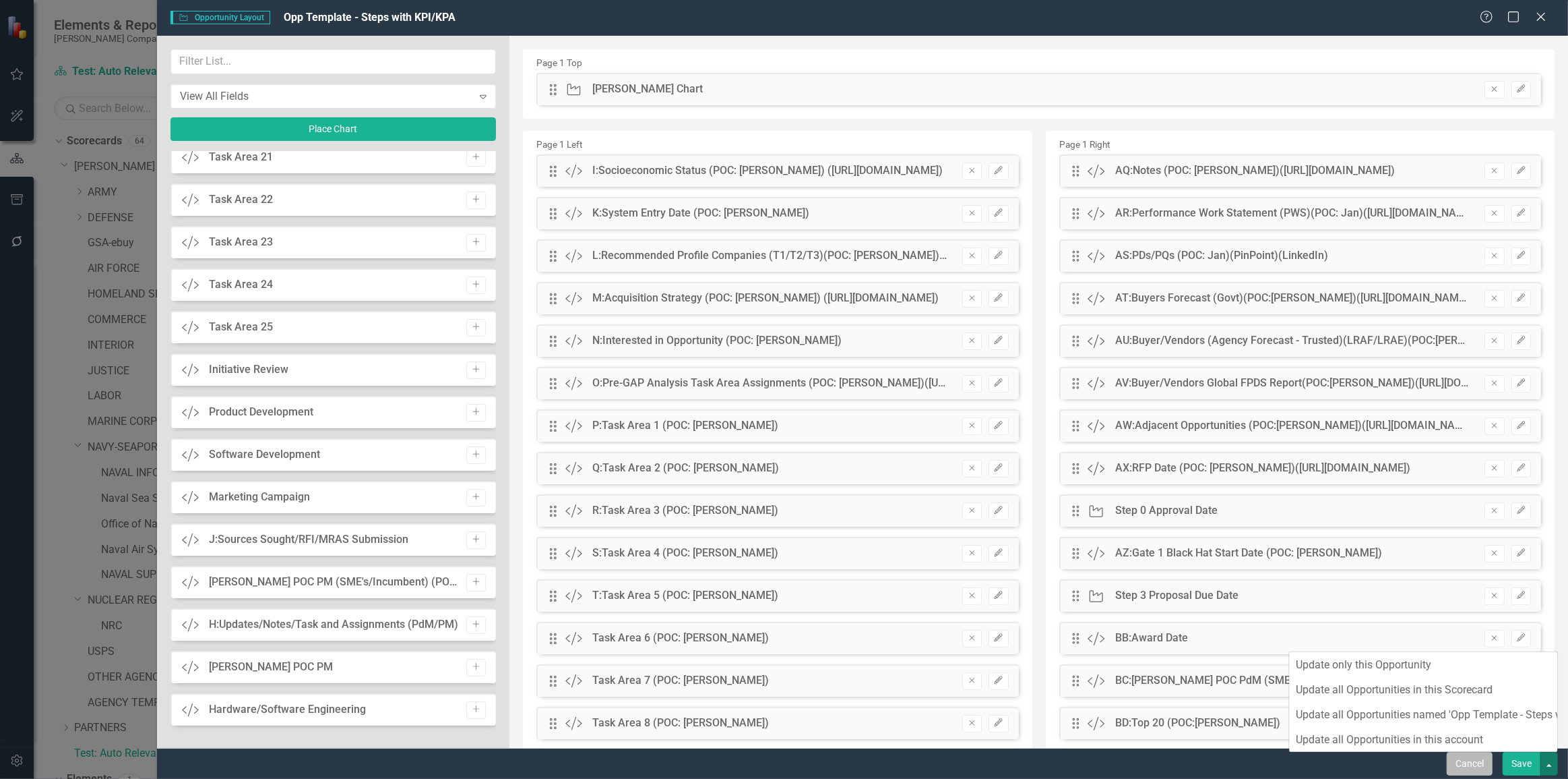
click at [1482, 772] on button "Cancel" at bounding box center [1469, 763] width 46 height 24
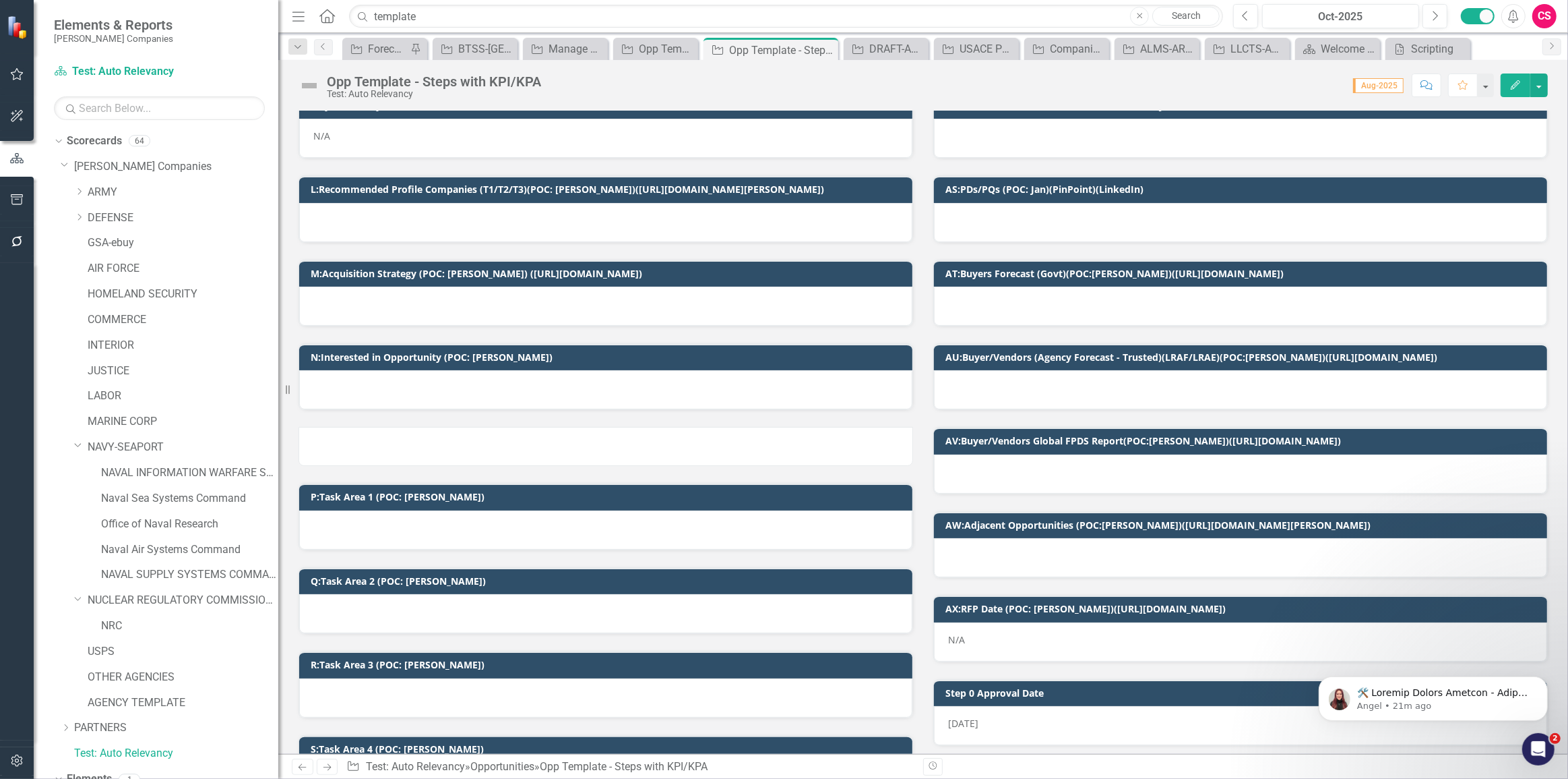
scroll to position [0, 0]
